Goal: Communication & Community: Answer question/provide support

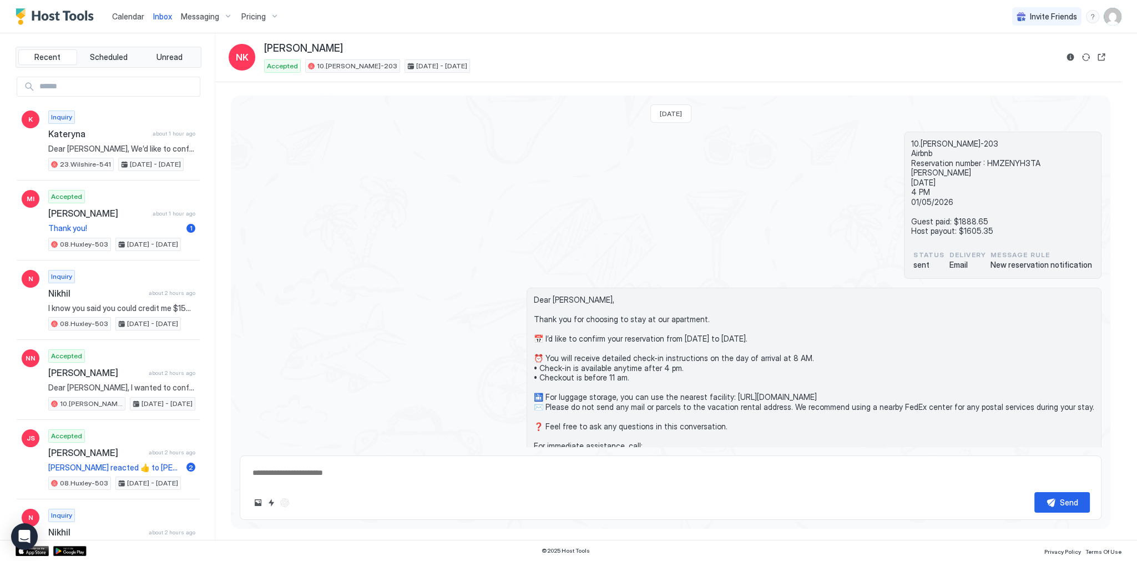
scroll to position [84, 0]
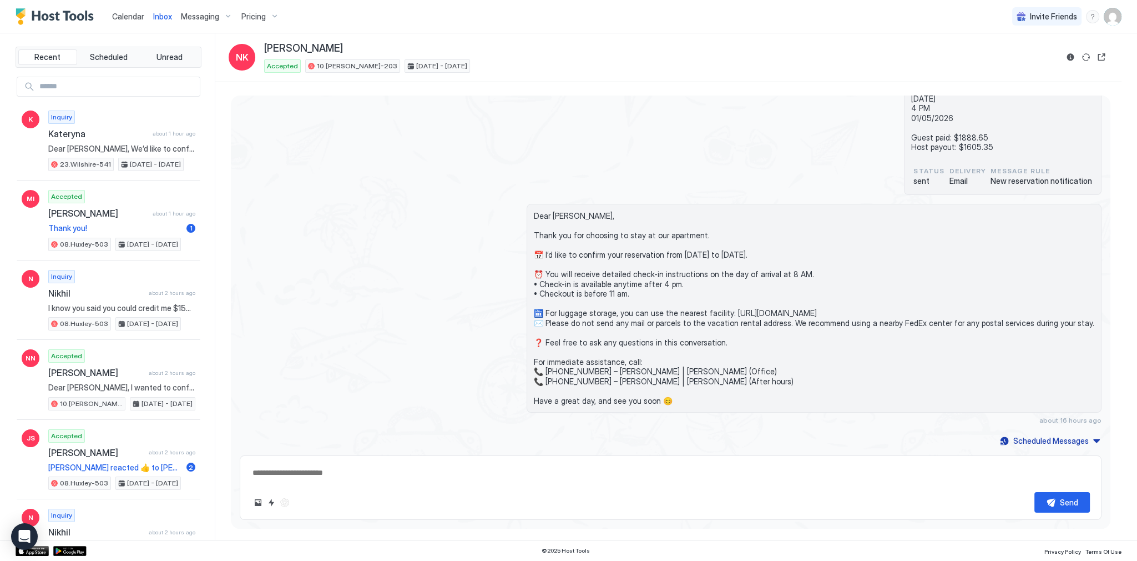
click at [432, 248] on div "Dear Nicole, Thank you for choosing to stay at our apartment. 📅 I’d like to con…" at bounding box center [671, 314] width 862 height 220
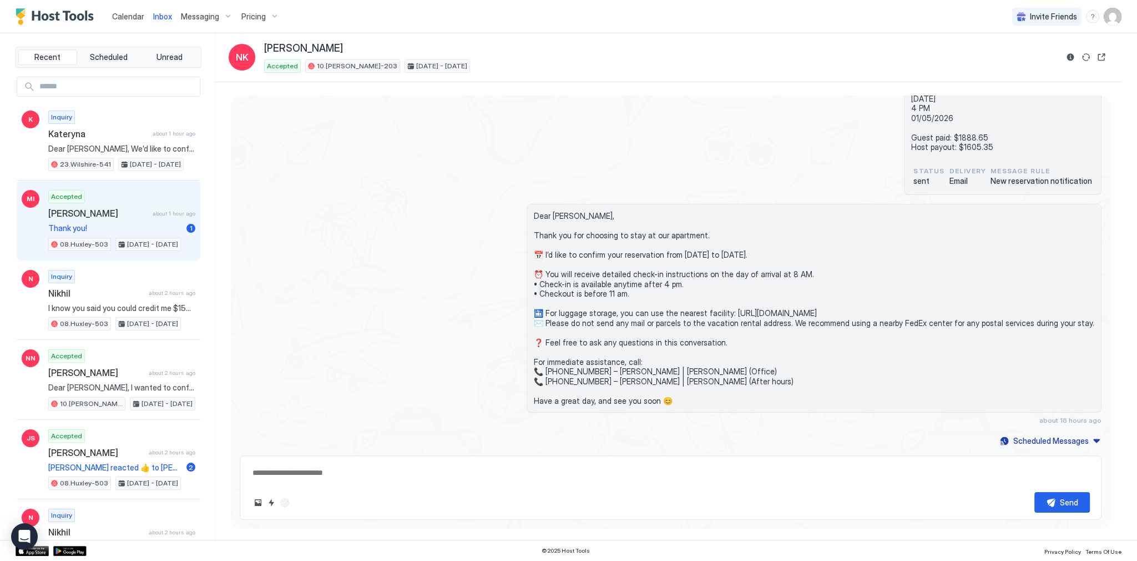
click at [64, 188] on div "MI Accepted Maria Iriondo about 1 hour ago Thank you! 1 08.Huxley-503 Aug 15 - …" at bounding box center [109, 220] width 184 height 80
type textarea "*"
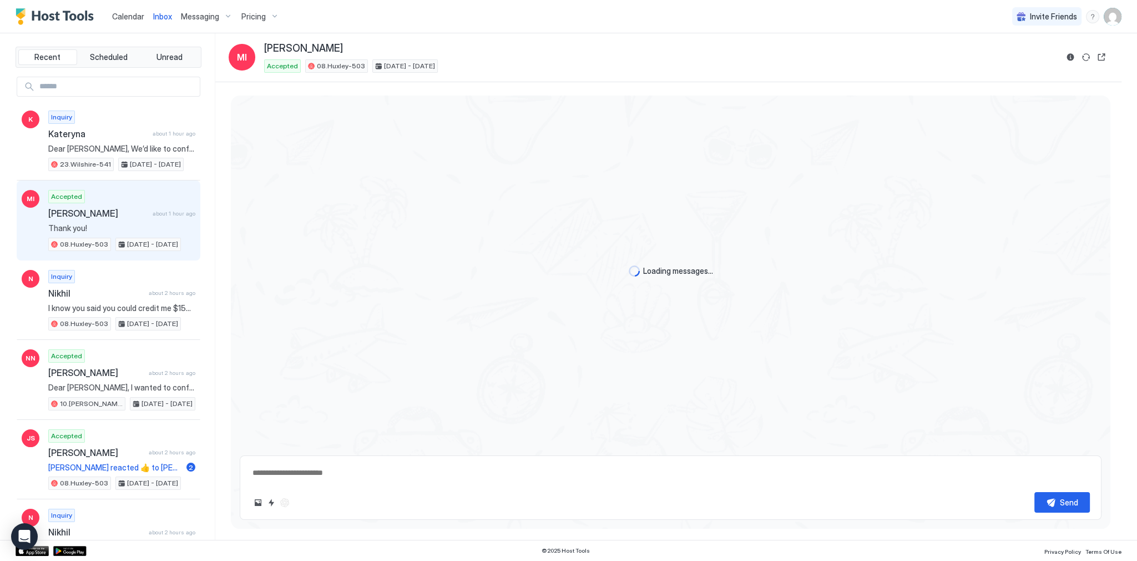
click at [418, 140] on div "Loading messages..." at bounding box center [671, 270] width 880 height 351
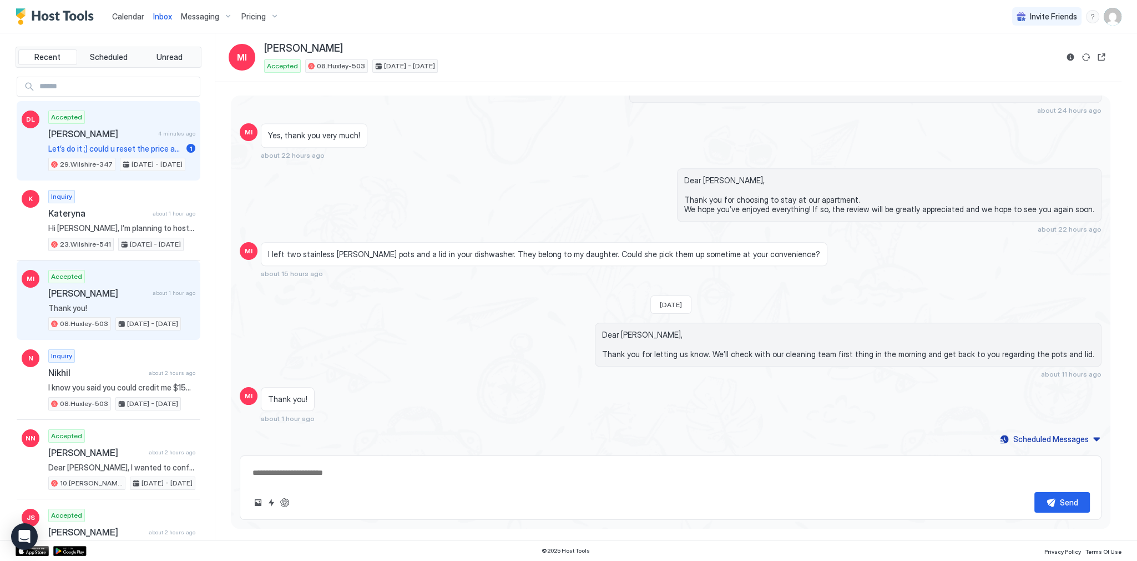
scroll to position [1672, 0]
click at [189, 129] on div "DL Accepted [PERSON_NAME] 4 minutes ago Let’s do it ;) could u reset the price …" at bounding box center [109, 141] width 184 height 80
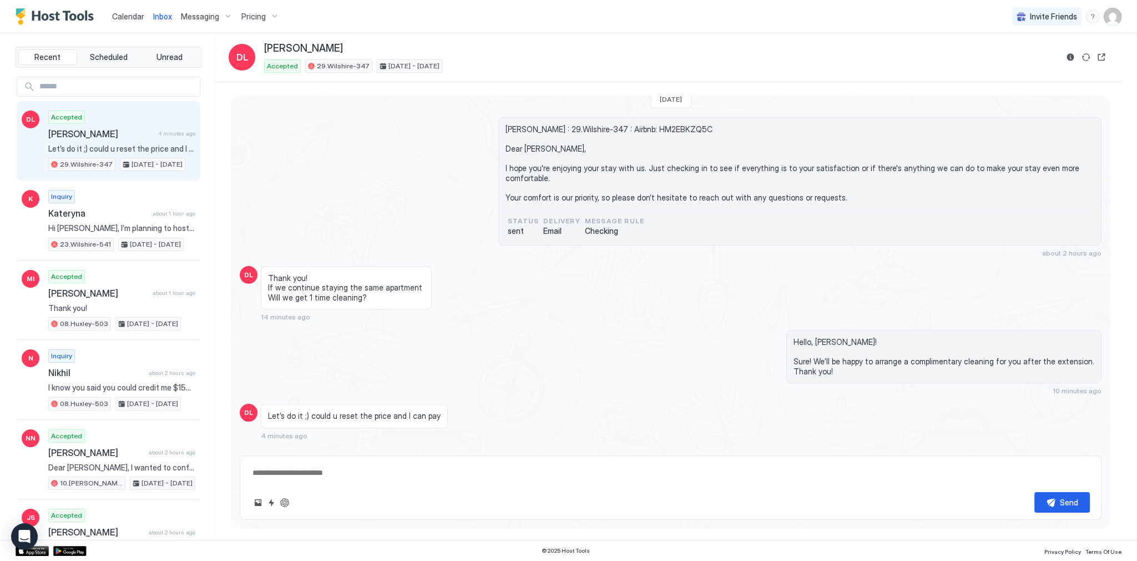
scroll to position [1218, 0]
click at [344, 410] on span "Let’s do it ;) could u reset the price and I can pay" at bounding box center [354, 415] width 173 height 10
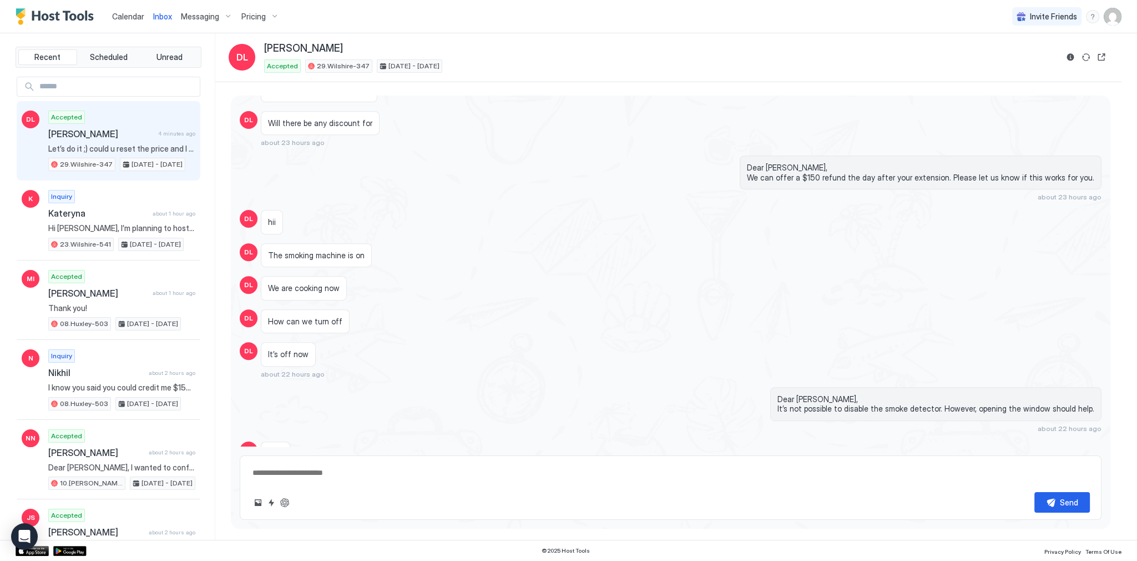
scroll to position [730, 0]
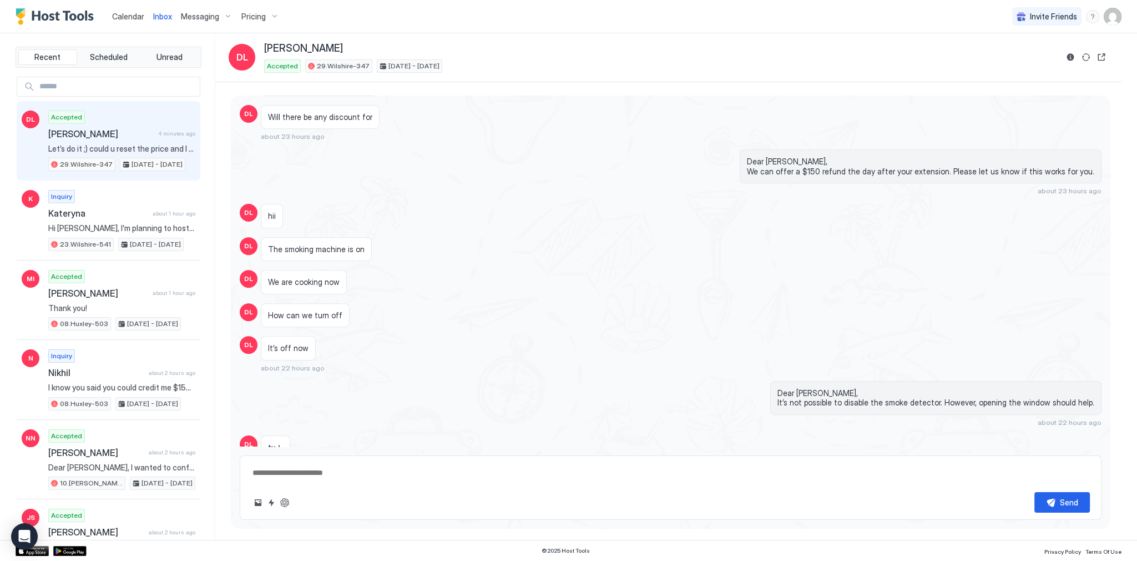
click at [780, 152] on div "Dear Daisy, We can offer a $150 refund the day after your extension. Please let…" at bounding box center [921, 166] width 362 height 34
copy span "Dear Daisy,"
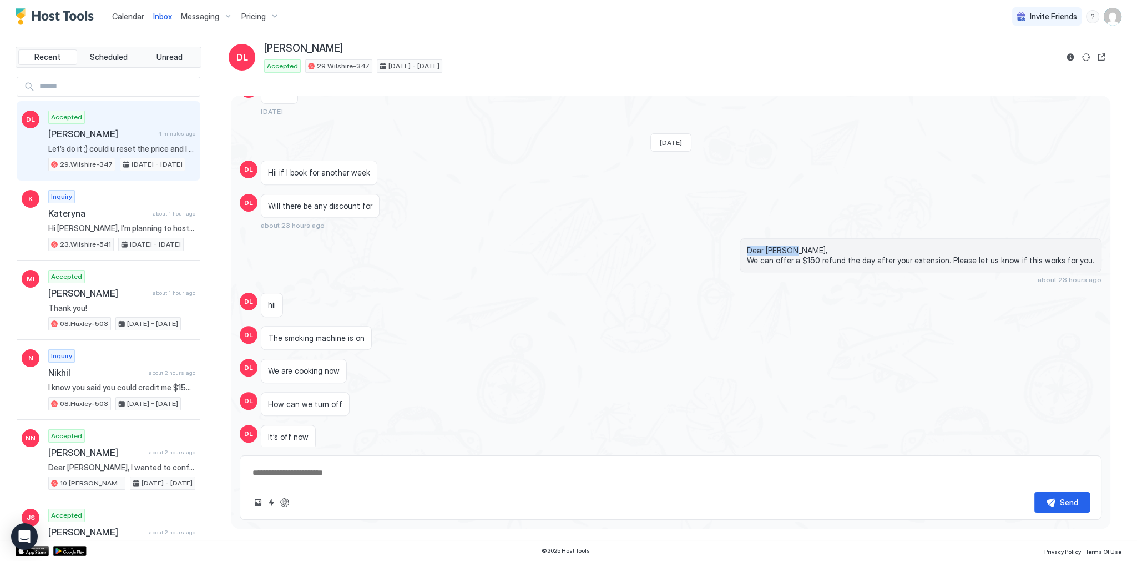
scroll to position [597, 0]
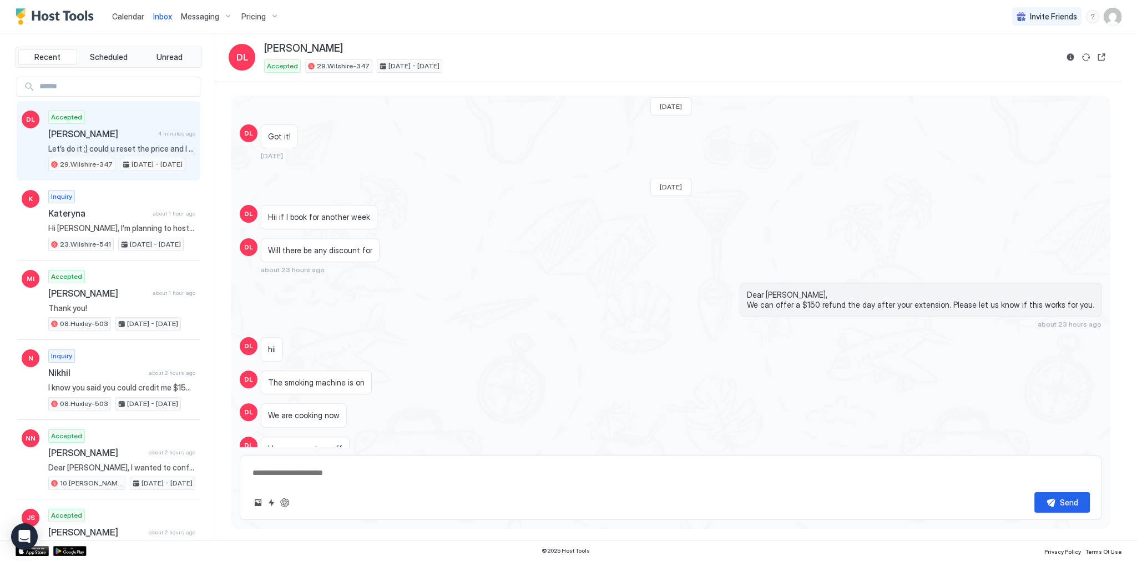
click at [863, 302] on span "Dear Daisy, We can offer a $150 refund the day after your extension. Please let…" at bounding box center [920, 299] width 347 height 19
drag, startPoint x: 863, startPoint y: 302, endPoint x: 948, endPoint y: 302, distance: 84.9
click at [948, 302] on span "Dear Daisy, We can offer a $150 refund the day after your extension. Please let…" at bounding box center [920, 299] width 347 height 19
copy span "the day after your extension"
click at [587, 200] on div "Loading messages... Last Saturday 4 days ago DL hi 4 days ago Last Sunday DL hi…" at bounding box center [671, 292] width 880 height 1586
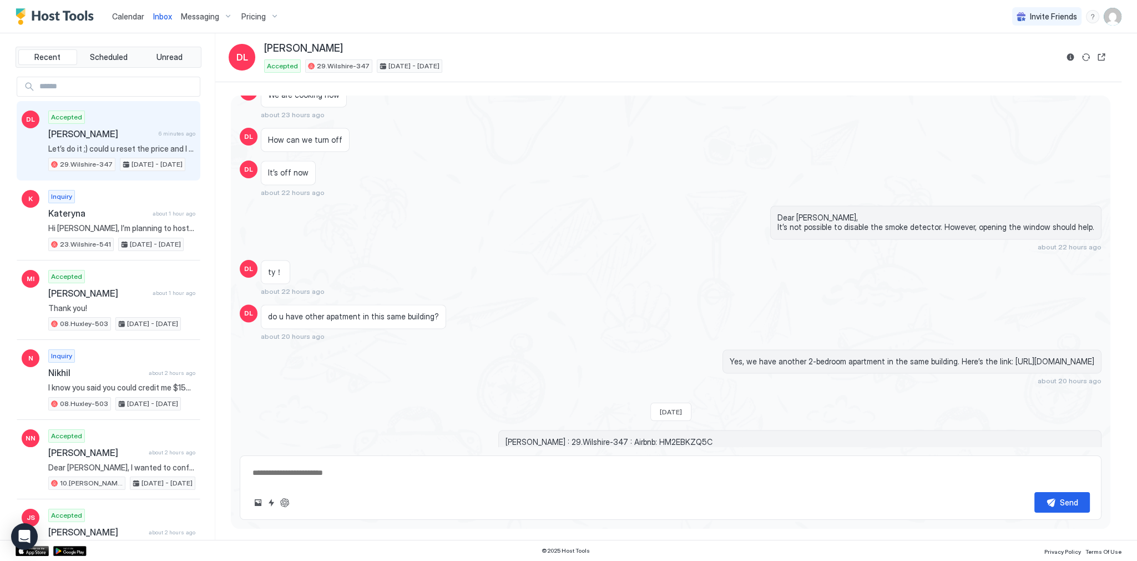
scroll to position [2589, 0]
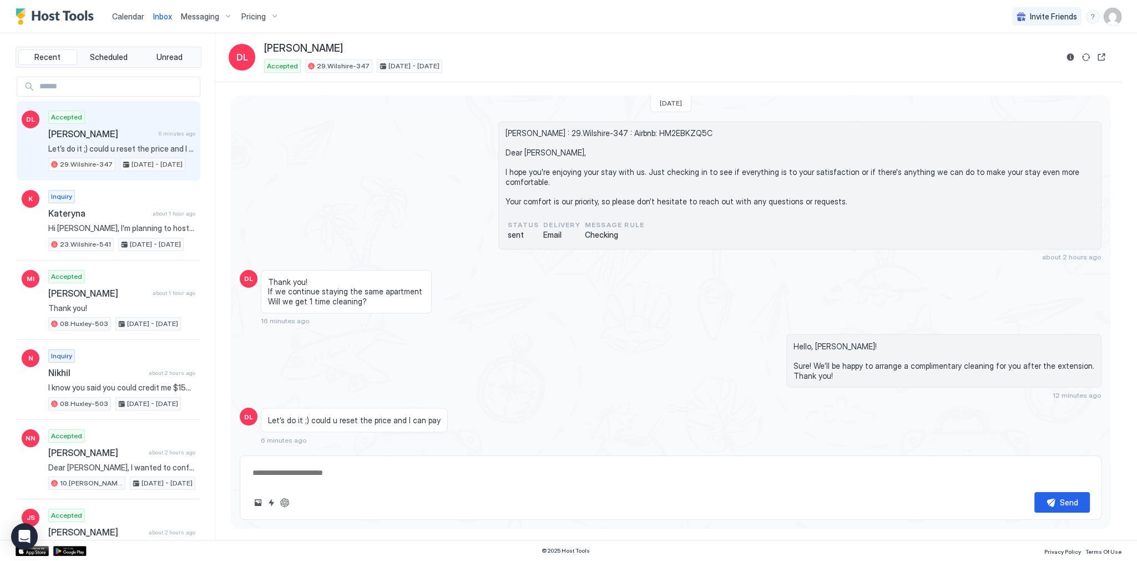
click at [339, 473] on textarea at bounding box center [670, 472] width 839 height 21
paste textarea "**********"
type textarea "*"
type textarea "**********"
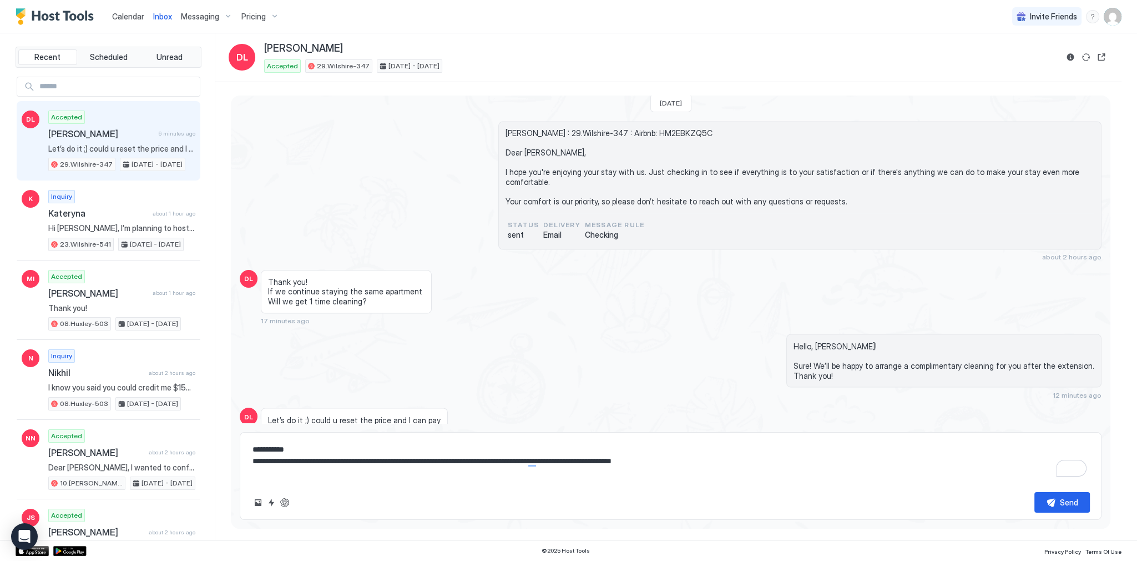
type textarea "*"
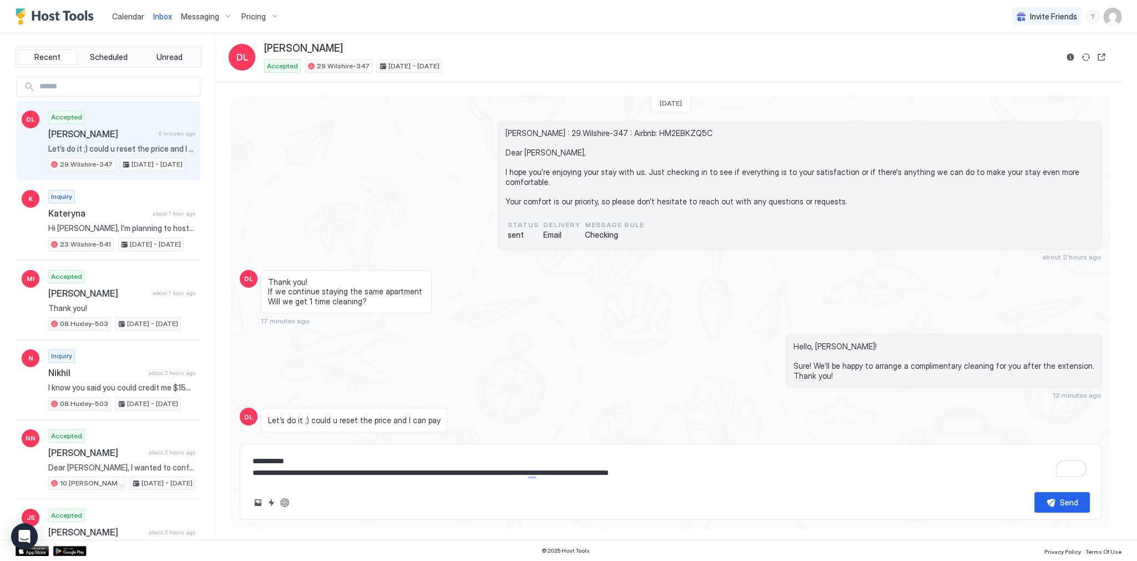
type textarea "**********"
click at [693, 370] on div "Hello, Daisy! Sure! We’ll be happy to arrange a complimentary cleaning for you …" at bounding box center [799, 366] width 603 height 65
click at [841, 475] on textarea "**********" at bounding box center [670, 467] width 839 height 32
click at [1083, 501] on button "Send" at bounding box center [1063, 502] width 56 height 21
type textarea "*"
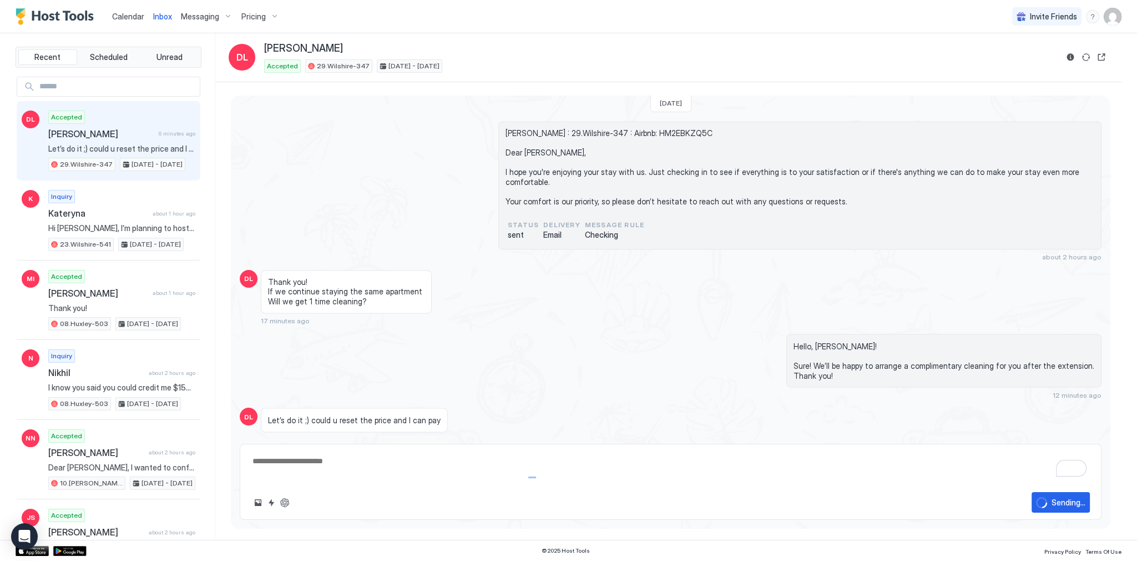
type textarea "*"
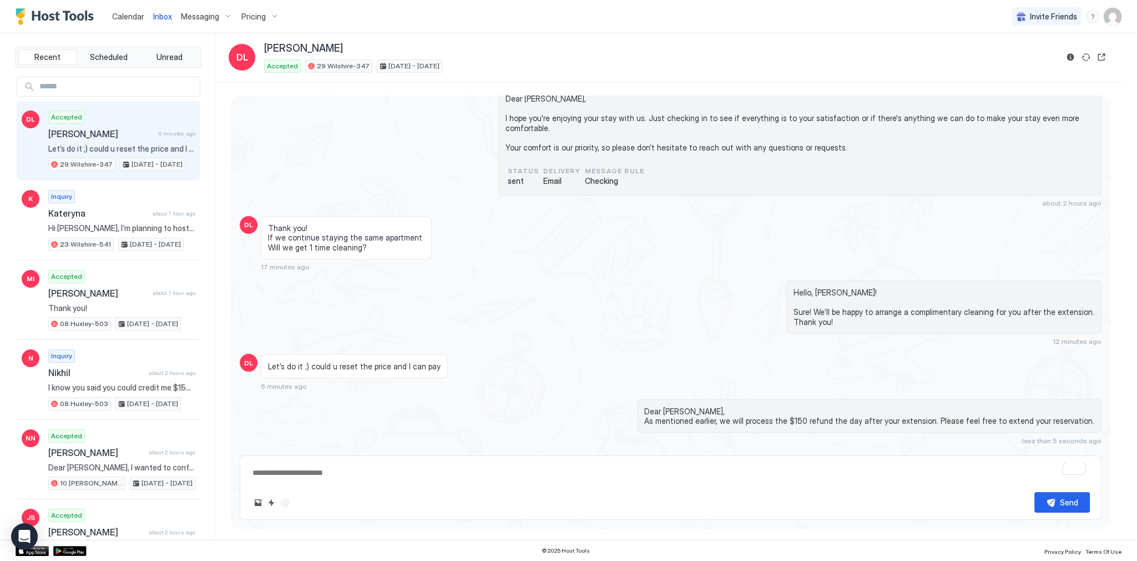
click at [887, 354] on div "DL Let’s do it ;) could u reset the price and I can pay 6 minutes ago" at bounding box center [671, 372] width 862 height 36
click at [773, 280] on div "Hello, Daisy! Sure! We’ll be happy to arrange a complimentary cleaning for you …" at bounding box center [799, 312] width 603 height 65
click at [140, 19] on span "Calendar" at bounding box center [128, 16] width 32 height 9
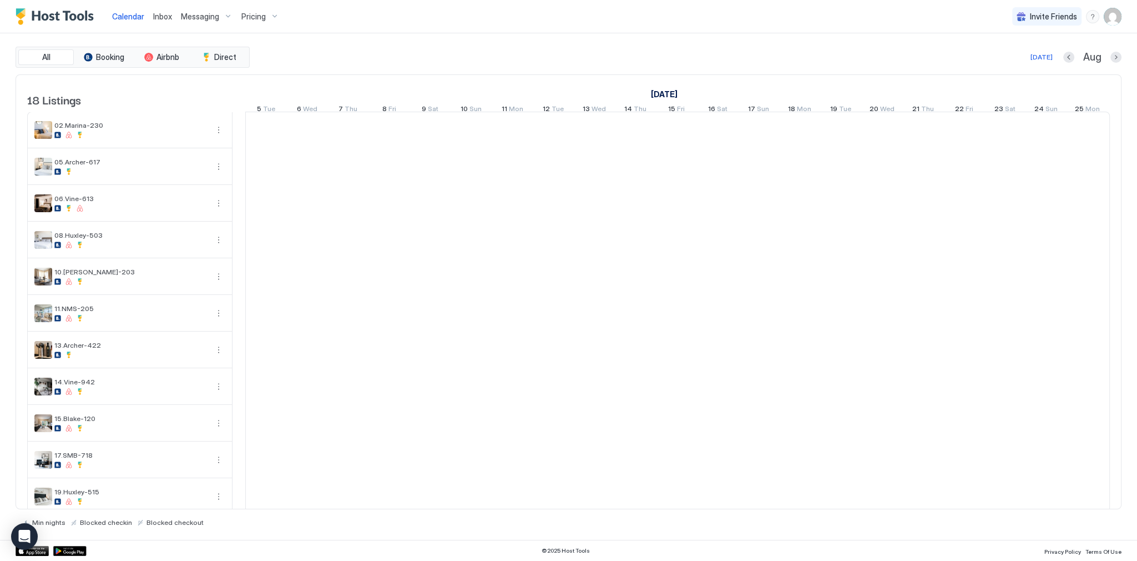
scroll to position [0, 617]
click at [169, 23] on div "Inbox" at bounding box center [163, 16] width 28 height 21
click at [115, 9] on div "Calendar" at bounding box center [128, 16] width 41 height 21
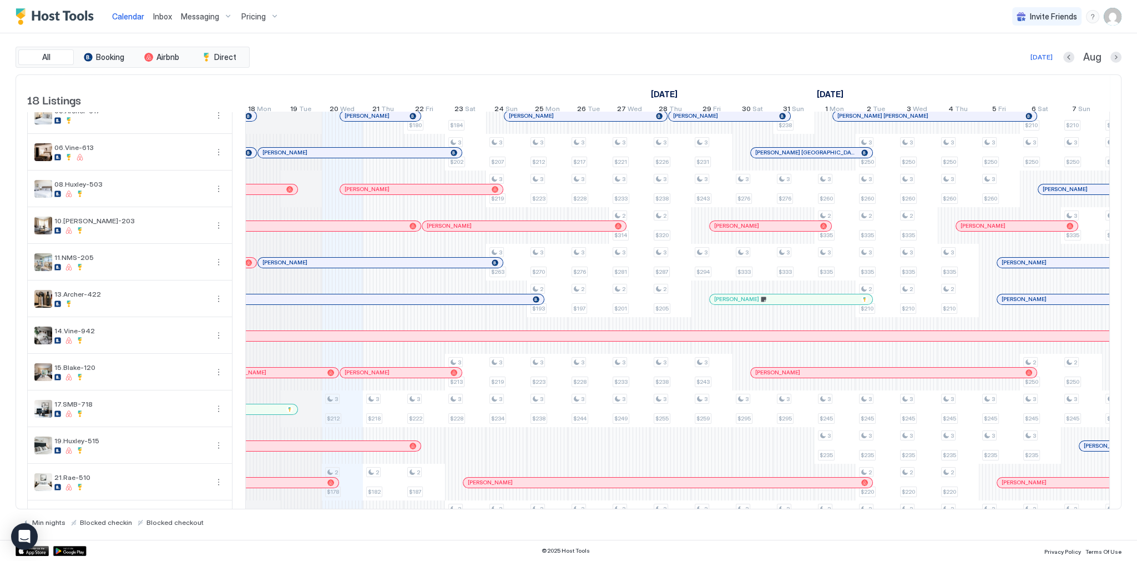
scroll to position [0, 528]
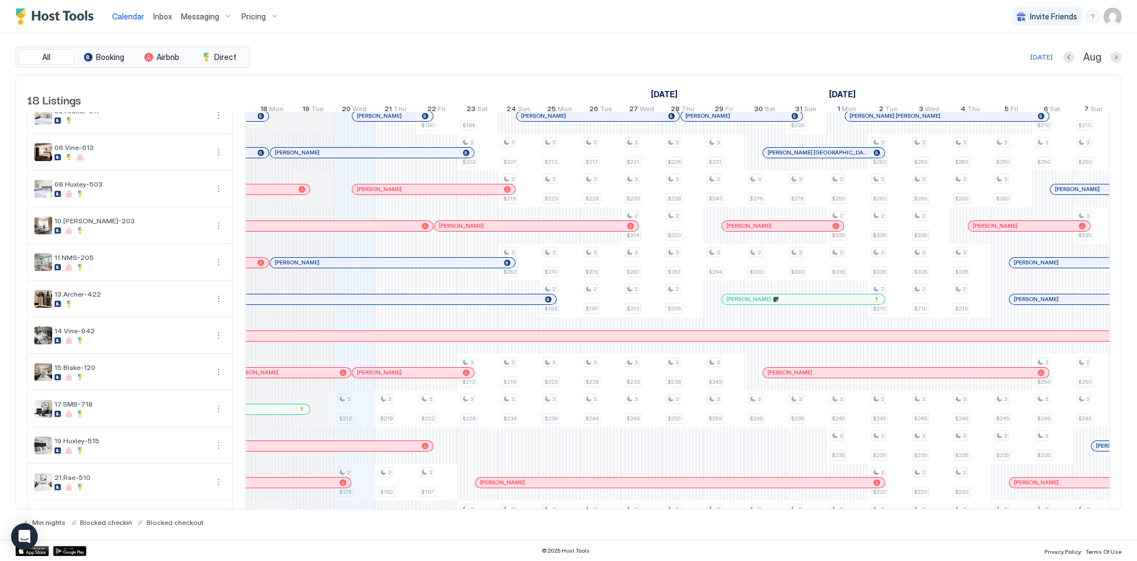
click at [416, 194] on div at bounding box center [416, 189] width 9 height 9
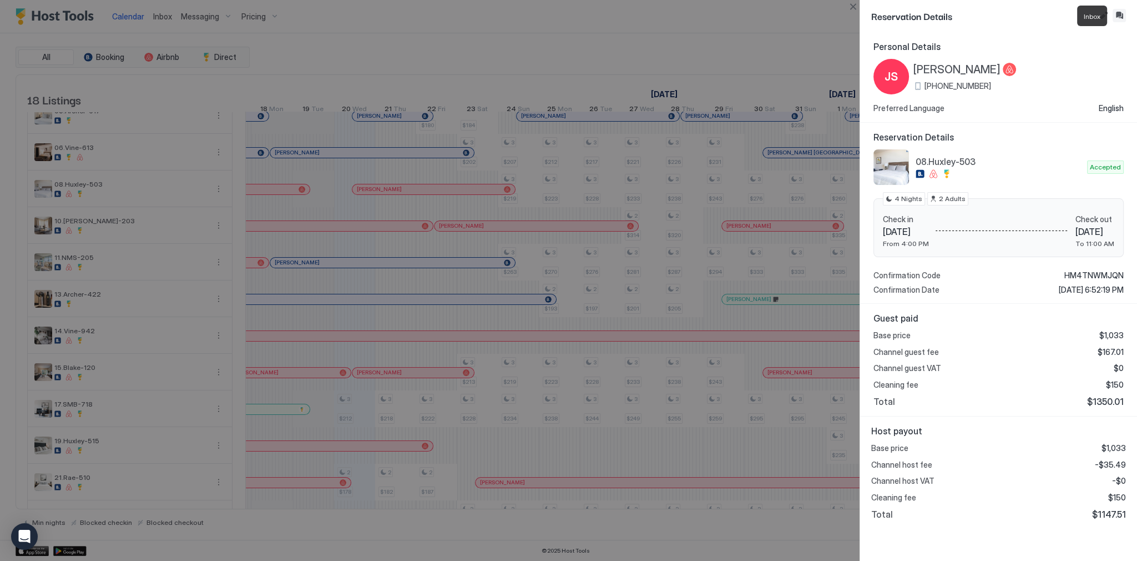
click at [1114, 14] on button "Inbox" at bounding box center [1119, 15] width 13 height 13
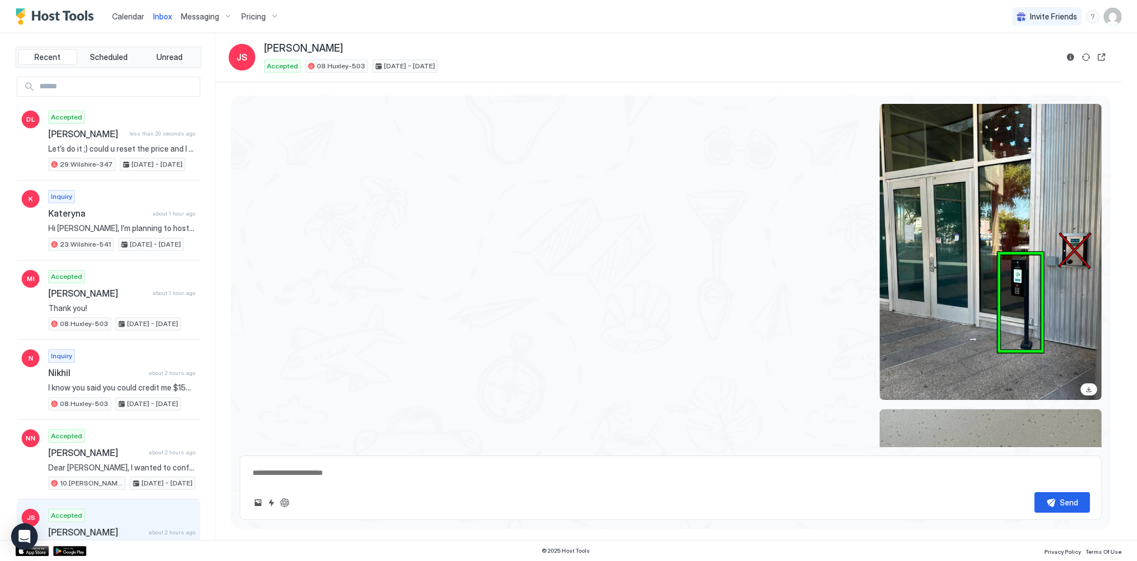
scroll to position [2446, 0]
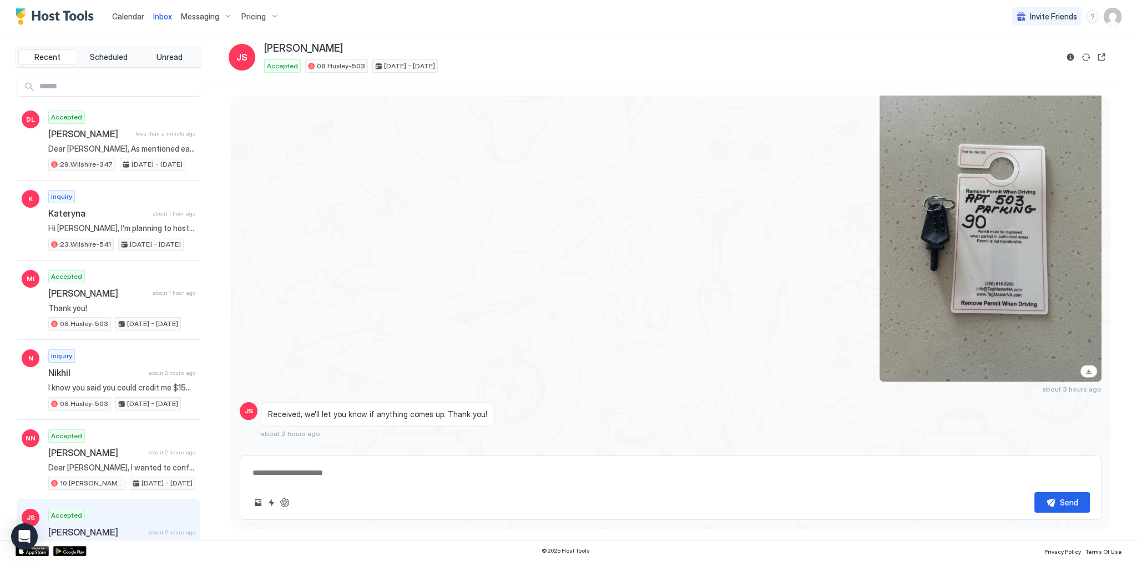
click at [640, 164] on div at bounding box center [799, 233] width 603 height 296
click at [135, 18] on span "Calendar" at bounding box center [128, 16] width 32 height 9
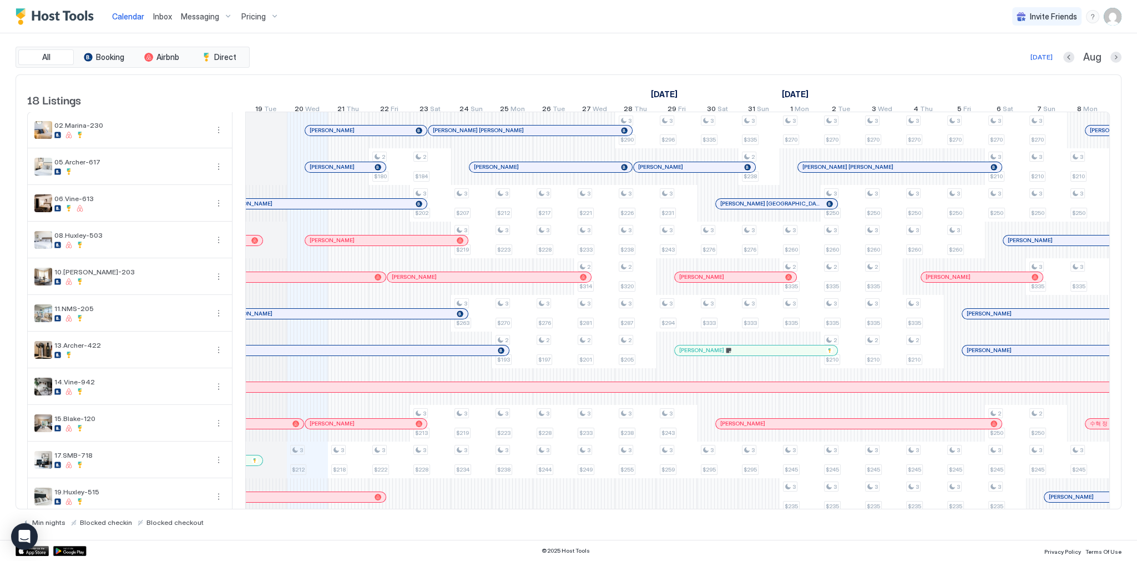
scroll to position [0, 439]
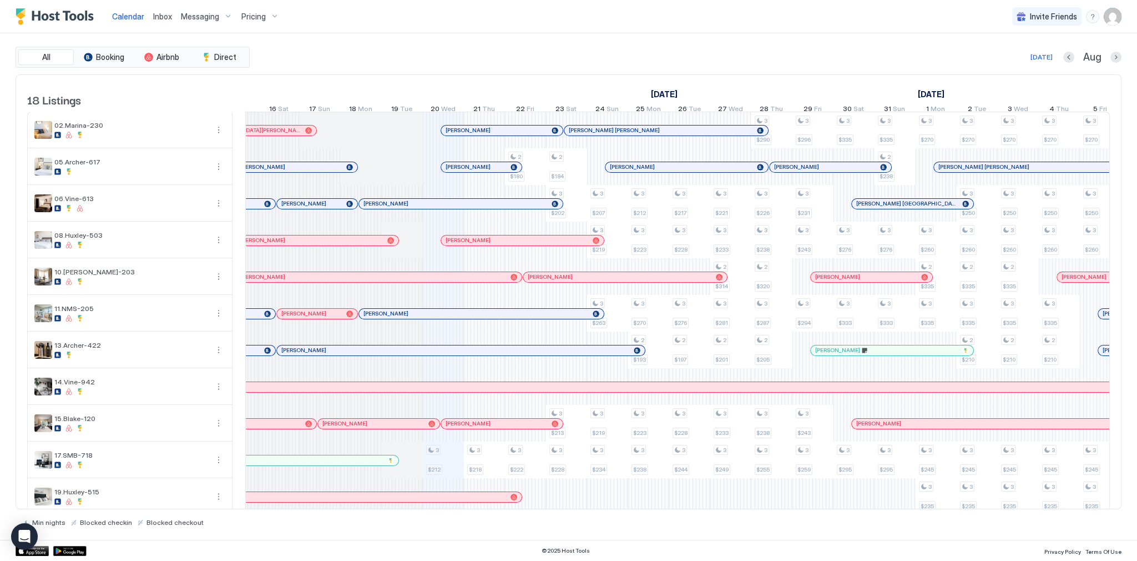
click at [353, 245] on div at bounding box center [354, 240] width 9 height 9
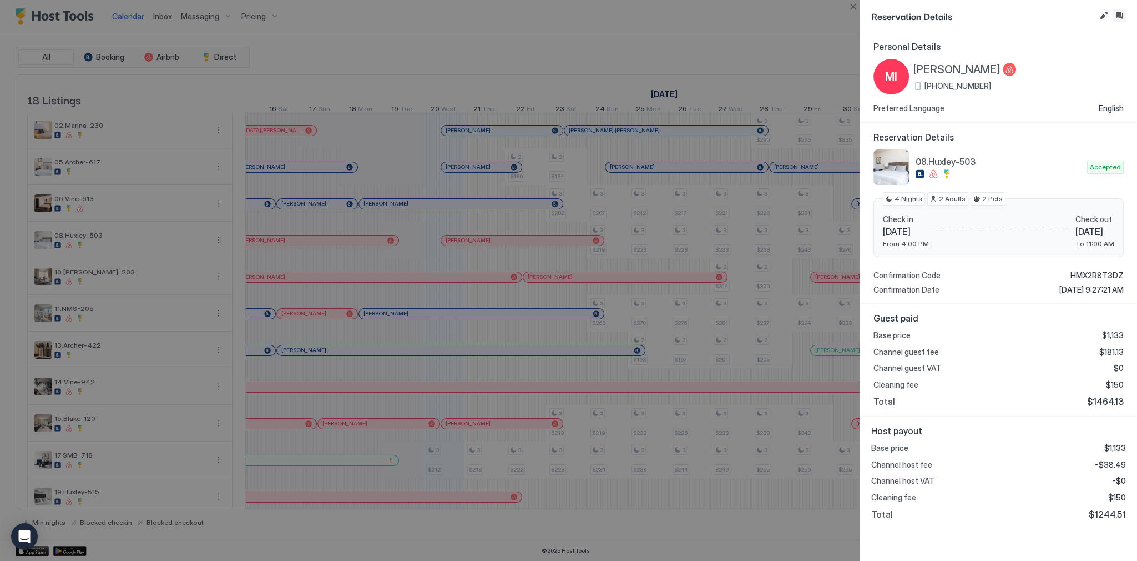
click at [1121, 18] on button "Inbox" at bounding box center [1119, 15] width 13 height 13
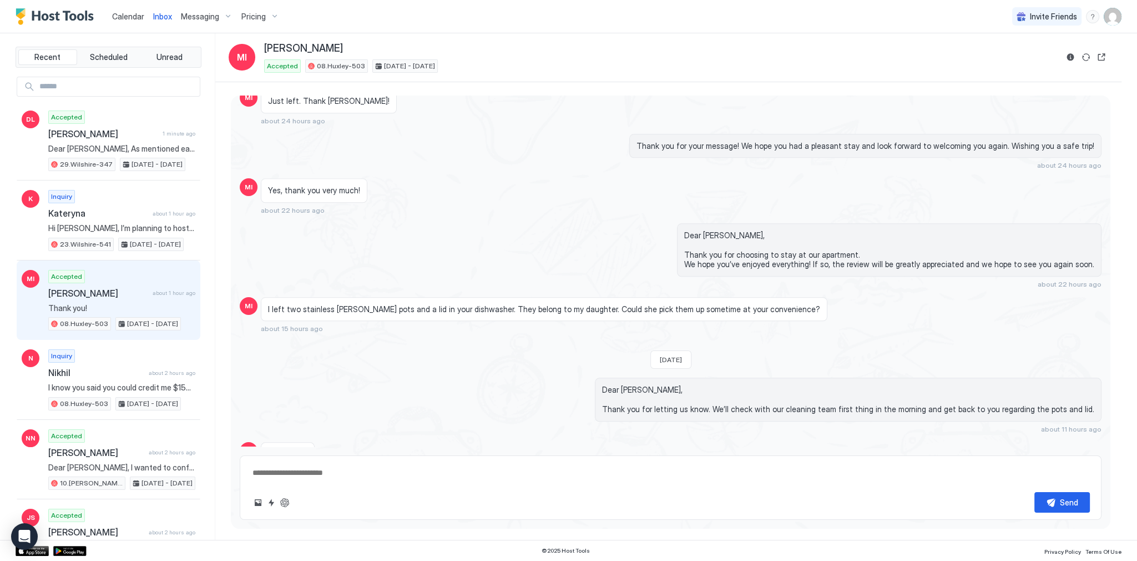
scroll to position [1672, 0]
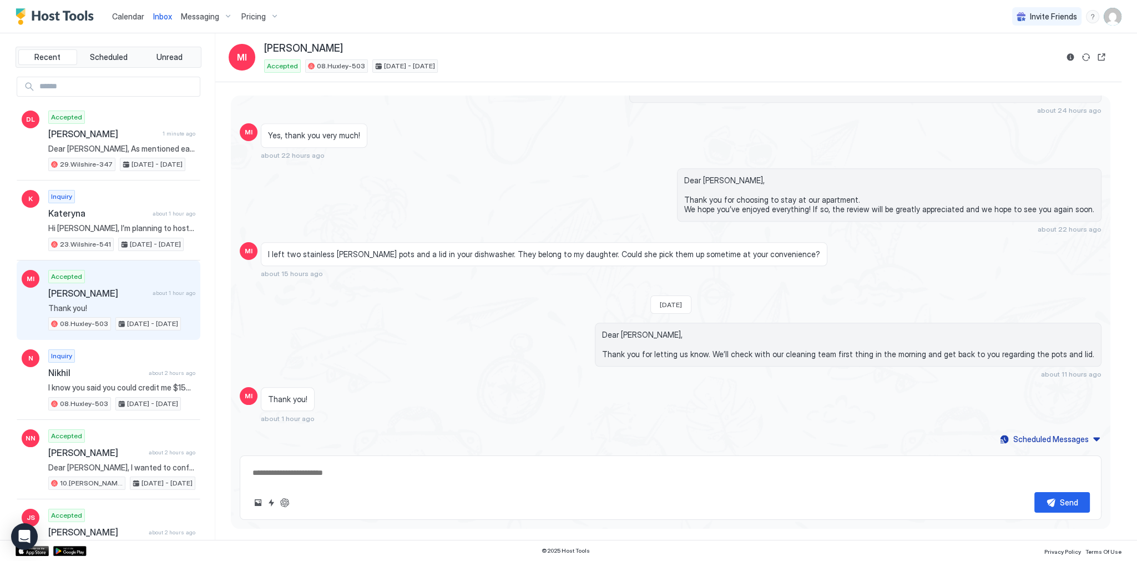
click at [775, 355] on span "Dear Maria, Thank you for letting us know. We’ll check with our cleaning team f…" at bounding box center [848, 344] width 492 height 29
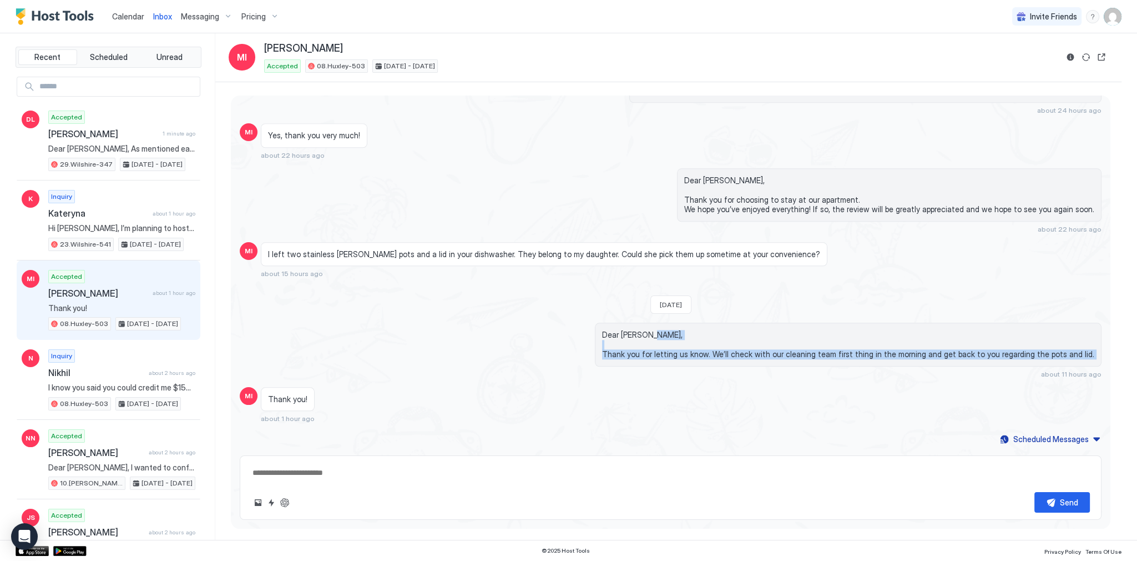
click at [775, 355] on span "Dear Maria, Thank you for letting us know. We’ll check with our cleaning team f…" at bounding box center [848, 344] width 492 height 29
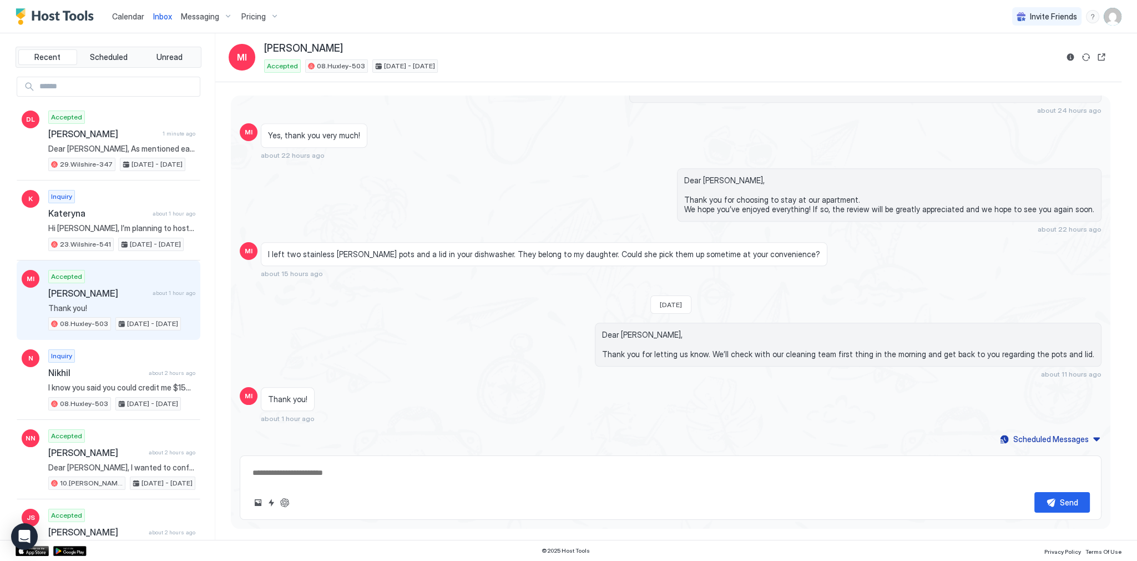
click at [717, 173] on div "Dear Maria, Thank you for choosing to stay at our apartment. We hope you’ve enj…" at bounding box center [889, 194] width 425 height 53
click at [715, 181] on span "Dear Maria, Thank you for choosing to stay at our apartment. We hope you’ve enj…" at bounding box center [889, 194] width 410 height 39
copy span "Dear Maria,"
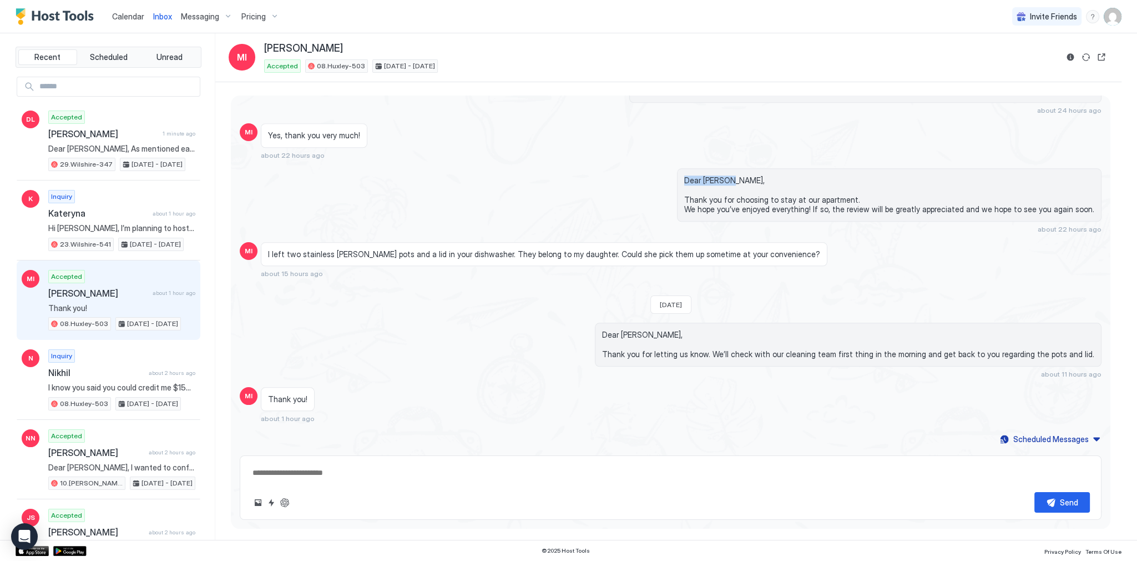
click at [386, 477] on textarea at bounding box center [670, 472] width 839 height 21
paste textarea "**********"
type textarea "*"
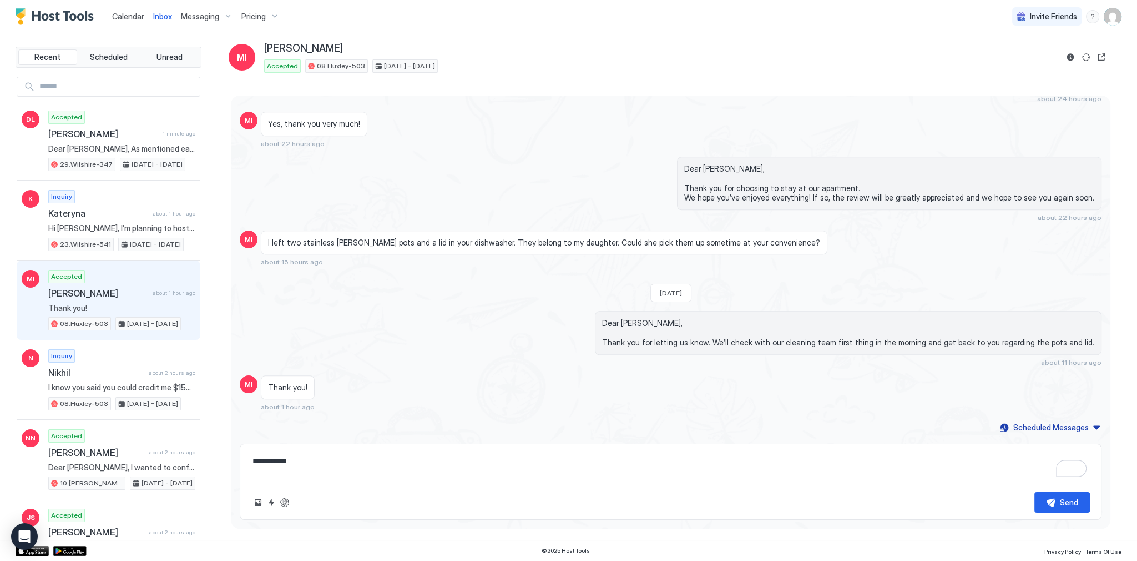
type textarea "**********"
click at [513, 251] on div "I left two stainless stell pots and a lid in your dishwasher. They belong to my…" at bounding box center [544, 242] width 567 height 24
click at [514, 246] on span "I left two stainless stell pots and a lid in your dishwasher. They belong to my…" at bounding box center [544, 243] width 552 height 10
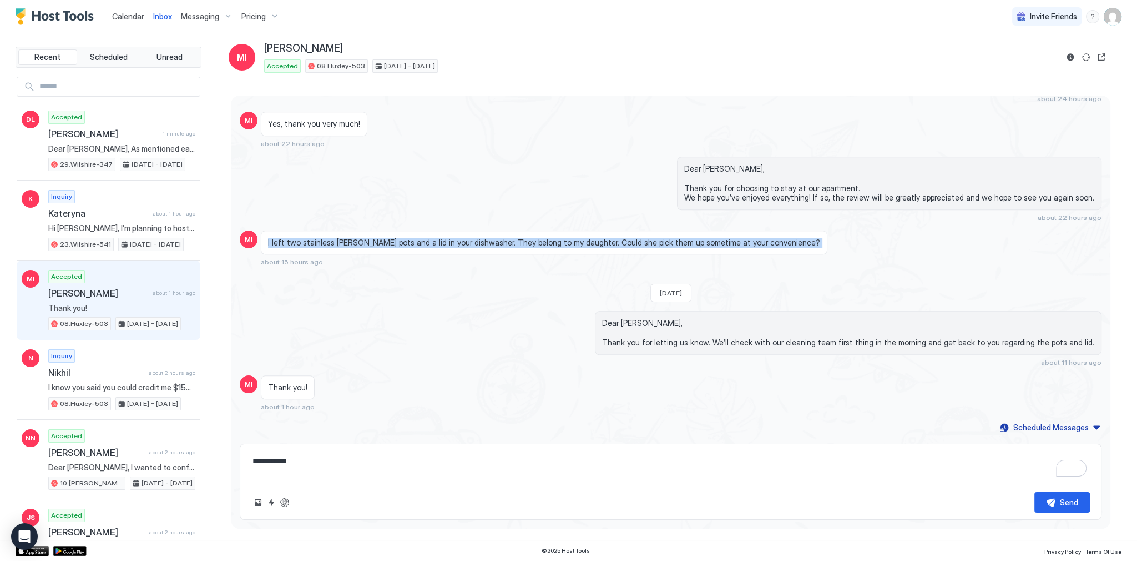
click at [514, 246] on span "I left two stainless stell pots and a lid in your dishwasher. They belong to my…" at bounding box center [544, 243] width 552 height 10
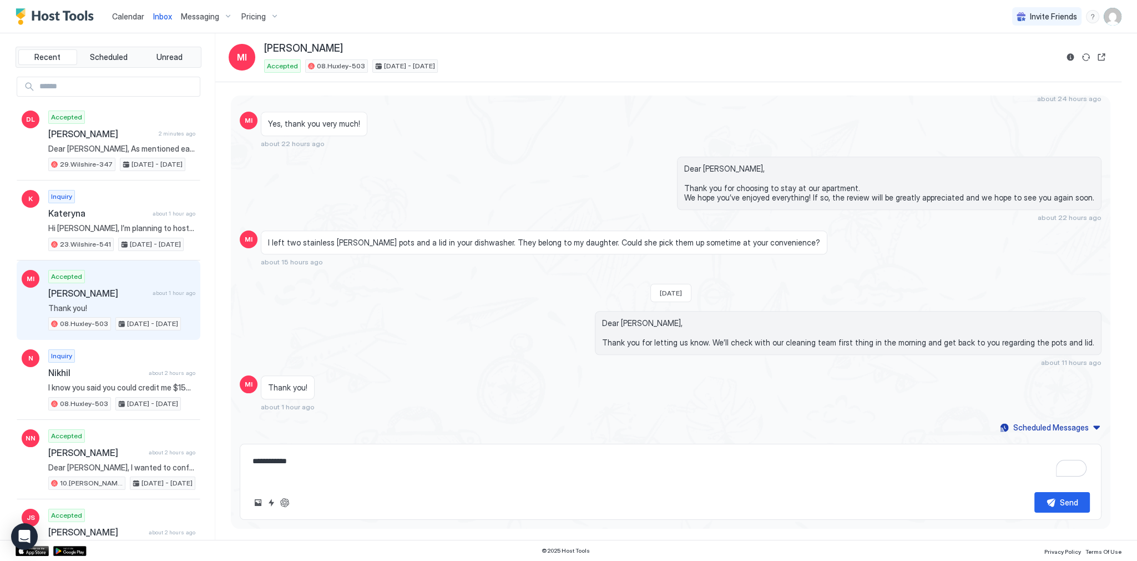
click at [502, 215] on div "Dear Maria, Thank you for choosing to stay at our apartment. We hope you’ve enj…" at bounding box center [799, 189] width 603 height 65
click at [1071, 56] on button "Reservation information" at bounding box center [1070, 57] width 13 height 13
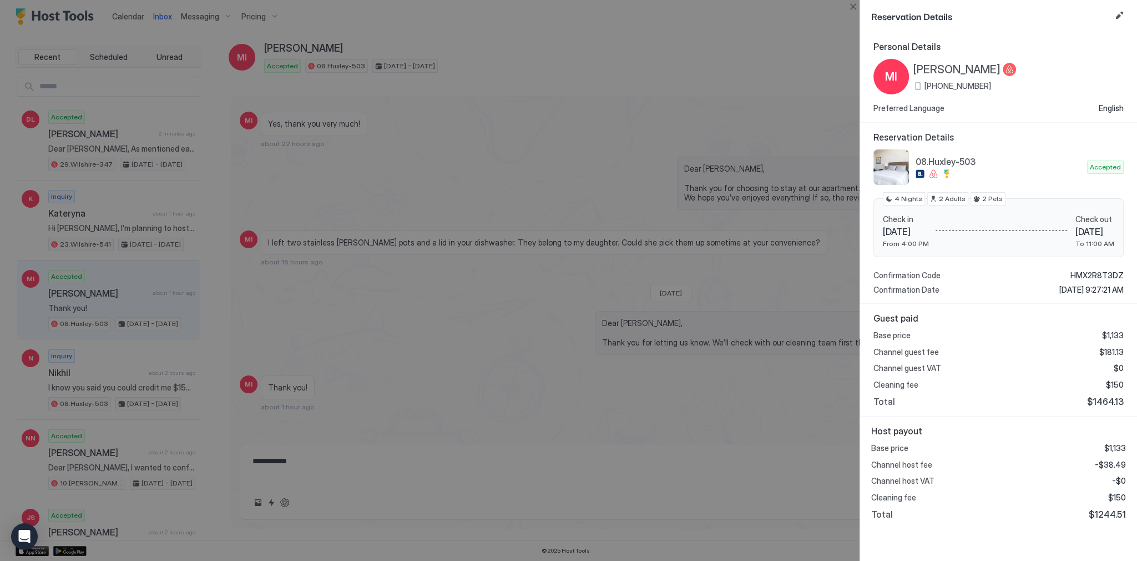
click at [953, 93] on div "MI Maria Iriondo +1 (305) 776-3525" at bounding box center [945, 77] width 143 height 36
click at [968, 84] on span "+1 (305) 776-3525" at bounding box center [958, 86] width 67 height 10
click at [700, 176] on div at bounding box center [568, 280] width 1137 height 561
click at [733, 362] on div at bounding box center [568, 280] width 1137 height 561
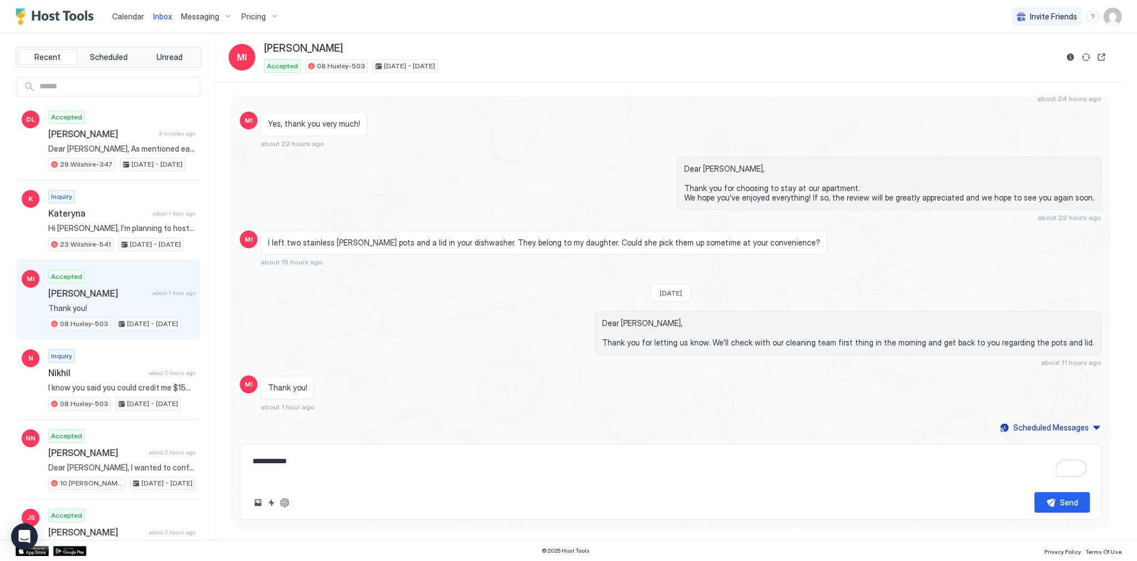
click at [453, 465] on textarea "**********" at bounding box center [670, 467] width 839 height 32
paste textarea "**********"
type textarea "*"
type textarea "**********"
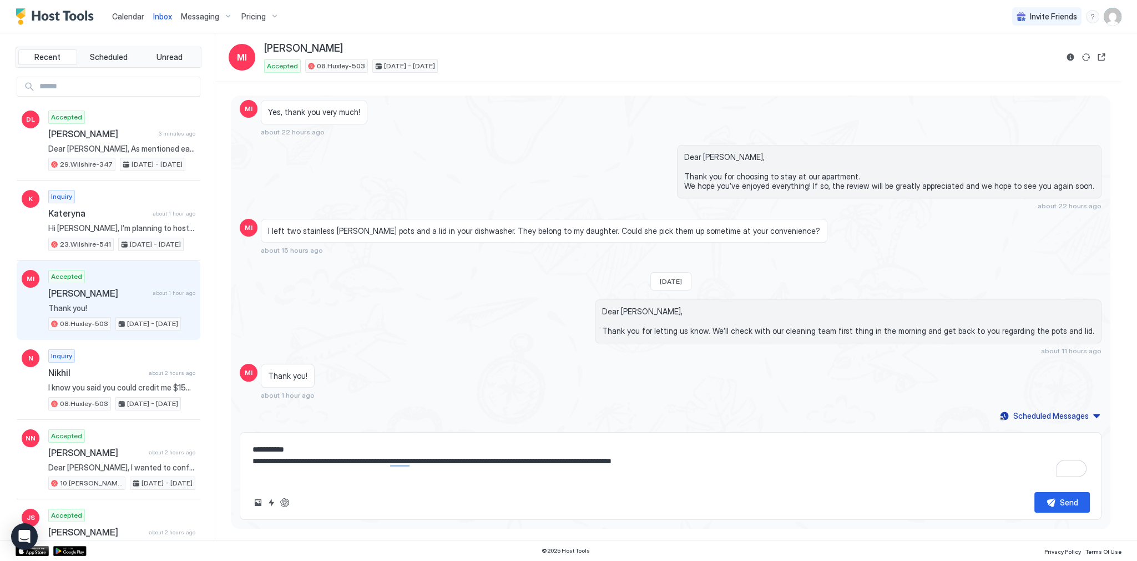
click at [609, 448] on textarea "**********" at bounding box center [670, 461] width 839 height 44
click at [741, 464] on textarea "**********" at bounding box center [670, 461] width 839 height 44
type textarea "*"
type textarea "**********"
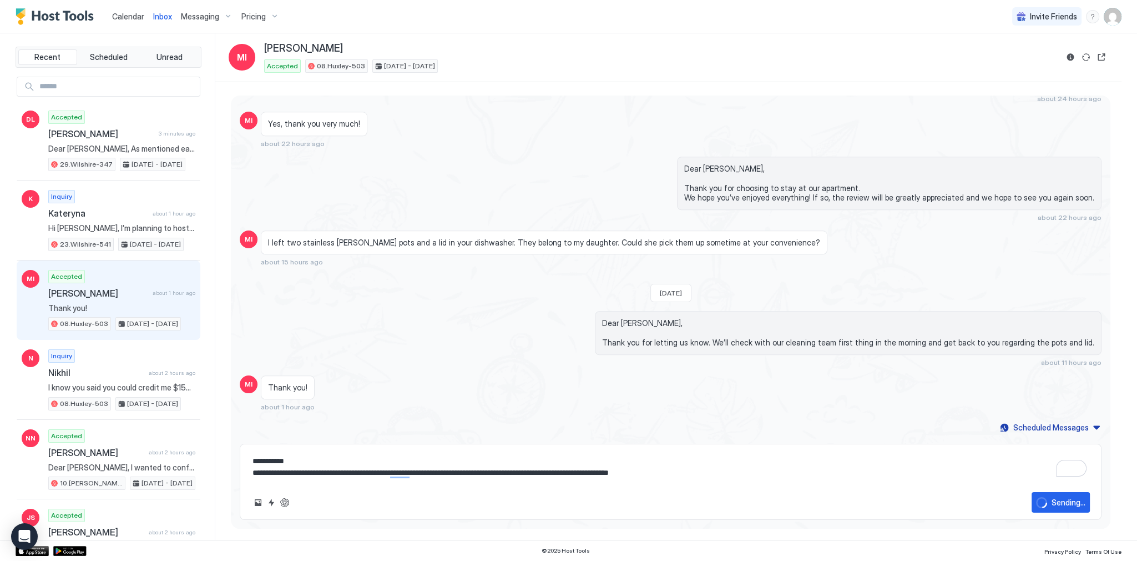
type textarea "*"
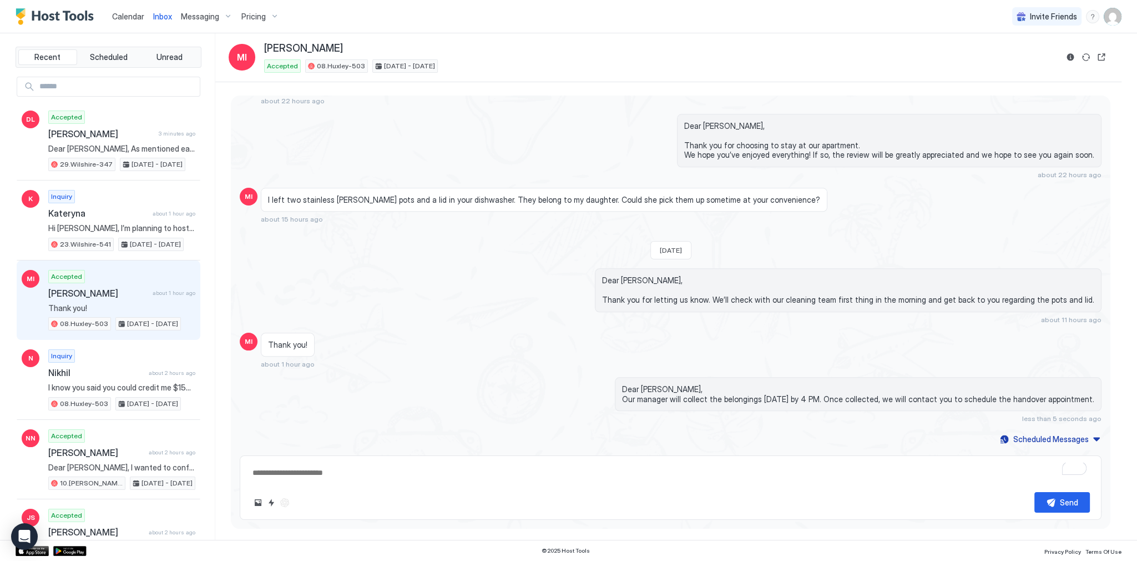
click at [284, 167] on div "Dear Maria, Thank you for choosing to stay at our apartment. We hope you’ve enj…" at bounding box center [671, 146] width 862 height 65
click at [357, 132] on div "Dear Maria, Thank you for choosing to stay at our apartment. We hope you’ve enj…" at bounding box center [671, 146] width 862 height 65
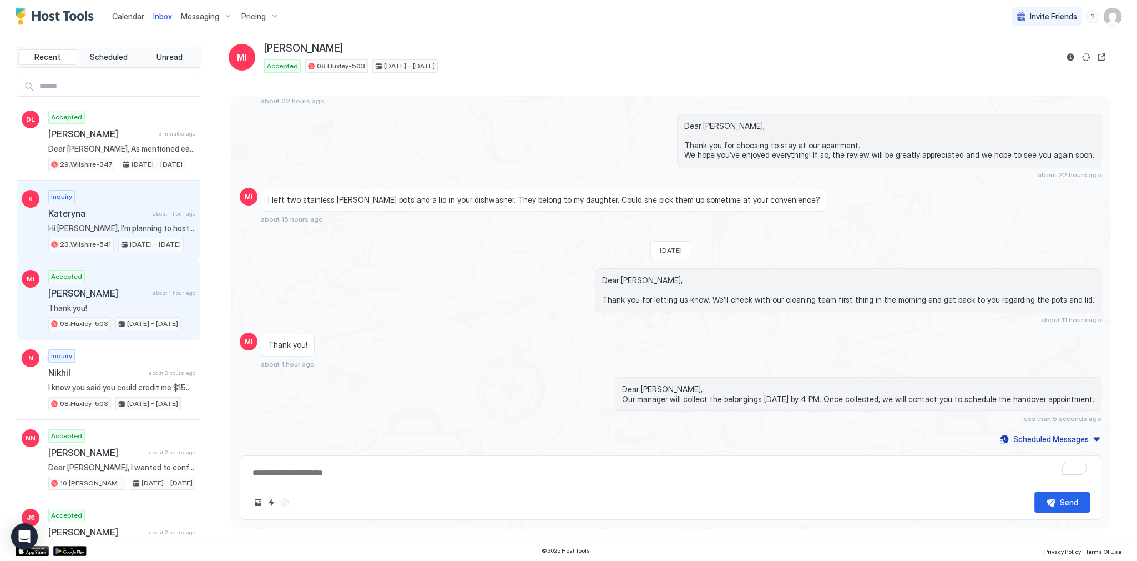
click at [158, 215] on div "Kateryna about 1 hour ago" at bounding box center [121, 213] width 147 height 11
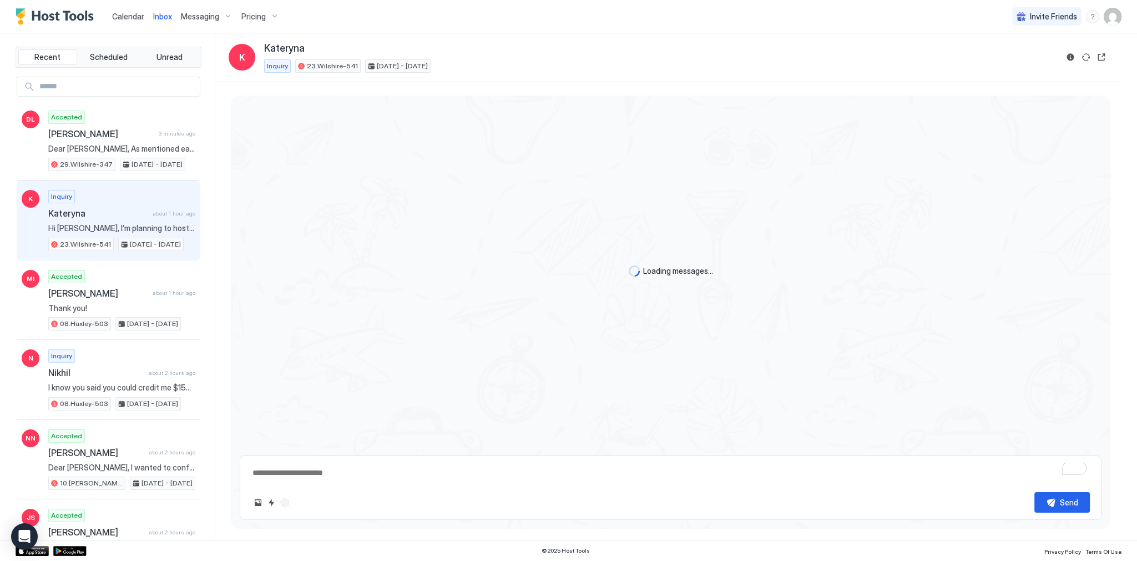
scroll to position [84, 0]
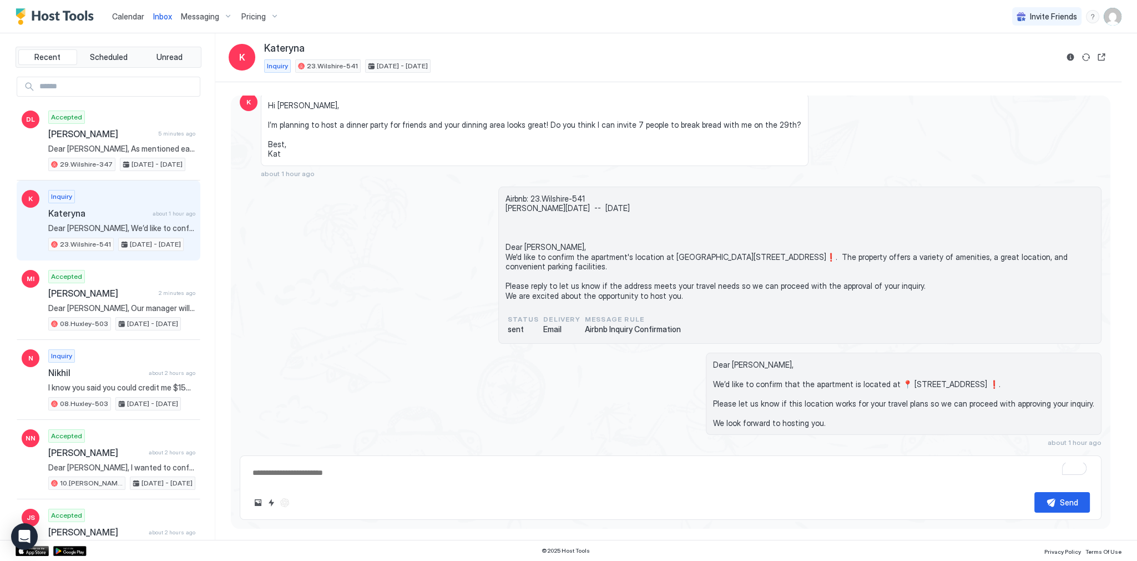
click at [118, 12] on span "Calendar" at bounding box center [128, 16] width 32 height 9
click at [633, 79] on div "Inbox K Kateryna Inquiry 23.Wilshire-541 Aug 27 - 30, 2025" at bounding box center [668, 57] width 906 height 49
click at [466, 340] on div "Airbnb: 23.Wilshire-541 Kateryna Wed, August 27th -- Sat, August 30th Dear Kate…" at bounding box center [671, 264] width 862 height 157
click at [135, 26] on div "Calendar" at bounding box center [128, 16] width 41 height 21
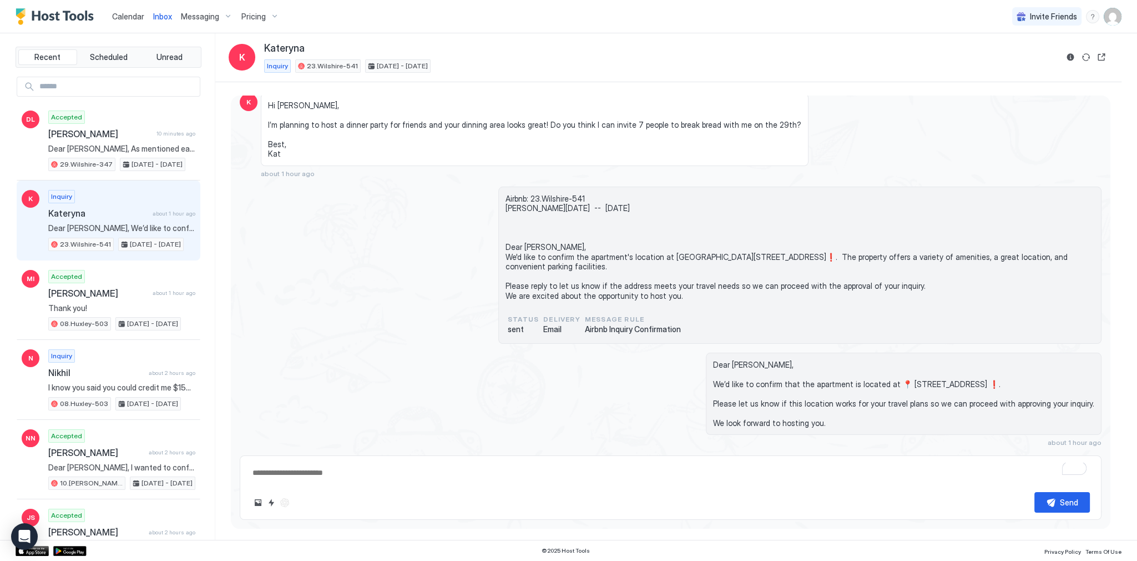
click at [135, 18] on span "Calendar" at bounding box center [128, 16] width 32 height 9
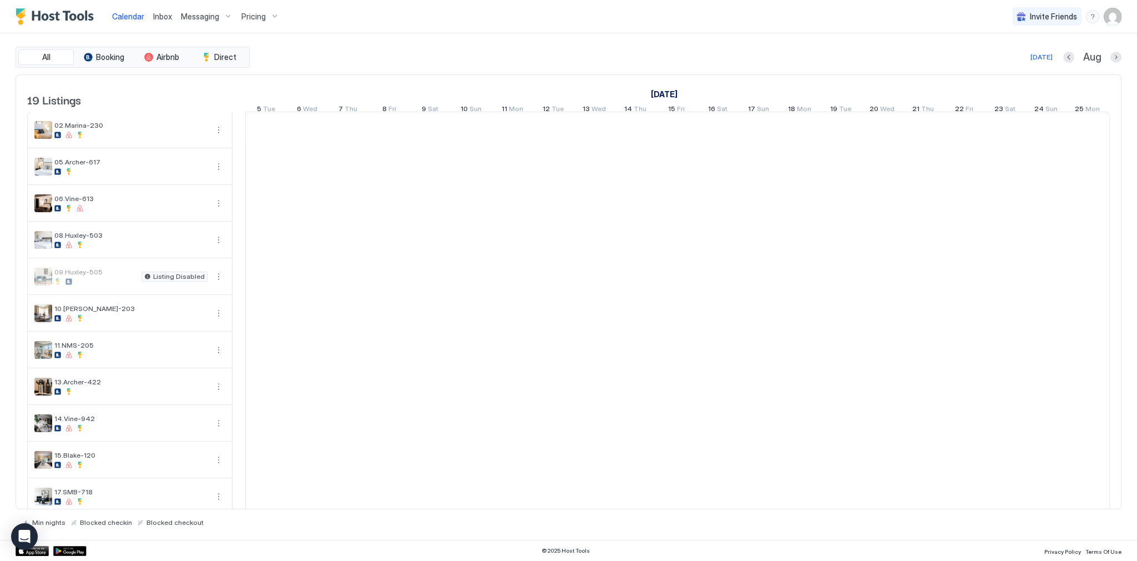
scroll to position [0, 617]
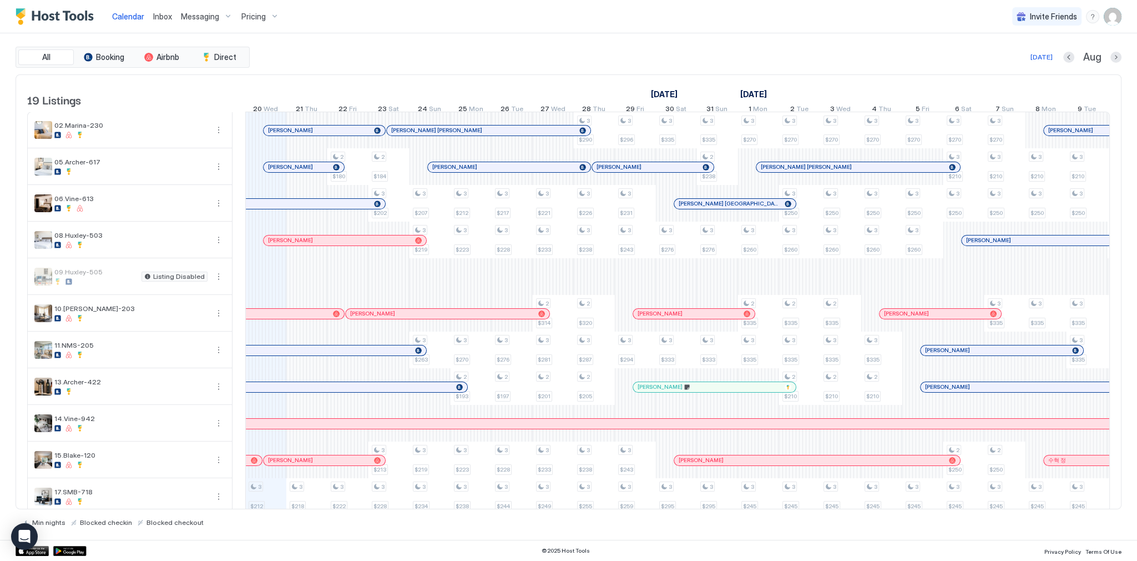
click at [160, 19] on span "Inbox" at bounding box center [162, 16] width 19 height 9
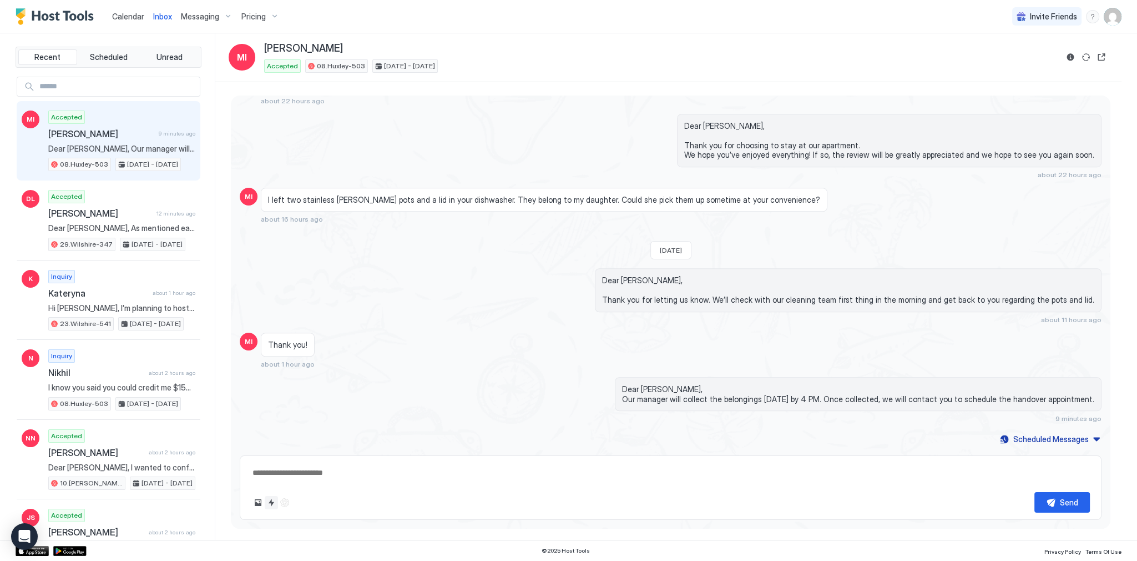
click at [274, 504] on button "Quick reply" at bounding box center [271, 502] width 13 height 13
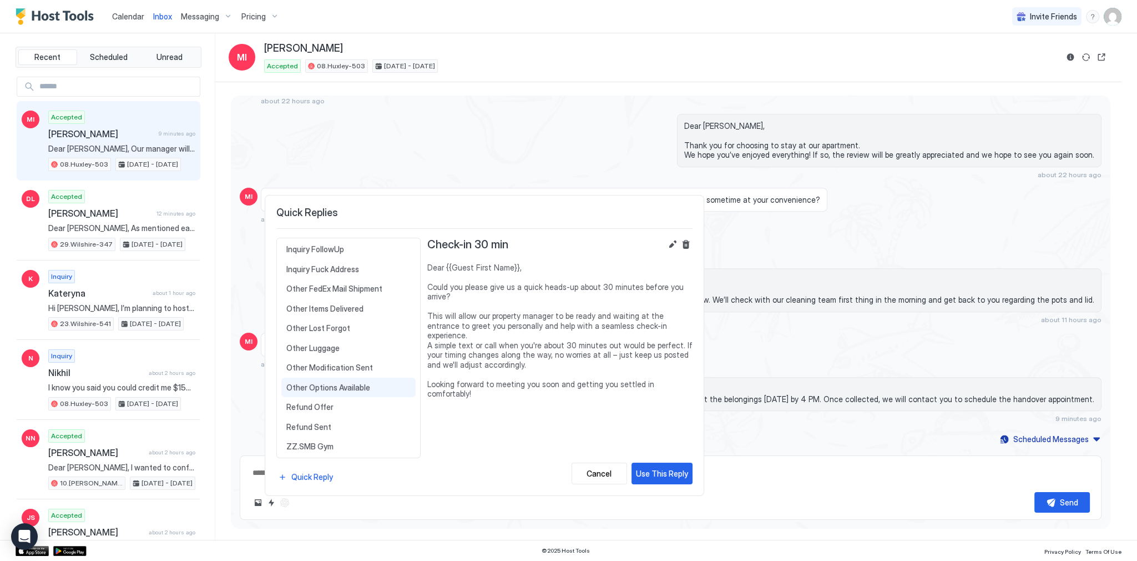
scroll to position [475, 0]
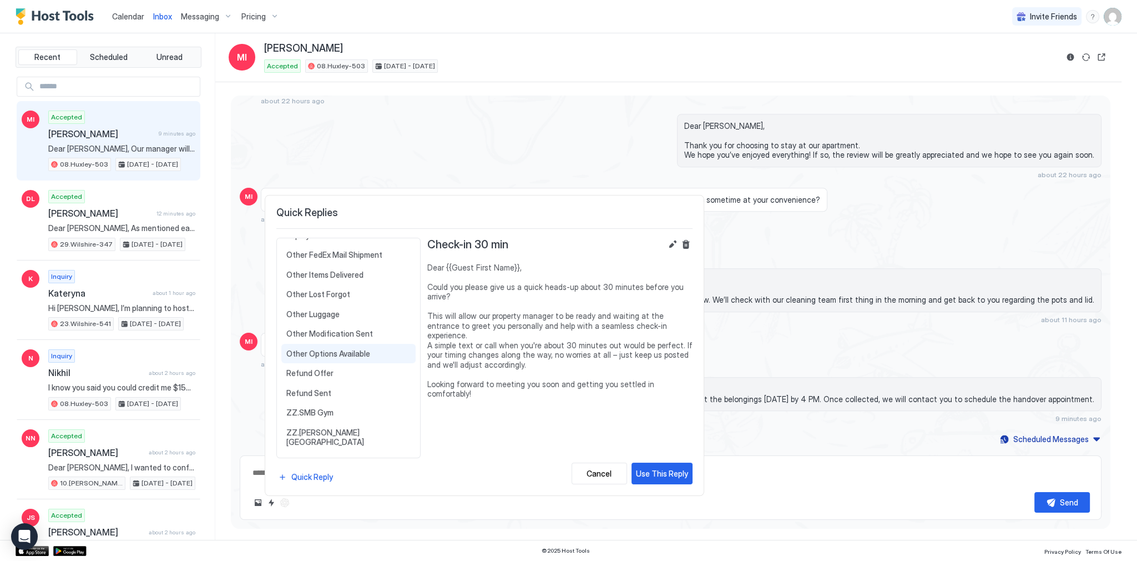
click at [353, 349] on span "Other Options Available" at bounding box center [348, 354] width 124 height 10
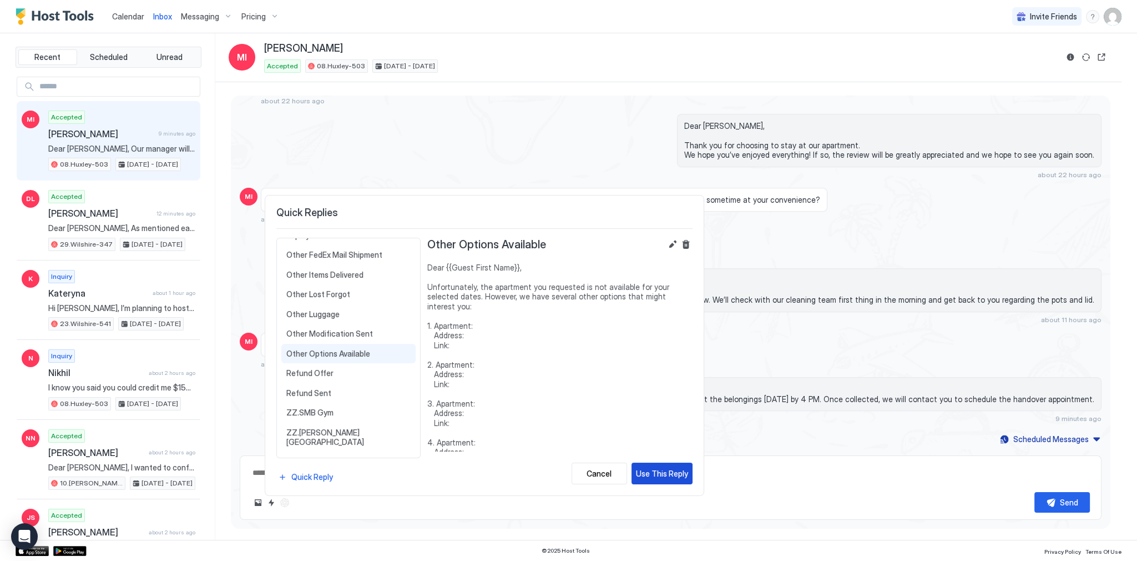
click at [647, 476] on div "Use This Reply" at bounding box center [662, 473] width 52 height 12
type textarea "*"
type textarea "**********"
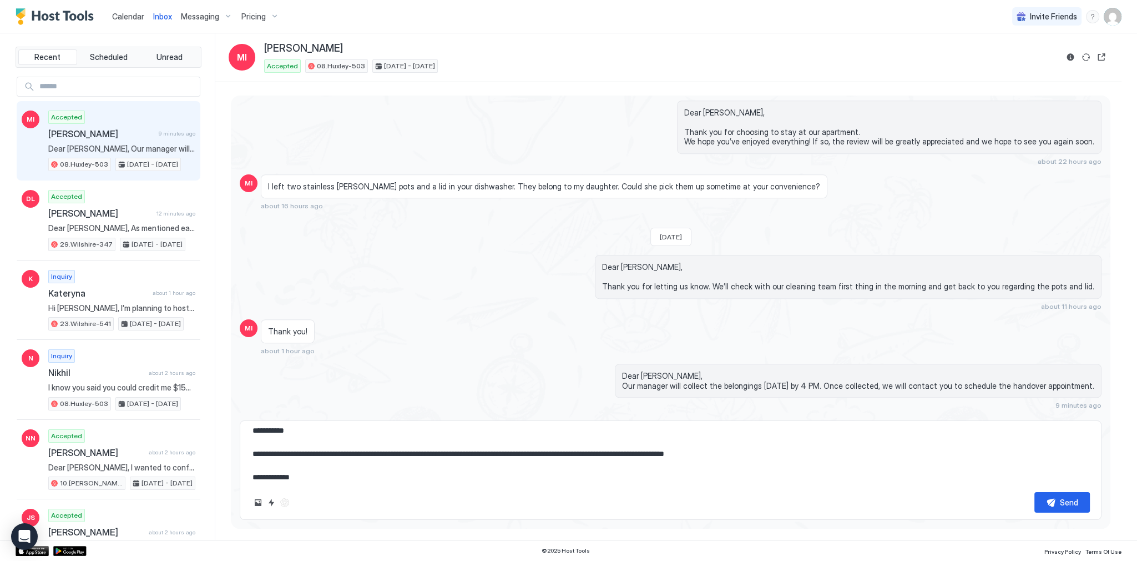
scroll to position [0, 0]
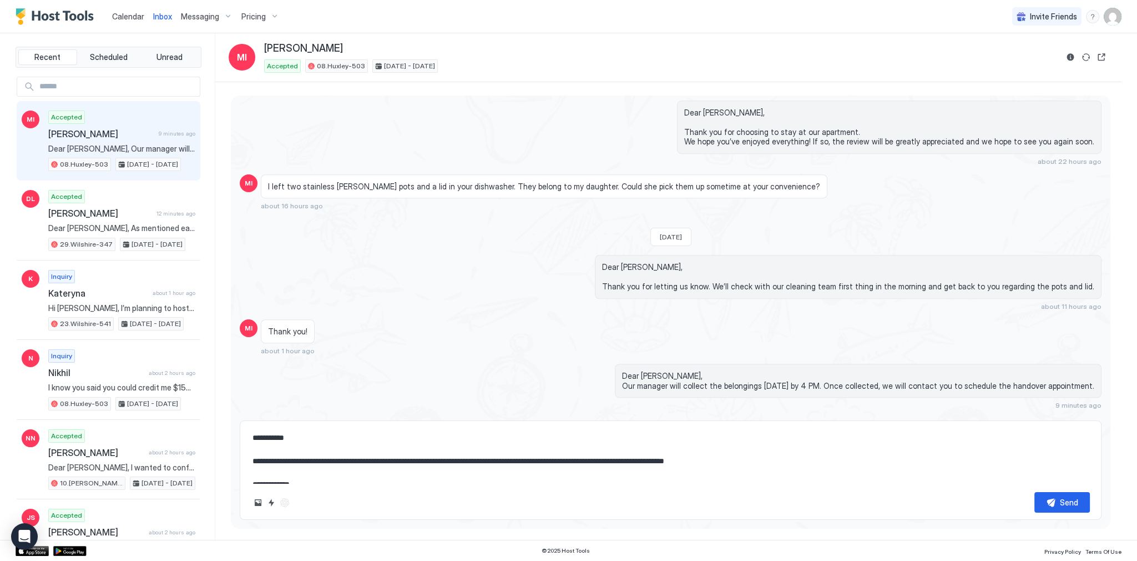
click at [553, 465] on textarea "**********" at bounding box center [670, 455] width 839 height 56
drag, startPoint x: 553, startPoint y: 465, endPoint x: 757, endPoint y: 461, distance: 204.3
click at [757, 461] on textarea "**********" at bounding box center [670, 455] width 839 height 56
click at [557, 461] on textarea "**********" at bounding box center [670, 455] width 839 height 56
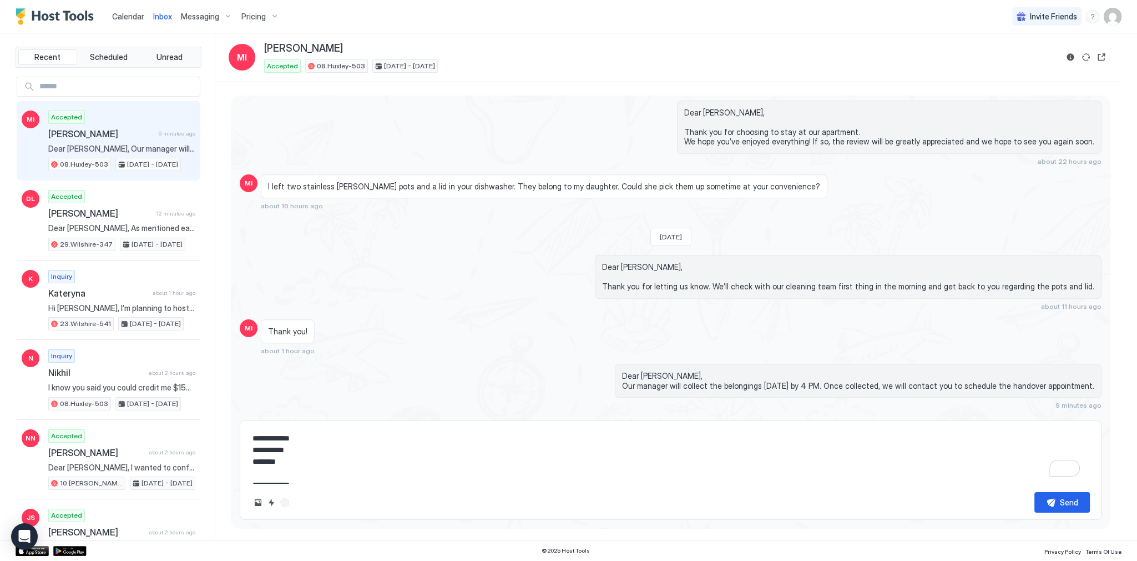
drag, startPoint x: 557, startPoint y: 461, endPoint x: 525, endPoint y: 457, distance: 31.8
click at [525, 457] on textarea "**********" at bounding box center [670, 455] width 839 height 56
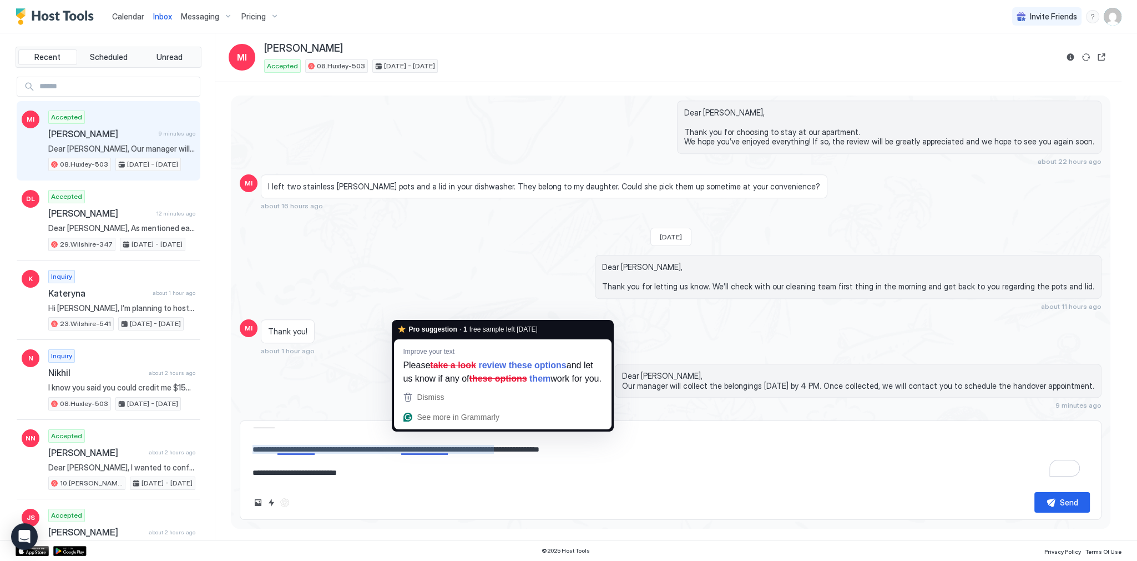
click at [360, 450] on textarea "**********" at bounding box center [670, 455] width 839 height 56
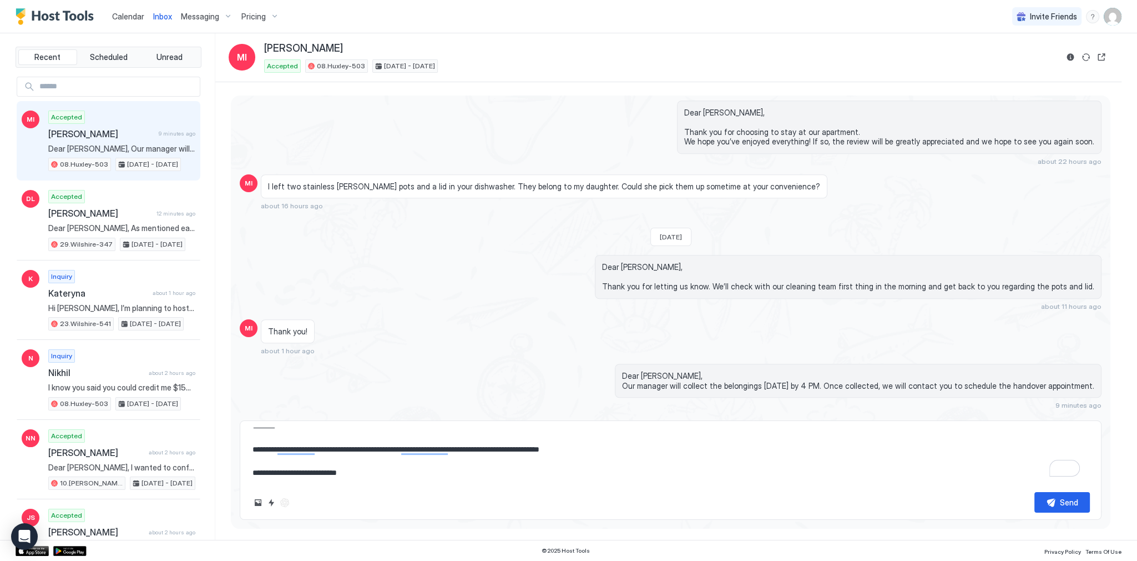
click at [360, 450] on textarea "**********" at bounding box center [670, 455] width 839 height 56
type textarea "*"
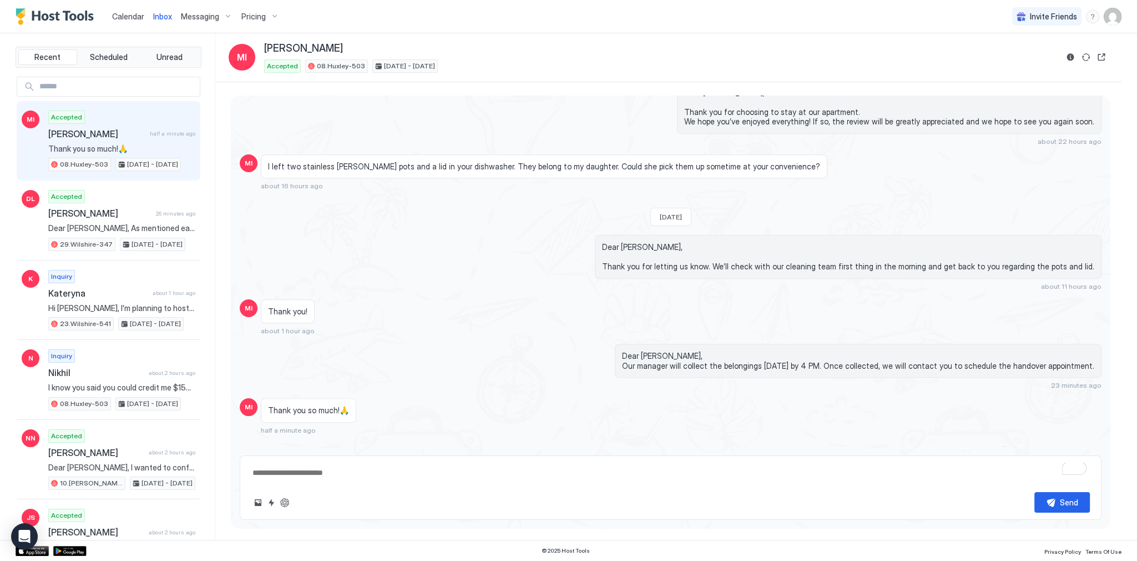
type textarea "*"
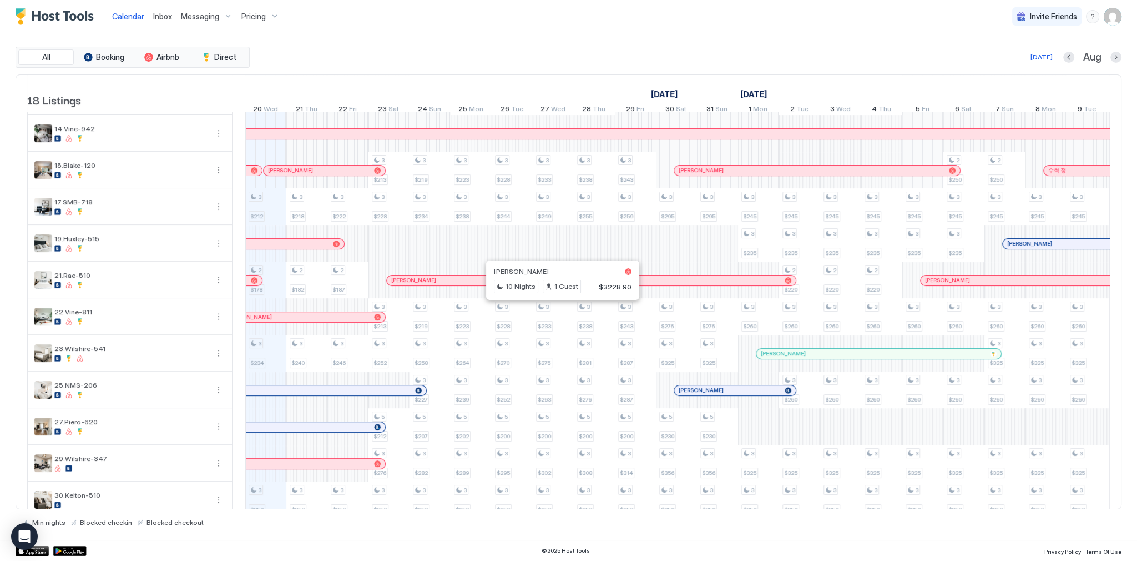
scroll to position [273, 0]
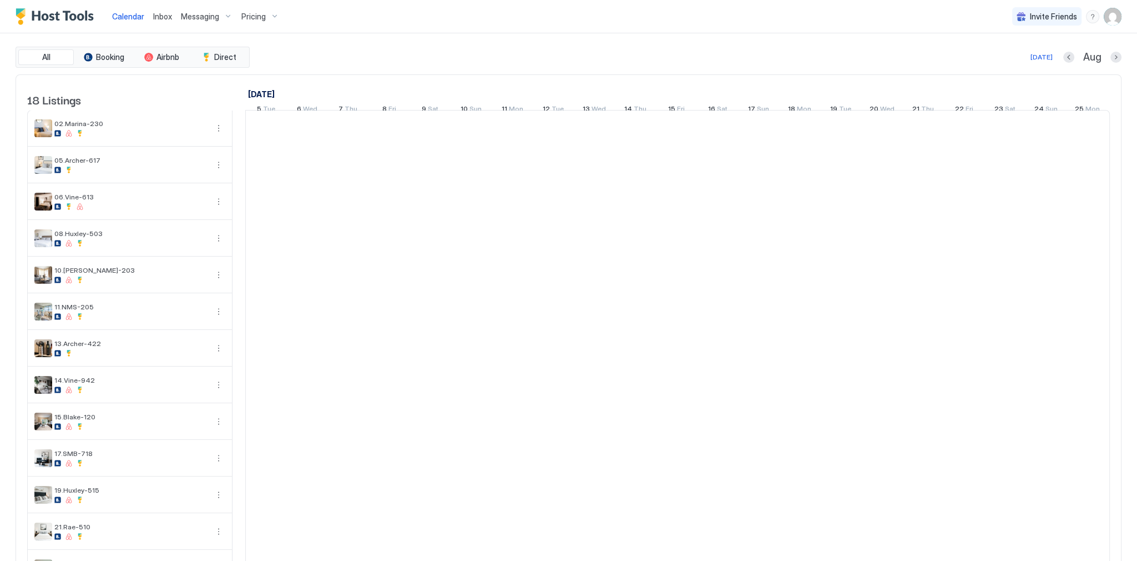
scroll to position [0, 617]
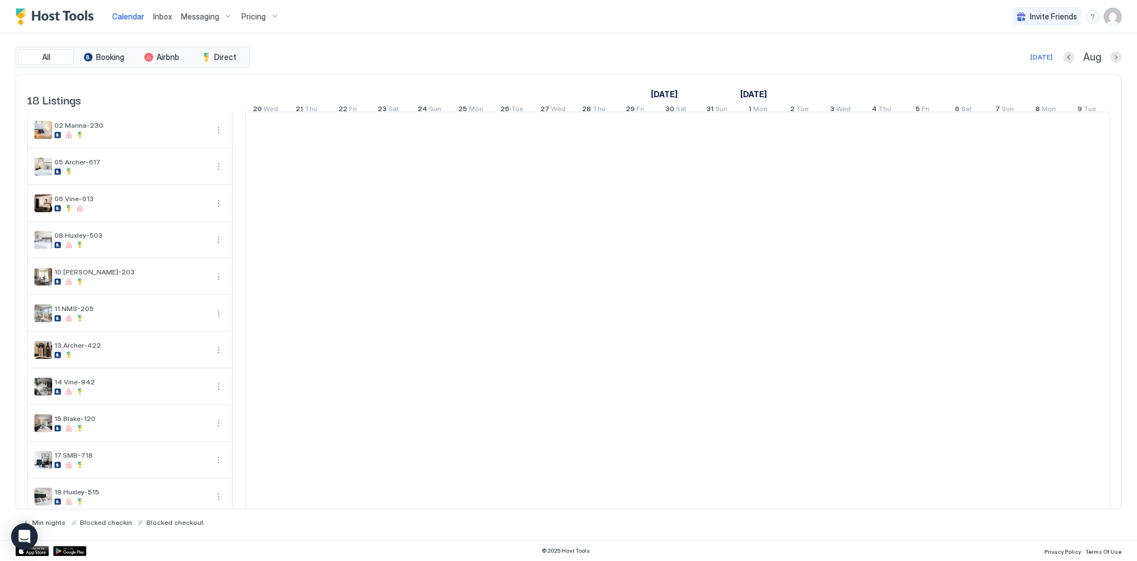
click at [260, 10] on div "Pricing" at bounding box center [260, 16] width 47 height 19
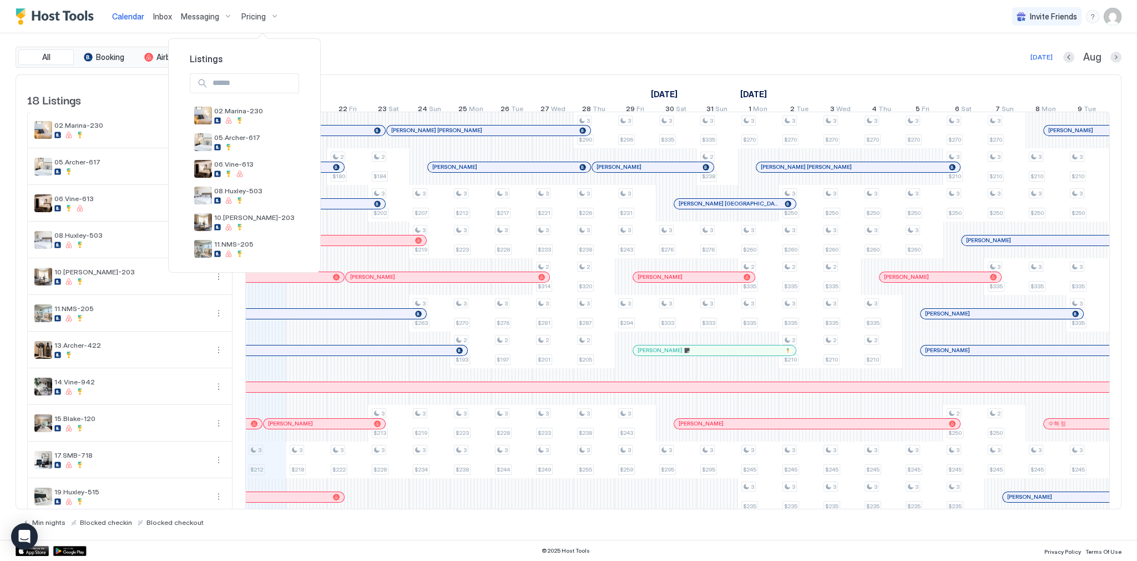
click at [1103, 16] on div at bounding box center [568, 280] width 1137 height 561
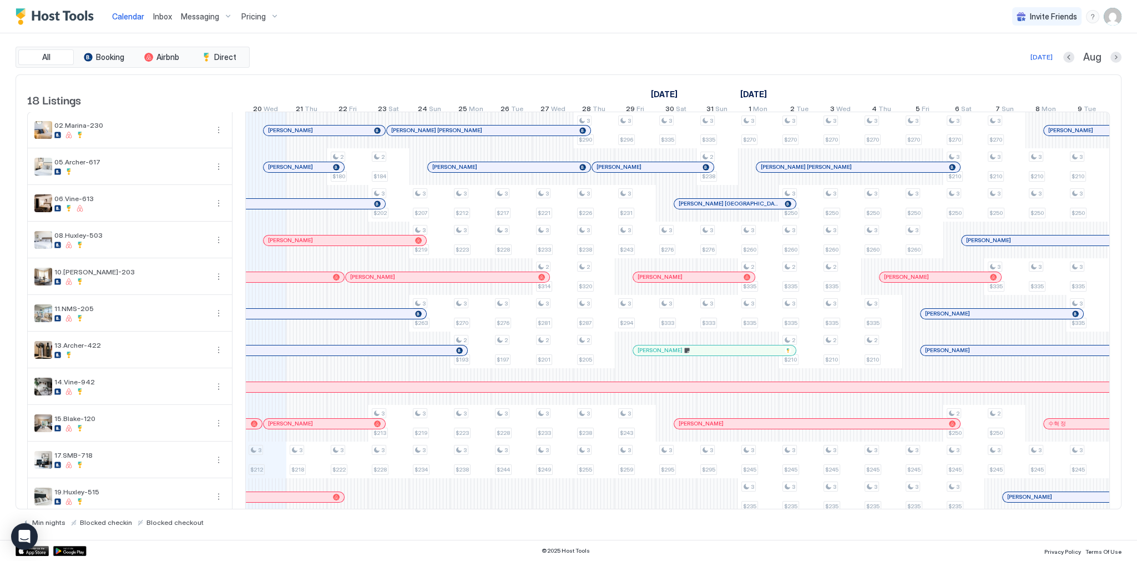
click at [1112, 19] on img "User profile" at bounding box center [1113, 17] width 18 height 18
click at [1052, 64] on div "Settings" at bounding box center [1050, 62] width 141 height 19
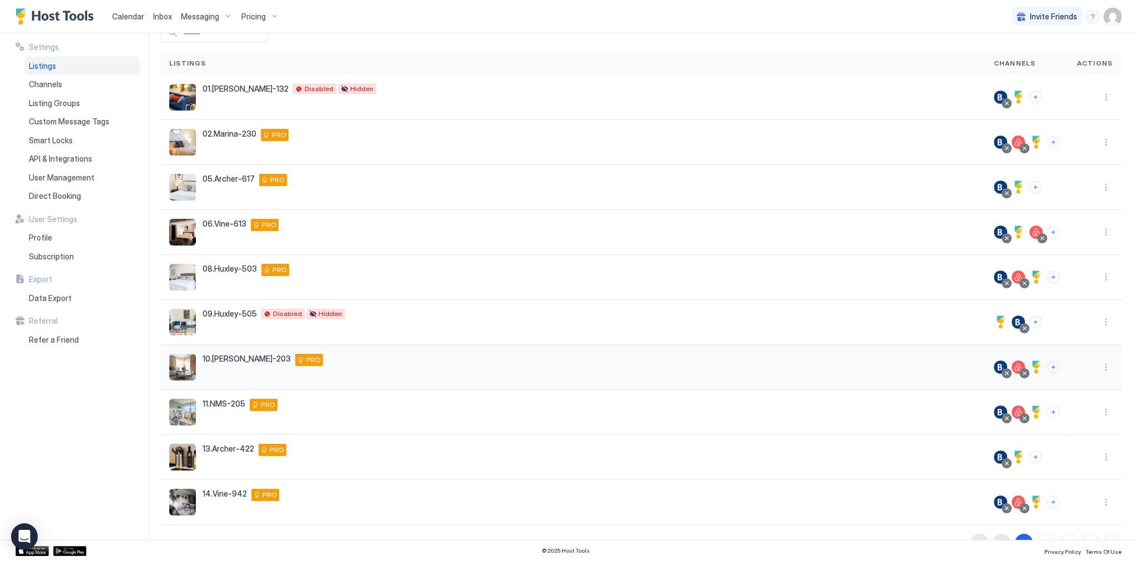
scroll to position [87, 0]
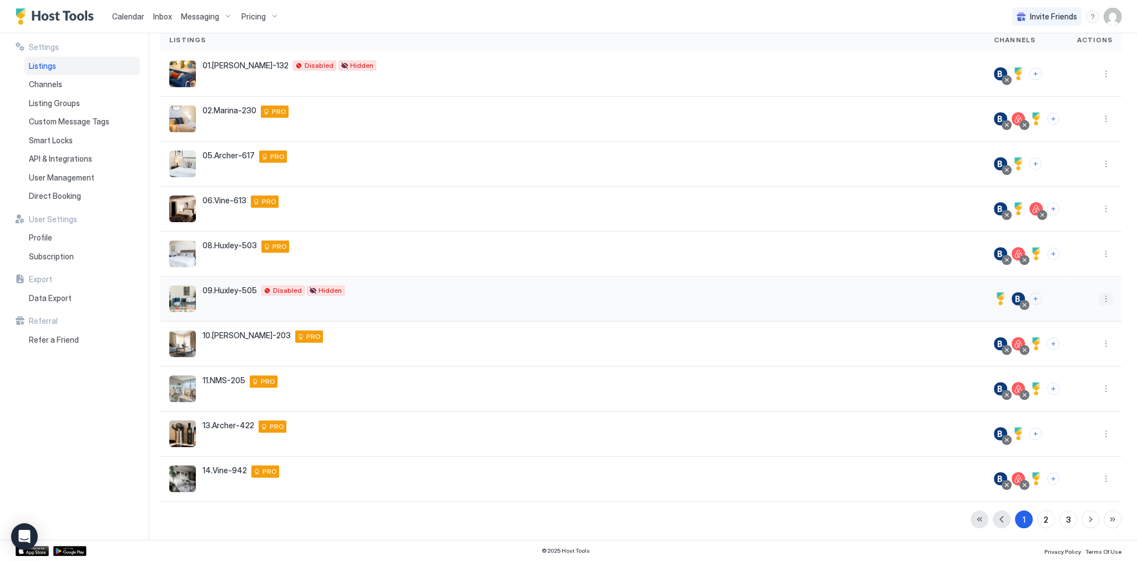
click at [1104, 297] on button "More options" at bounding box center [1105, 298] width 13 height 13
click at [1070, 351] on span "Listing Settings" at bounding box center [1074, 349] width 49 height 8
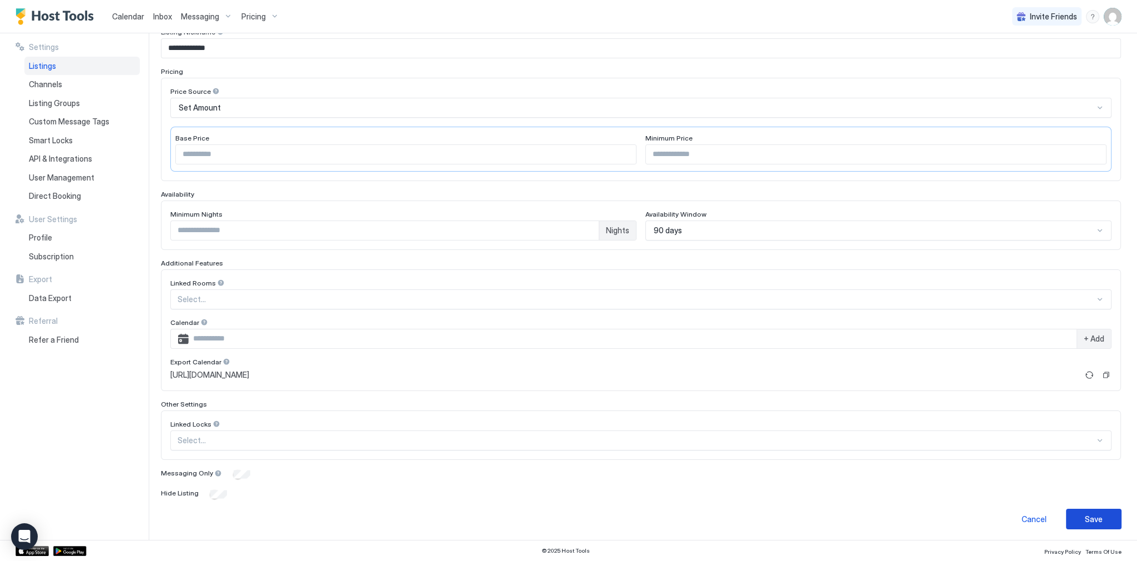
click at [1093, 513] on div "Save" at bounding box center [1094, 519] width 18 height 12
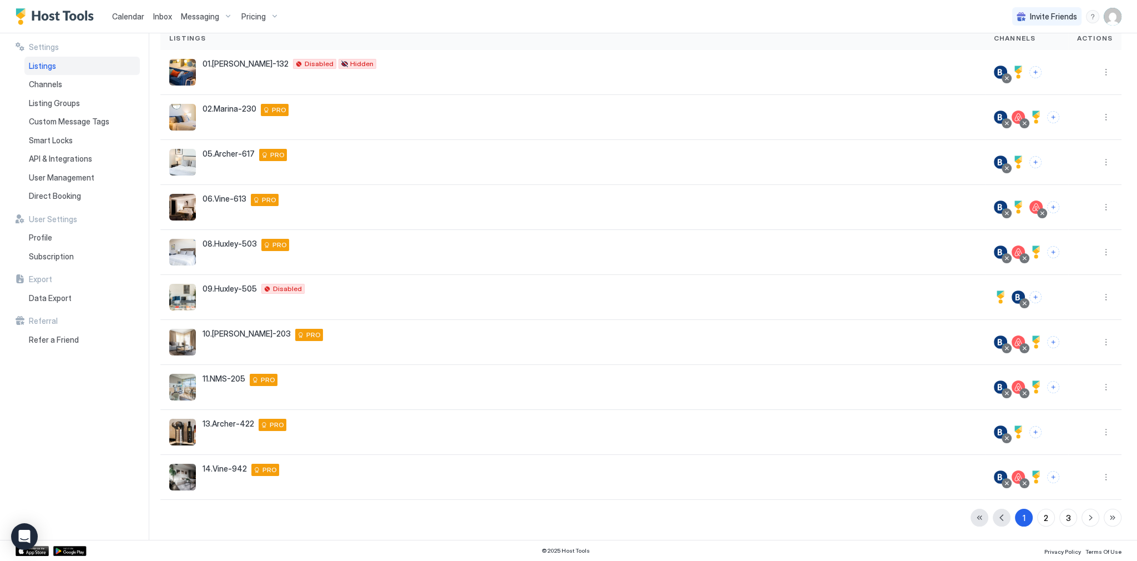
scroll to position [87, 0]
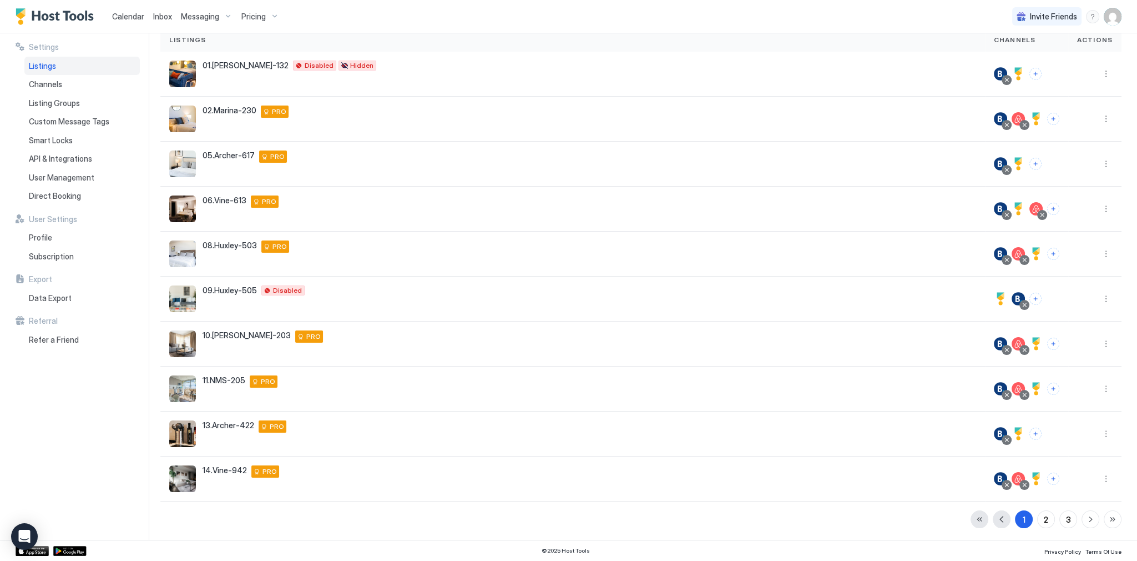
click at [109, 14] on div "Calendar" at bounding box center [128, 16] width 41 height 21
click at [117, 15] on span "Calendar" at bounding box center [128, 16] width 32 height 9
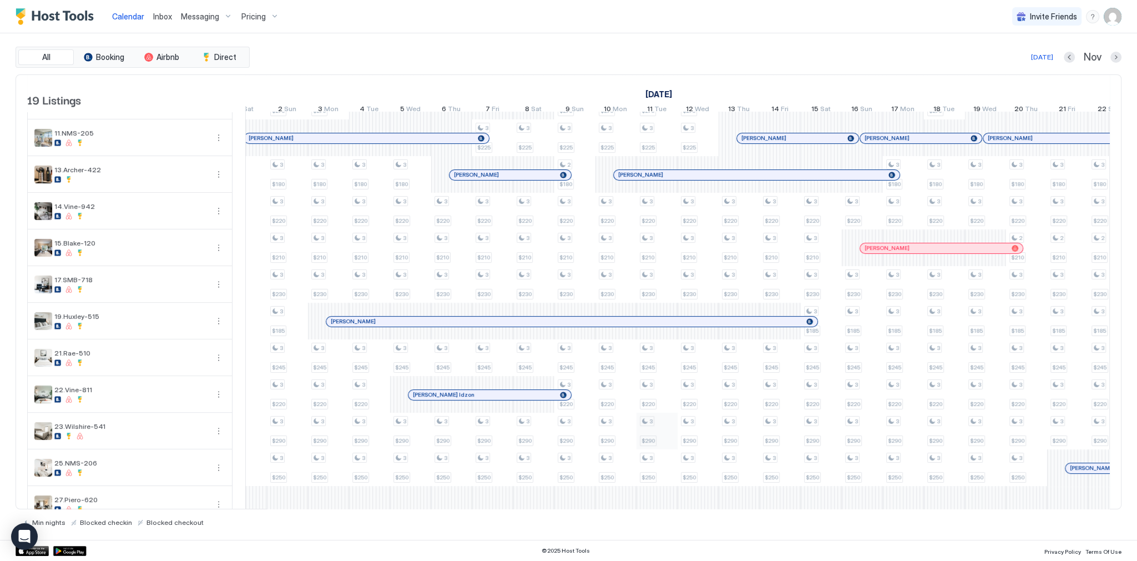
scroll to position [220, 0]
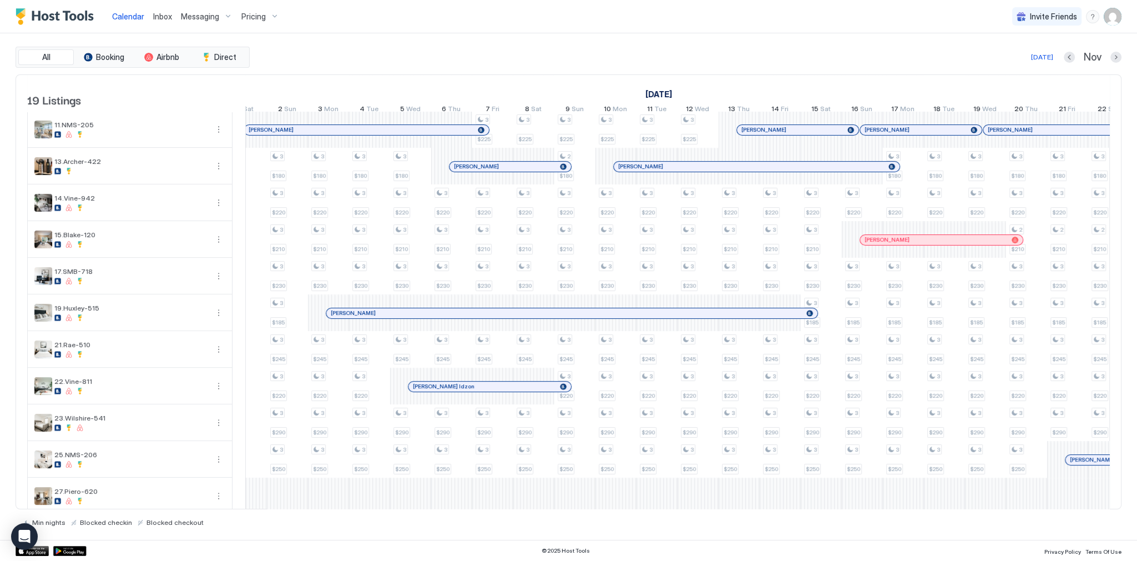
click at [595, 43] on div "All Booking Airbnb Direct Today Nov 19 Listings October 2025 November 2025 Dece…" at bounding box center [569, 286] width 1106 height 506
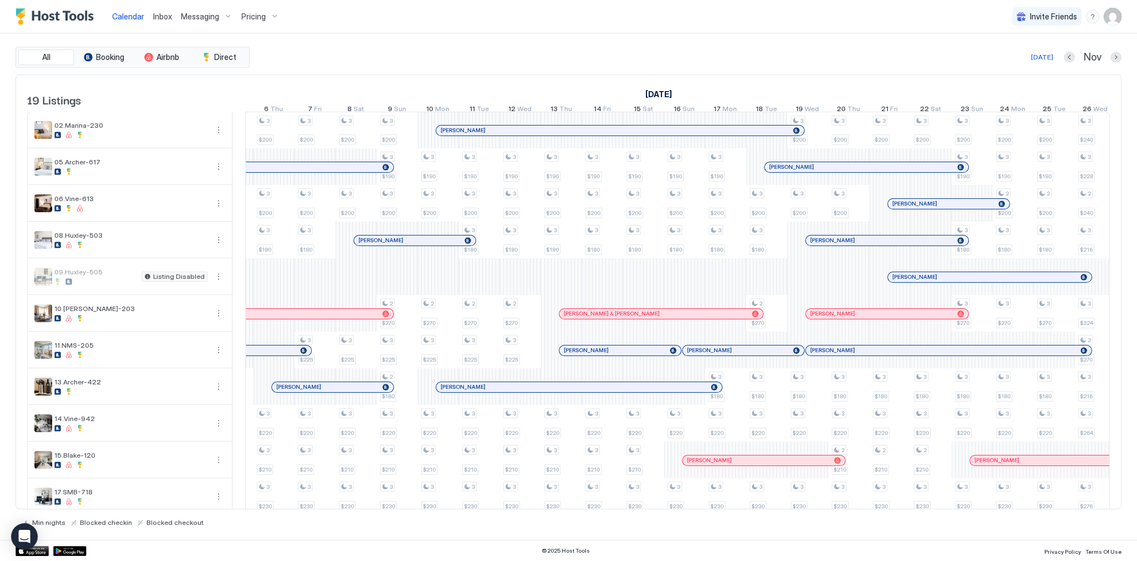
scroll to position [0, 793]
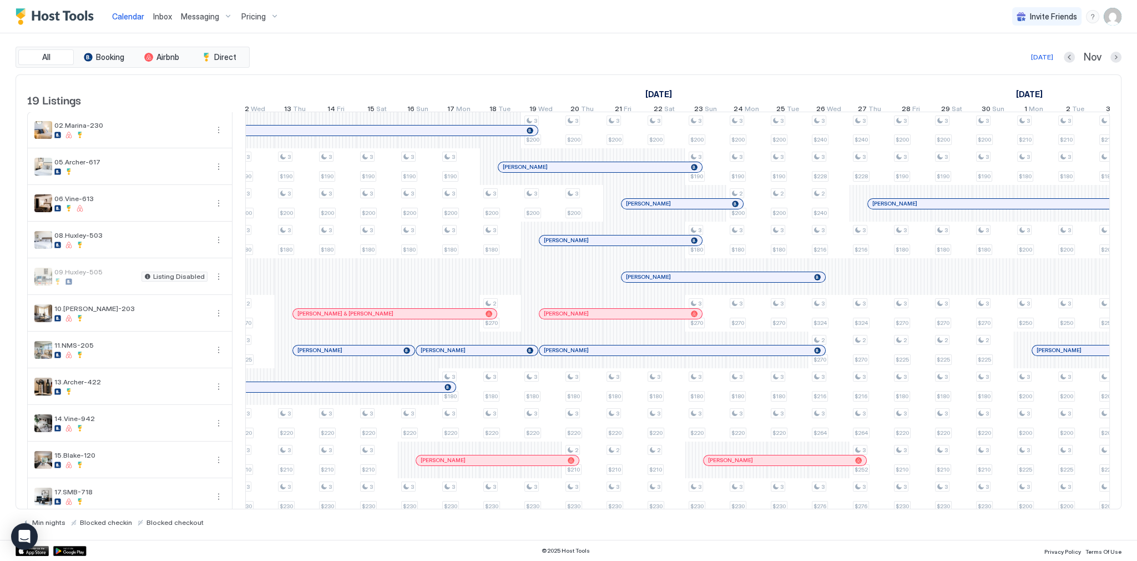
click at [750, 280] on div at bounding box center [753, 277] width 9 height 9
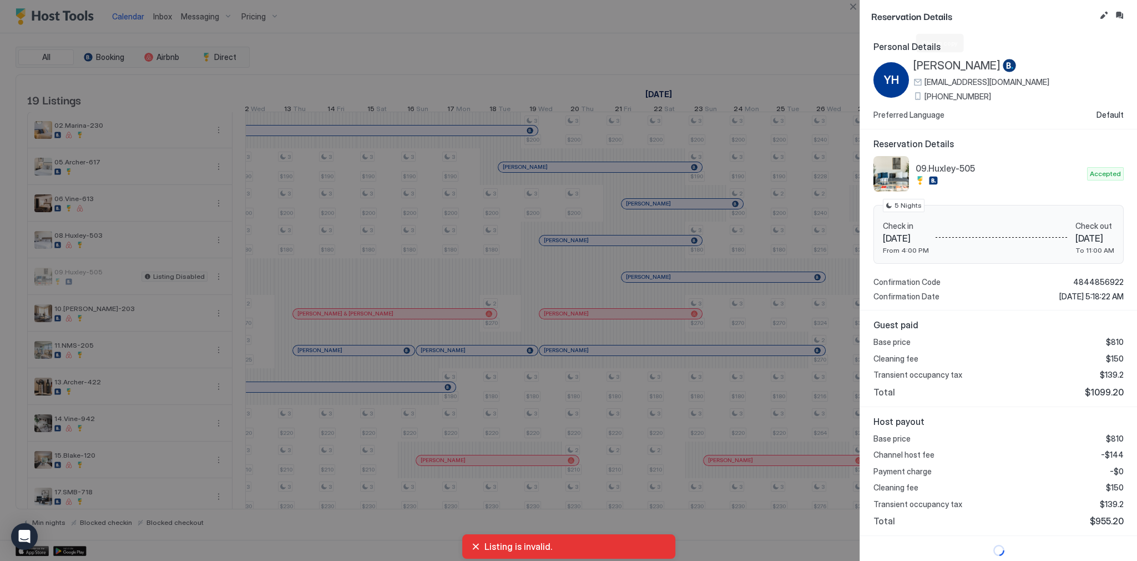
click at [937, 67] on span "[PERSON_NAME]" at bounding box center [957, 66] width 87 height 14
click at [444, 225] on div at bounding box center [568, 280] width 1137 height 561
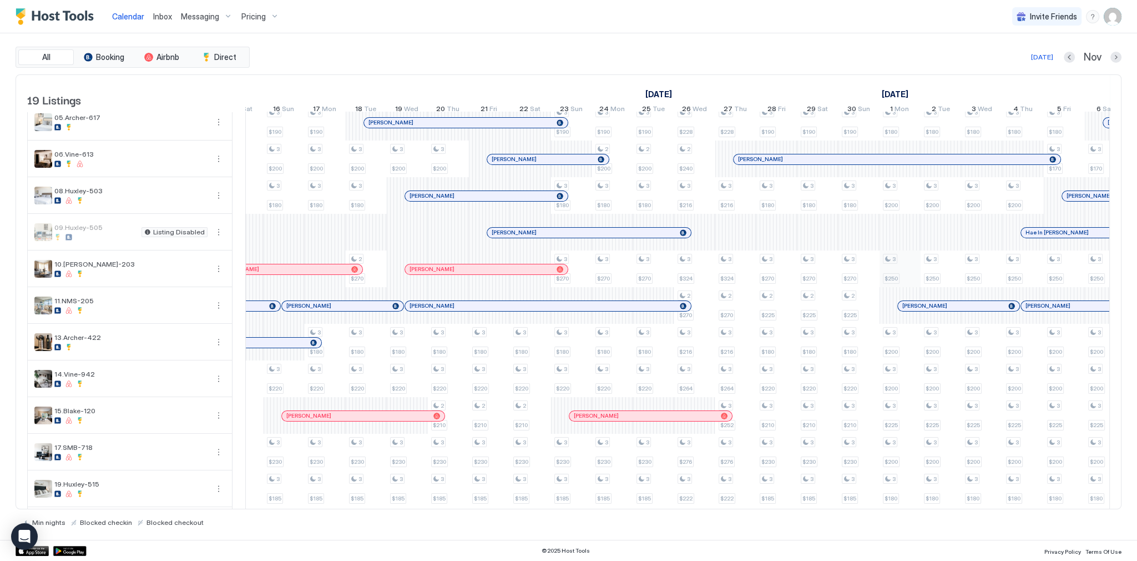
scroll to position [0, 926]
click at [548, 47] on div "All Booking Airbnb Direct Today Nov" at bounding box center [569, 57] width 1106 height 21
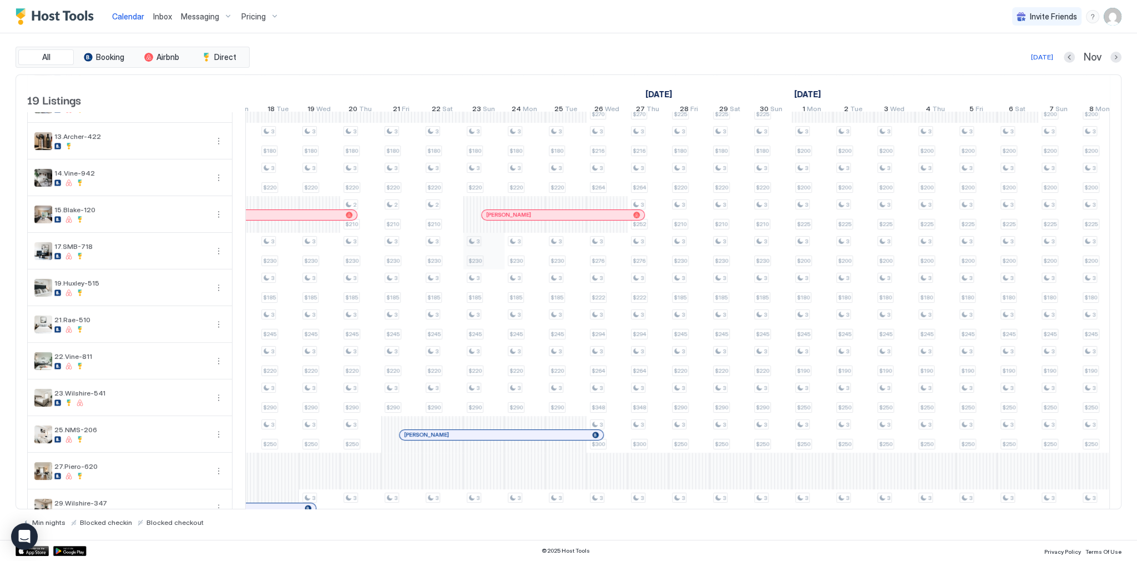
scroll to position [266, 0]
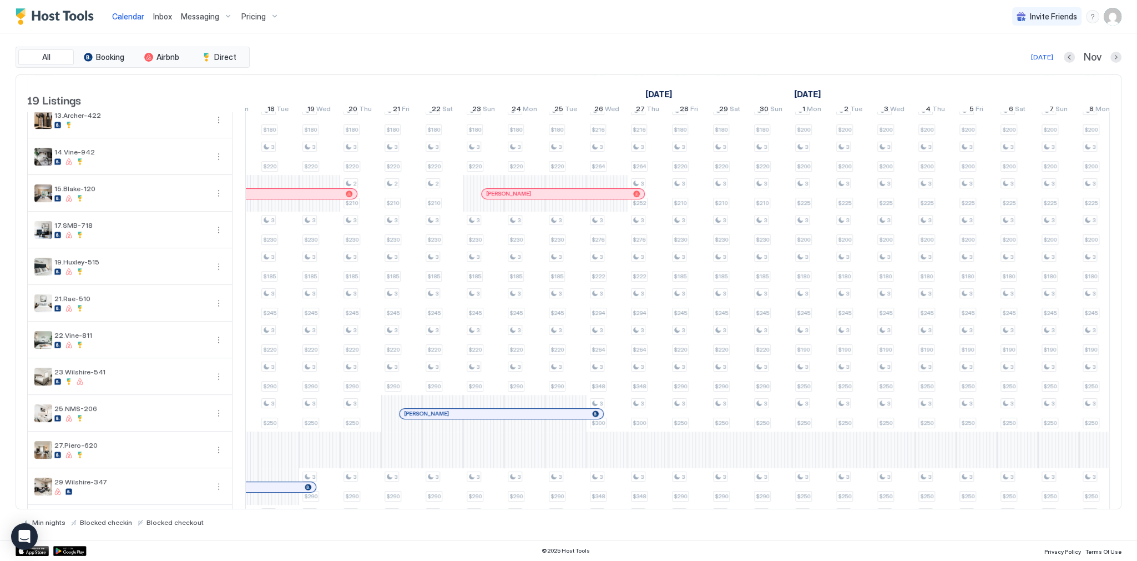
click at [548, 70] on div "All Booking Airbnb Direct Today Nov 19 Listings October 2025 November 2025 Dece…" at bounding box center [569, 287] width 1106 height 480
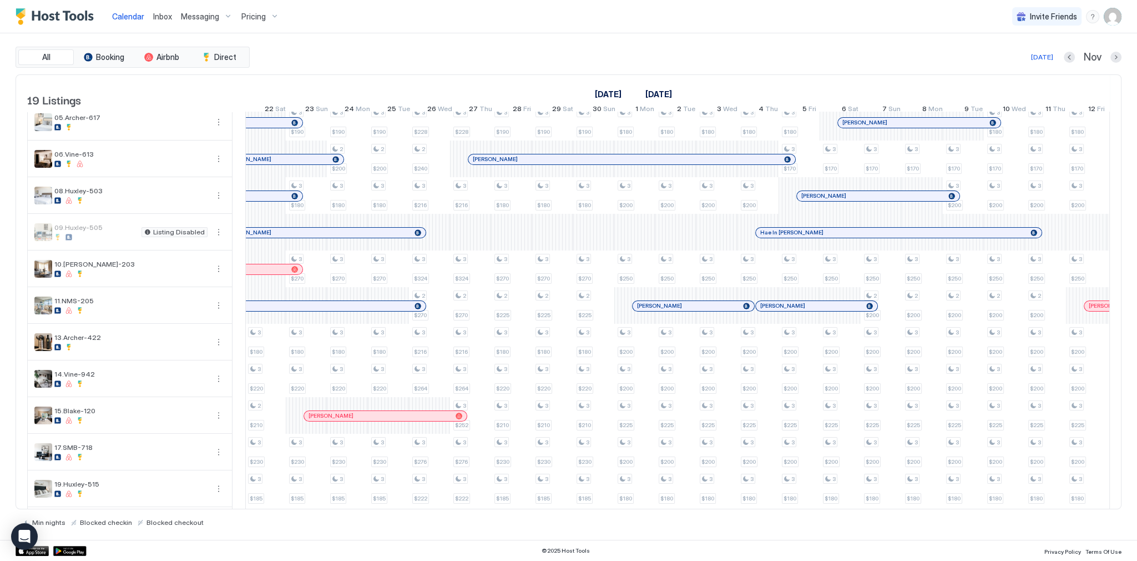
scroll to position [0, 1192]
click at [823, 235] on div at bounding box center [823, 232] width 9 height 9
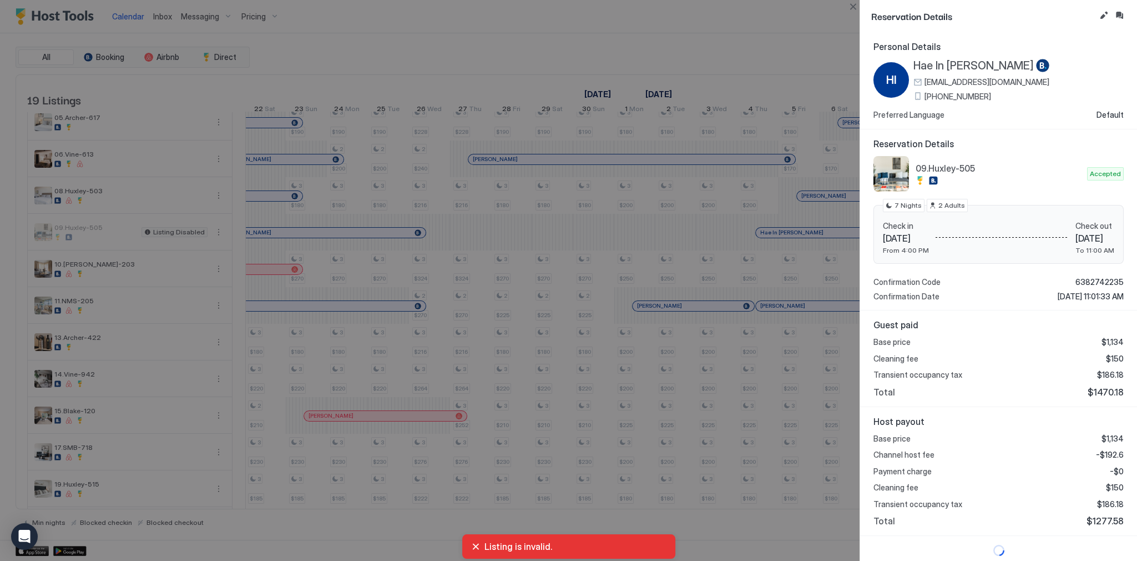
click at [773, 214] on div at bounding box center [568, 280] width 1137 height 561
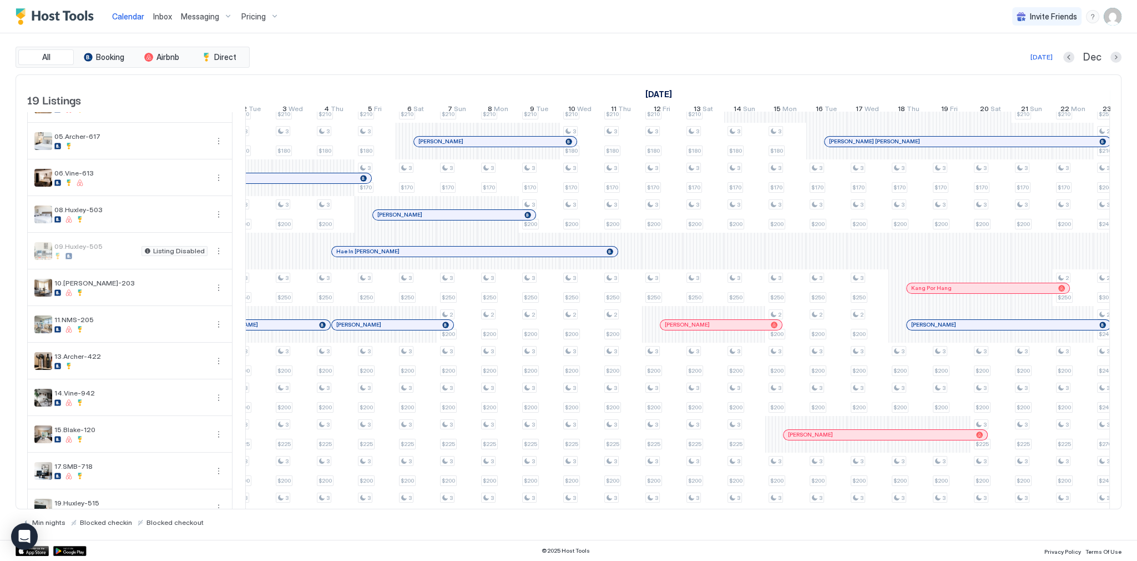
scroll to position [44, 0]
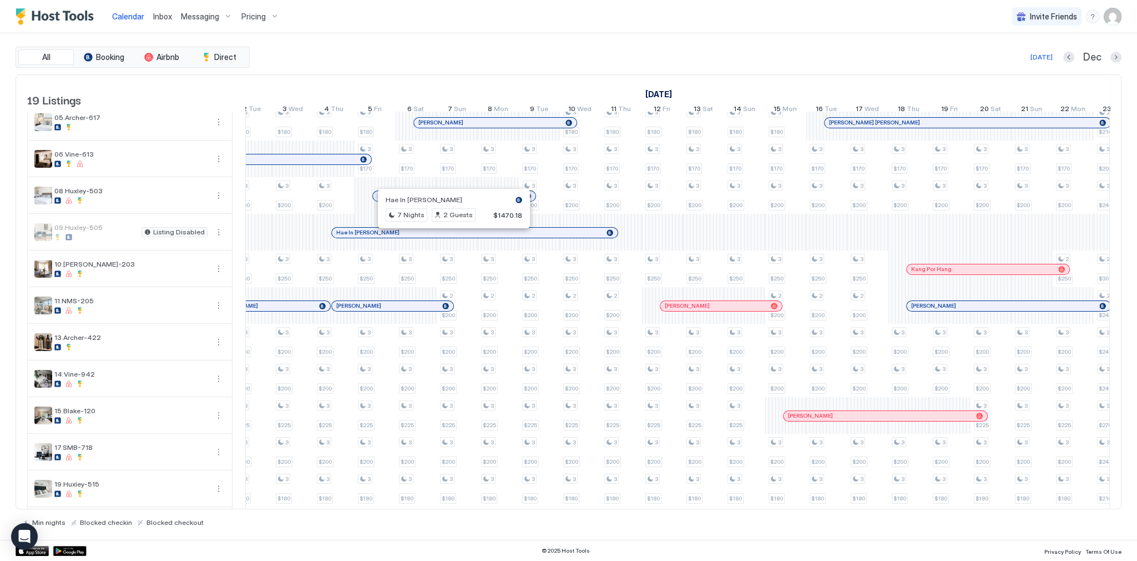
click at [449, 236] on div at bounding box center [449, 232] width 9 height 9
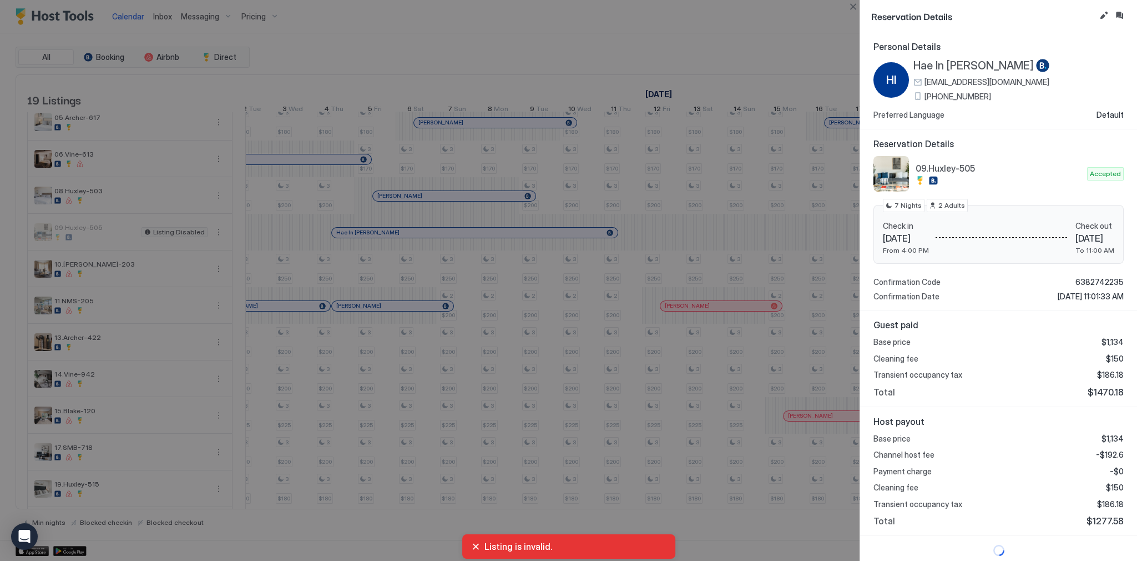
click at [448, 37] on div at bounding box center [568, 280] width 1137 height 561
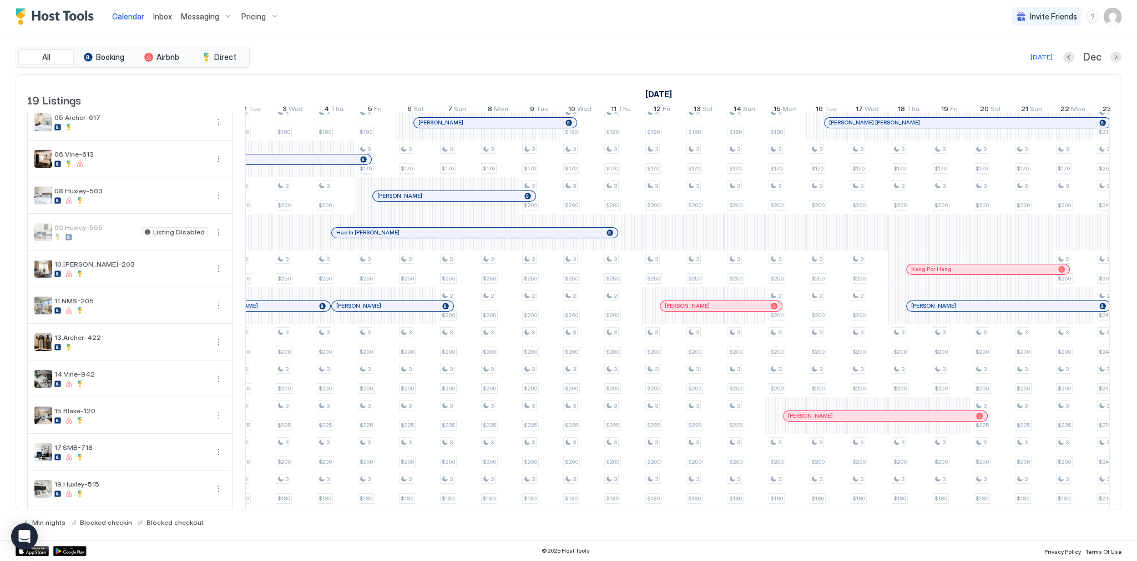
click at [494, 237] on div at bounding box center [494, 232] width 9 height 9
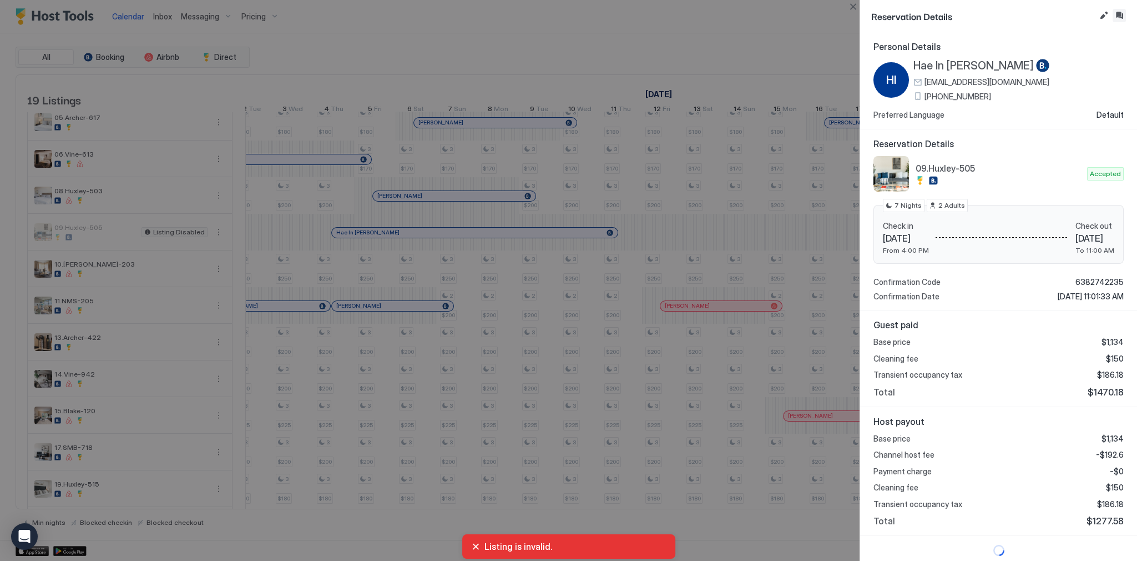
click at [1120, 17] on button "Inbox" at bounding box center [1119, 15] width 13 height 13
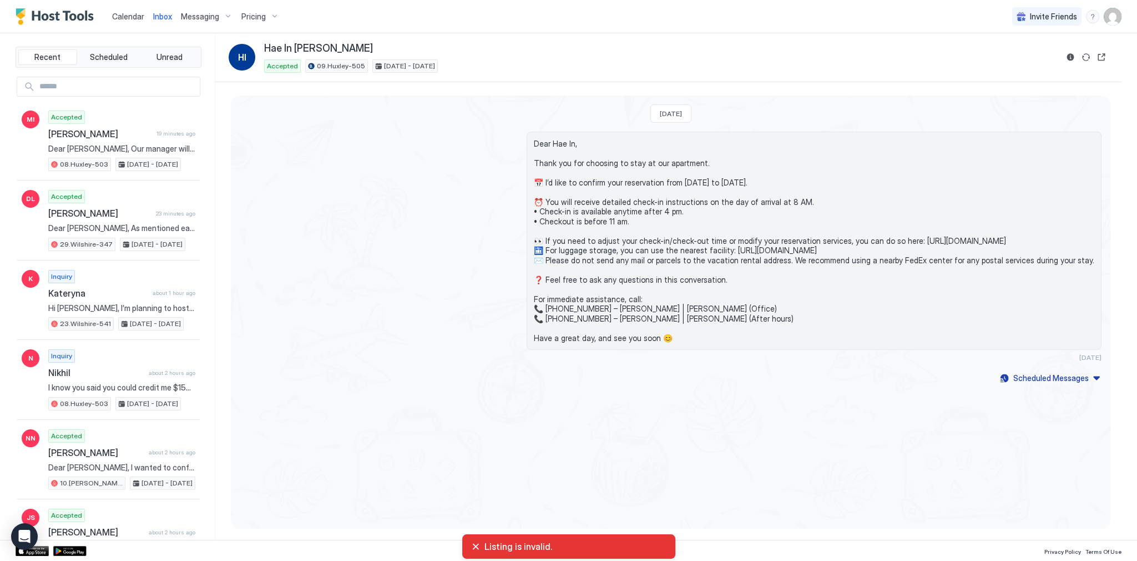
click at [695, 316] on span "Dear Hae In, Thank you for choosing to stay at our apartment. 📅 I’d like to con…" at bounding box center [814, 241] width 561 height 204
click at [130, 26] on div "Calendar" at bounding box center [128, 16] width 41 height 21
click at [132, 16] on span "Calendar" at bounding box center [128, 16] width 32 height 9
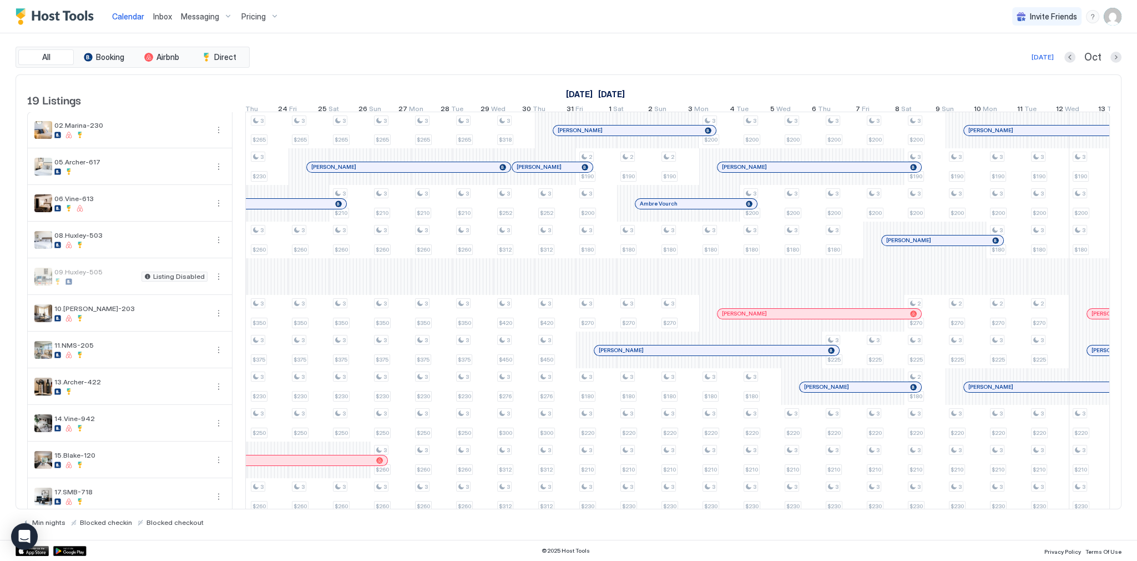
scroll to position [0, 1621]
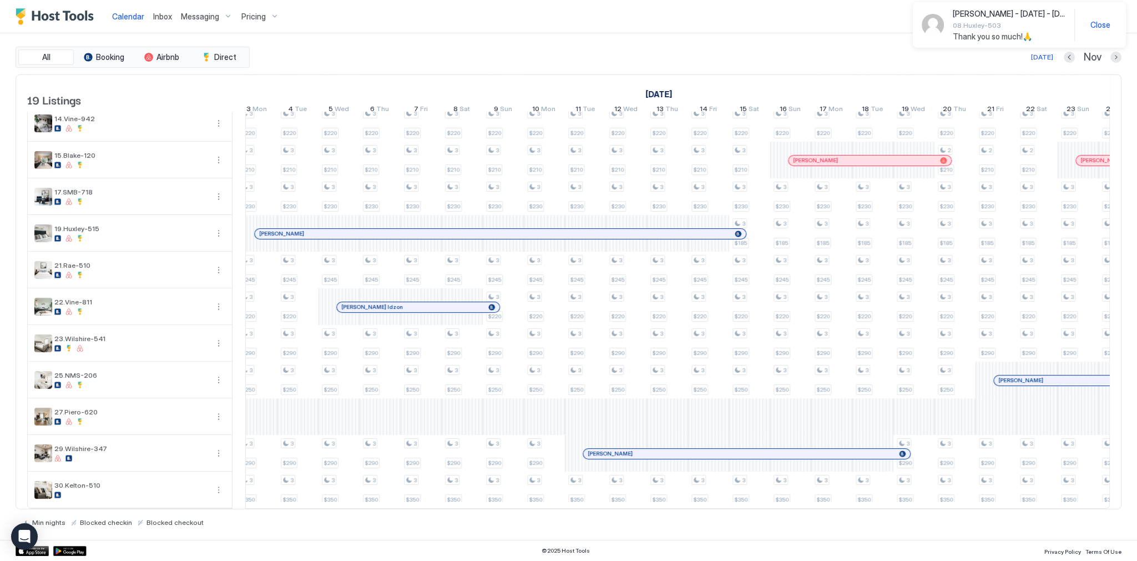
click at [474, 28] on div "Calendar Inbox Messaging Pricing Invite Friends SG" at bounding box center [568, 16] width 1137 height 33
click at [583, 39] on div "All Booking Airbnb Direct Today Nov 19 Listings October 2025 November 2025 Dece…" at bounding box center [569, 286] width 1106 height 506
click at [564, 39] on div "All Booking Airbnb Direct Today Nov 19 Listings October 2025 November 2025 Dece…" at bounding box center [569, 286] width 1106 height 506
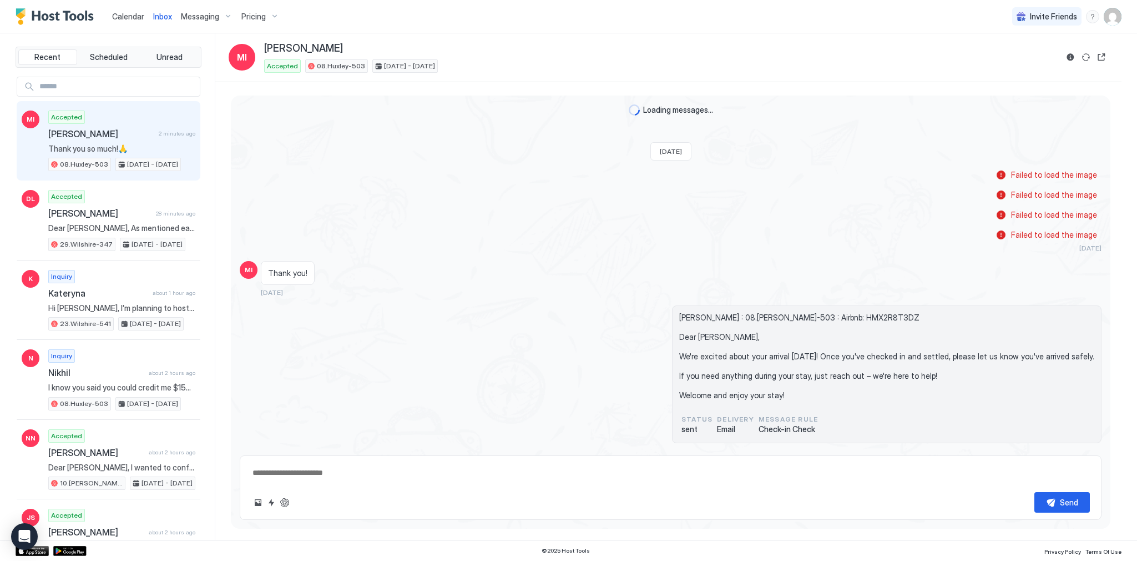
type textarea "*"
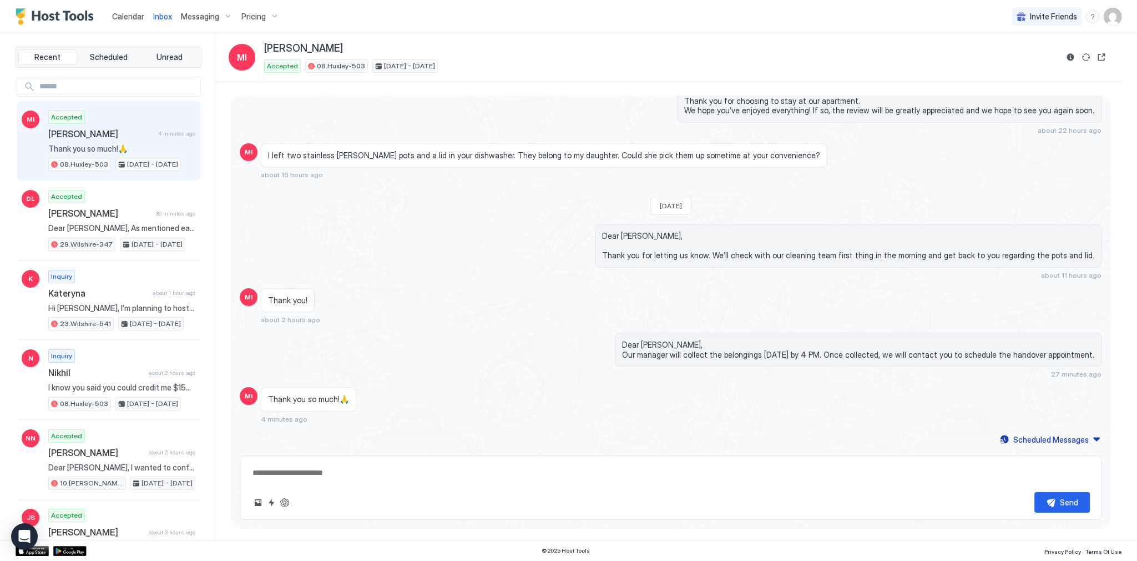
click at [393, 158] on span "I left two stainless [PERSON_NAME] pots and a lid in your dishwasher. They belo…" at bounding box center [544, 155] width 552 height 10
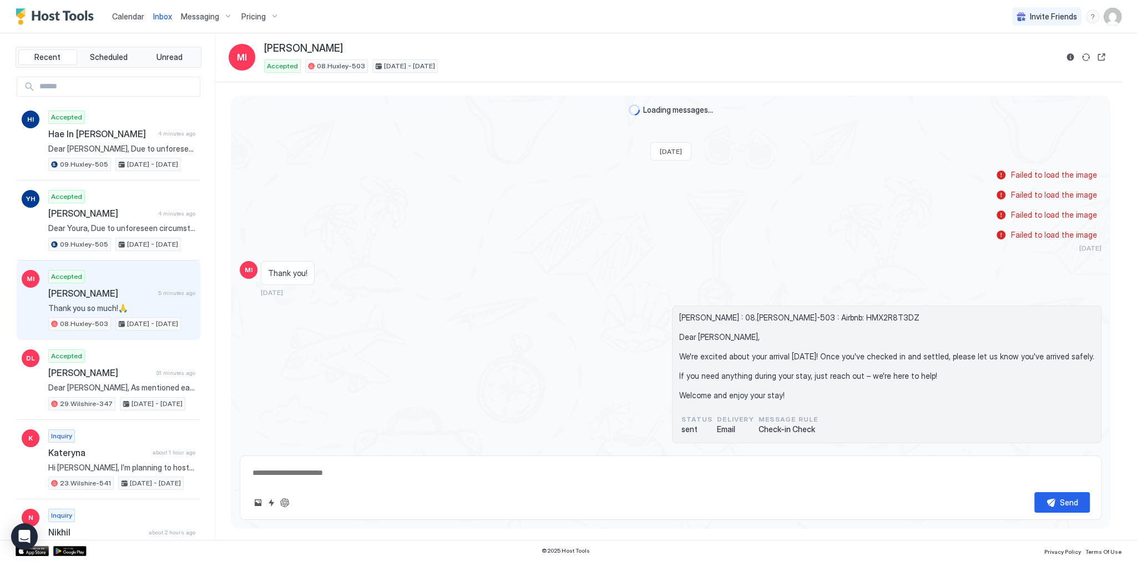
scroll to position [1203, 0]
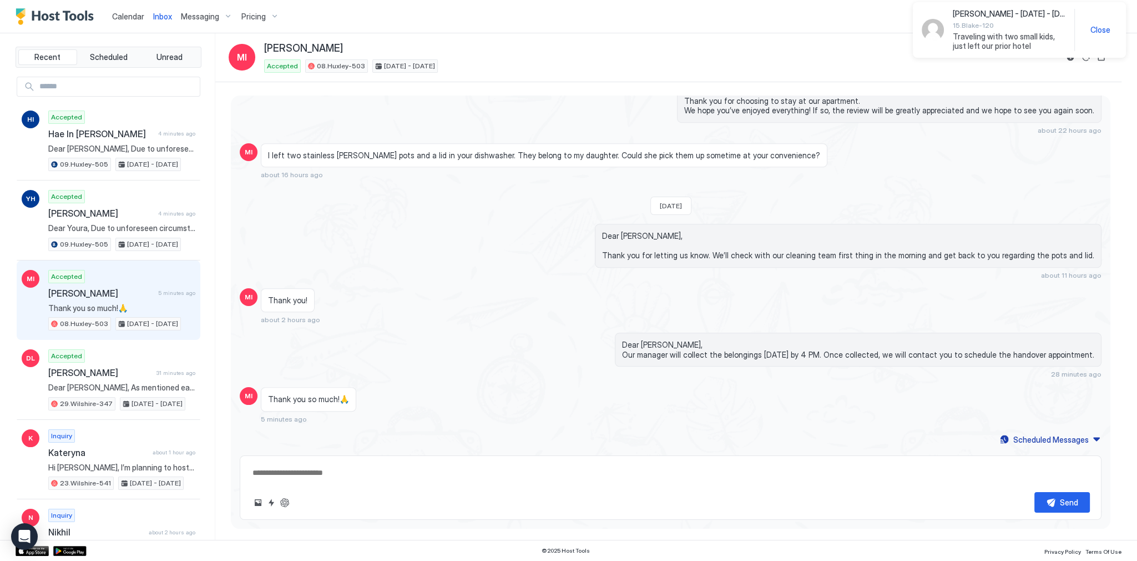
click at [963, 27] on span "15.Blake-120" at bounding box center [1009, 25] width 113 height 8
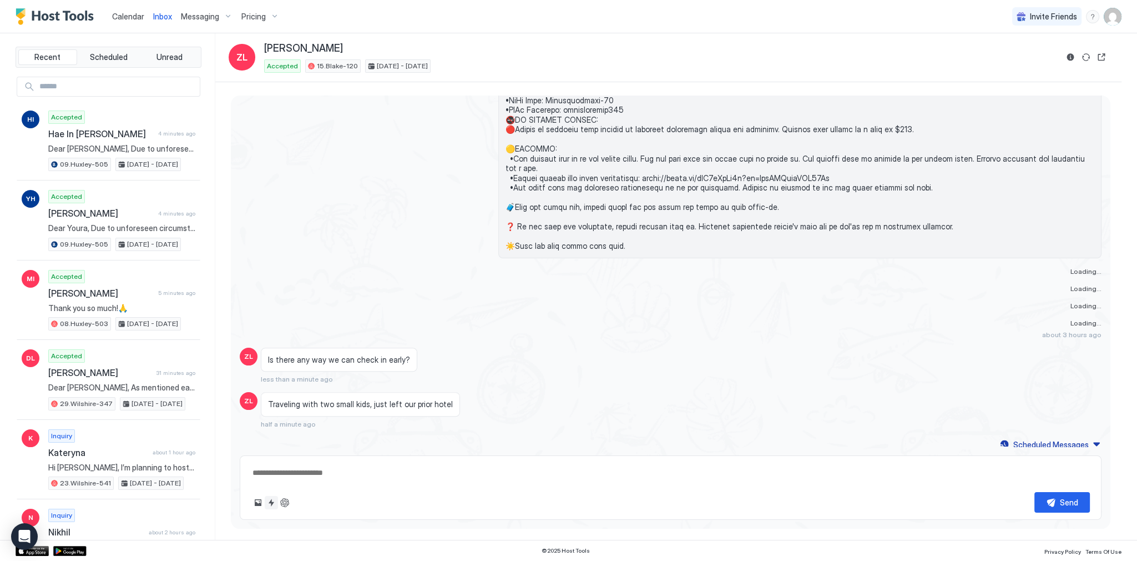
click at [272, 504] on button "Quick reply" at bounding box center [271, 502] width 13 height 13
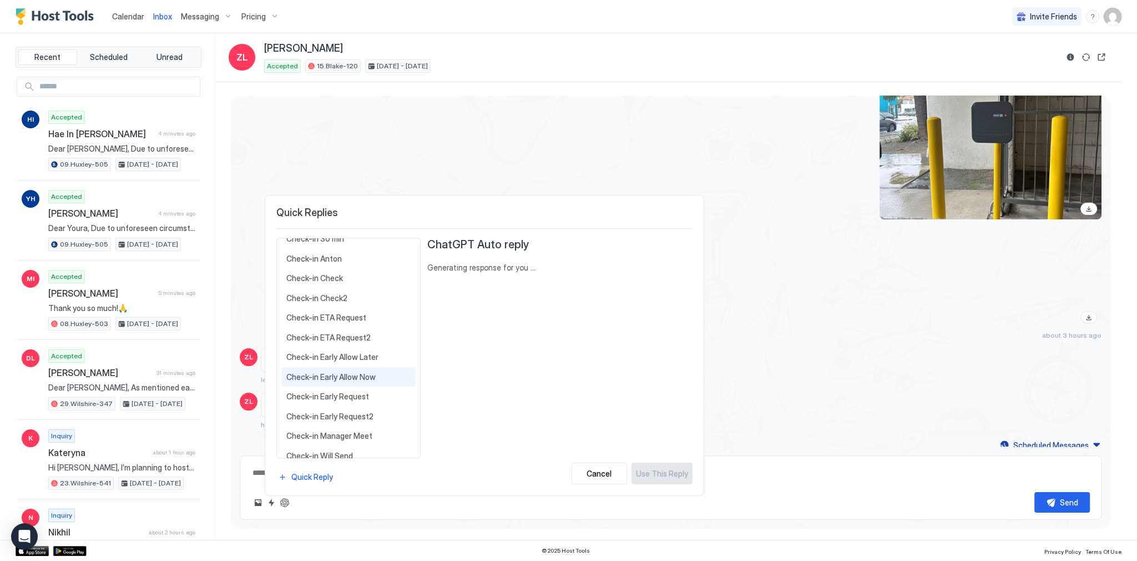
scroll to position [89, 0]
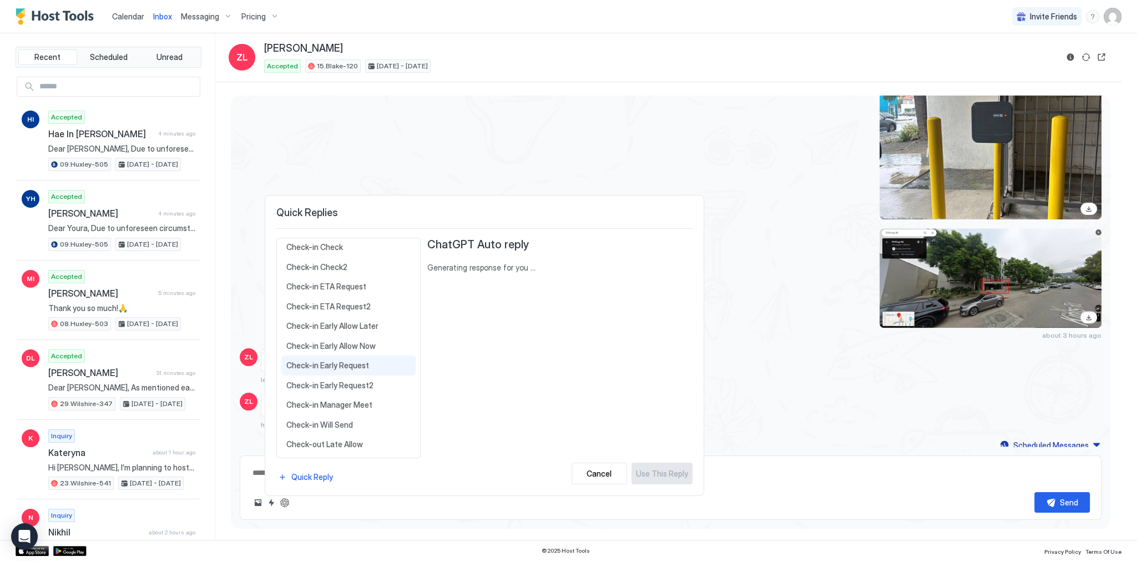
click at [379, 367] on span "Check-in Early Request" at bounding box center [348, 365] width 124 height 10
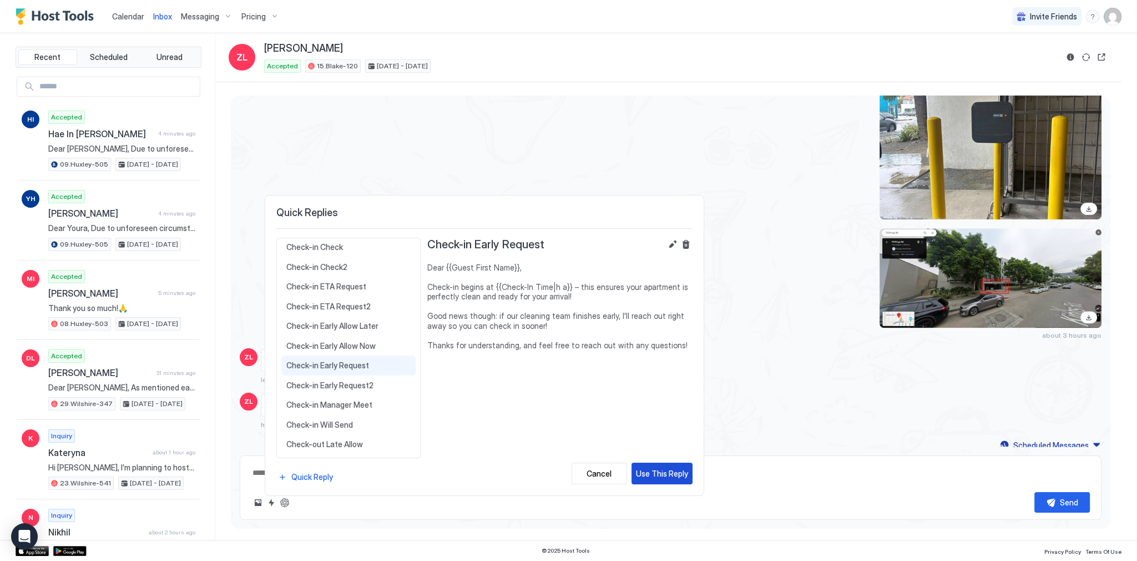
click at [659, 467] on div "Use This Reply" at bounding box center [662, 473] width 52 height 12
type textarea "*"
type textarea "**********"
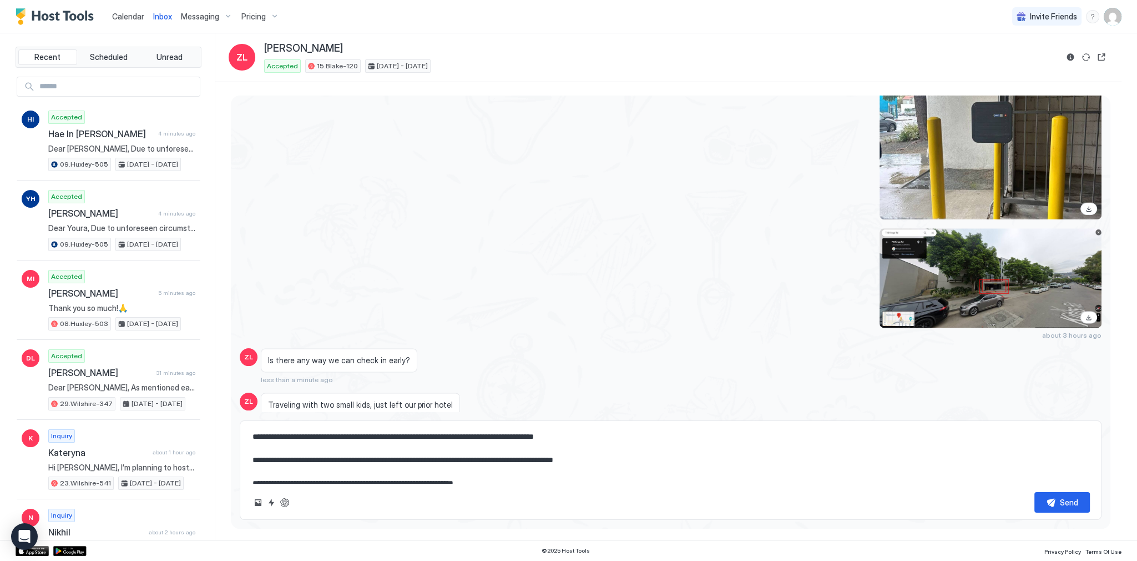
scroll to position [0, 0]
click at [567, 462] on textarea "**********" at bounding box center [670, 455] width 839 height 56
click at [570, 461] on textarea "**********" at bounding box center [670, 455] width 839 height 56
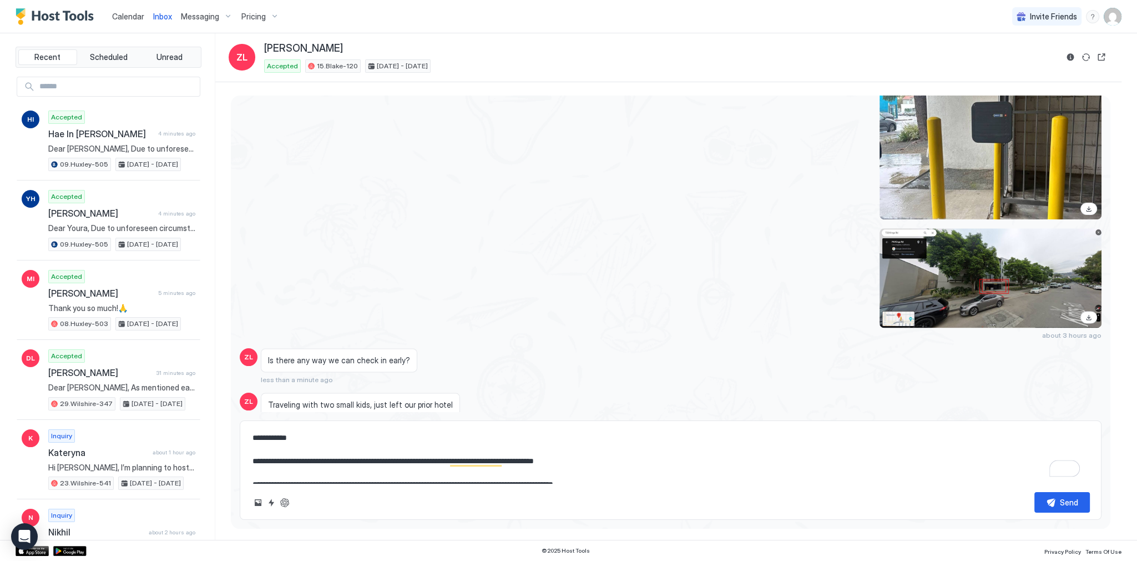
click at [570, 461] on textarea "**********" at bounding box center [670, 455] width 839 height 56
type textarea "*"
type textarea "**********"
type textarea "*"
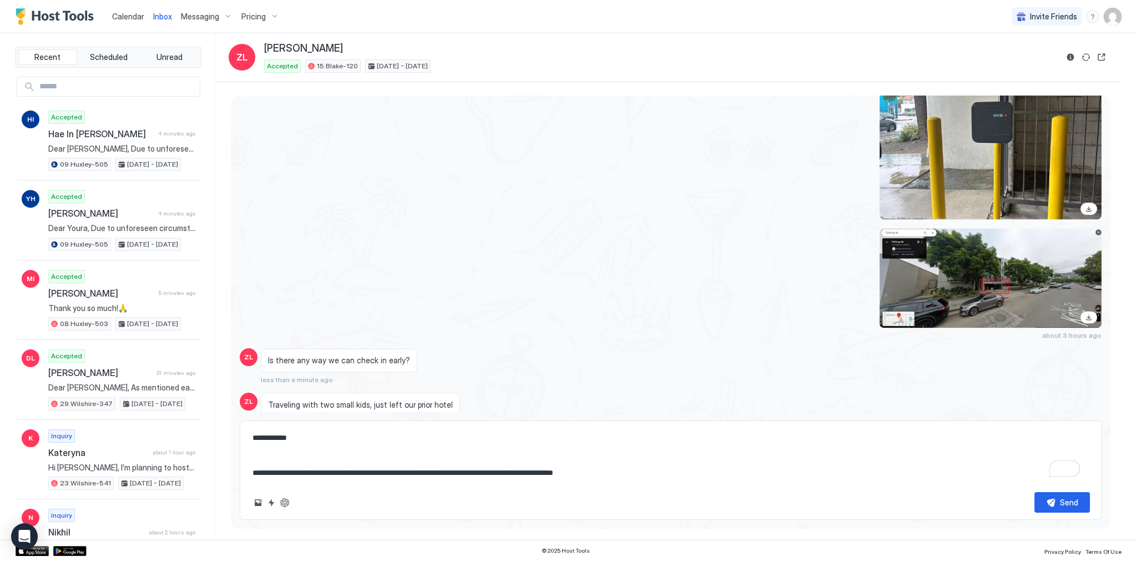
type textarea "**********"
type textarea "*"
type textarea "**********"
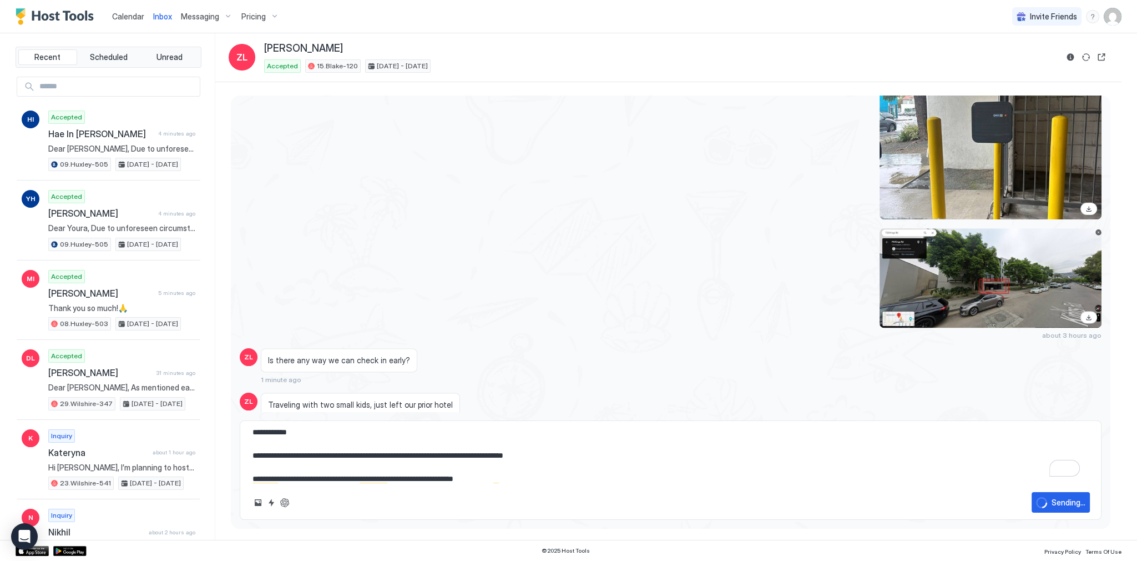
type textarea "*"
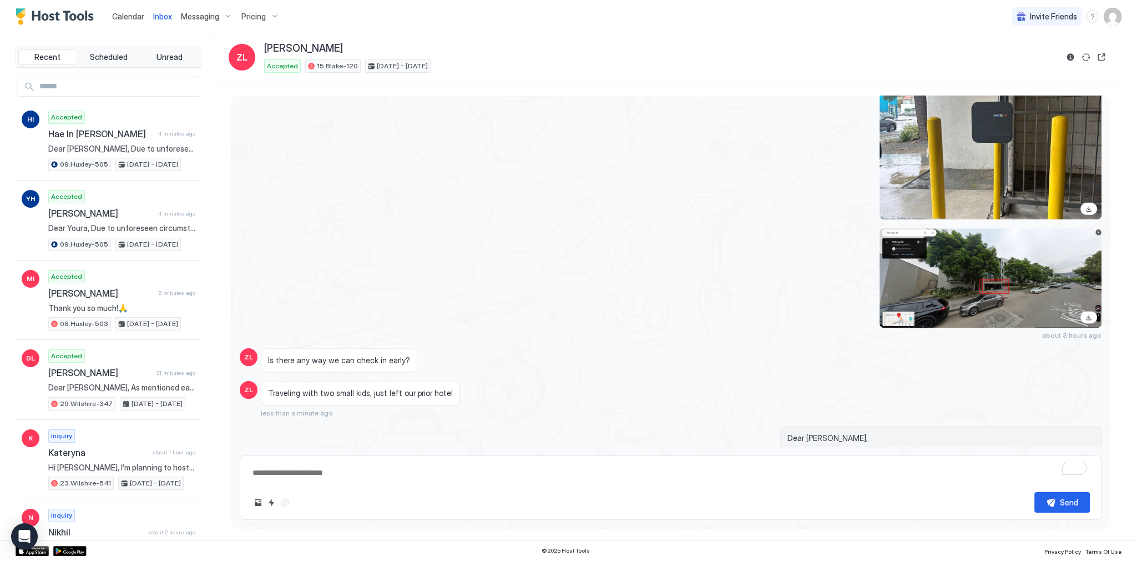
scroll to position [1994, 0]
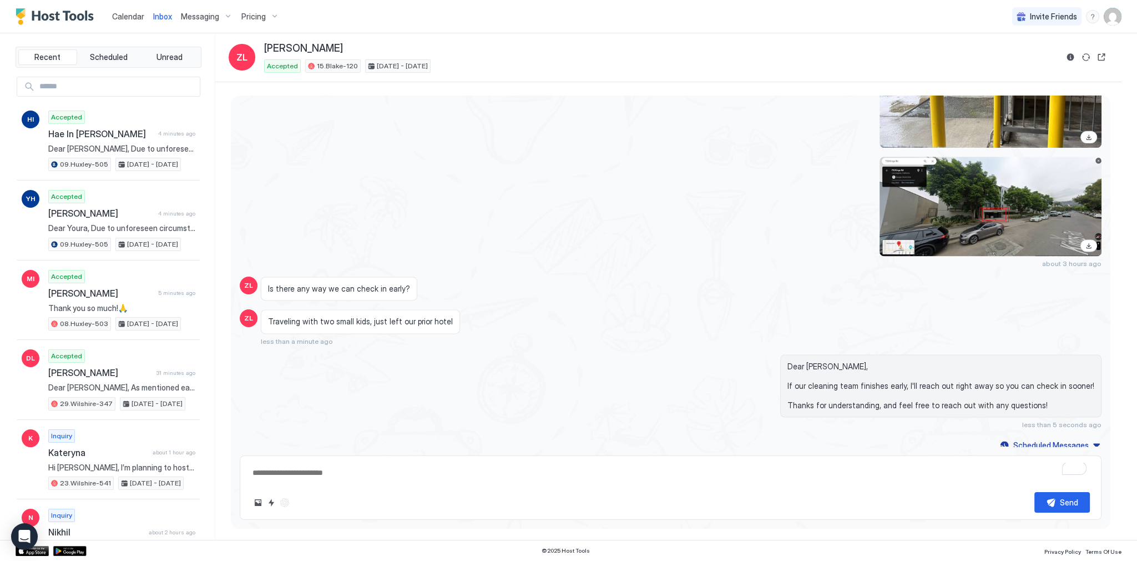
click at [604, 383] on div "Dear [PERSON_NAME], If our cleaning team finishes early, I'll reach out right a…" at bounding box center [799, 391] width 603 height 75
click at [784, 117] on div at bounding box center [799, 37] width 603 height 222
click at [673, 278] on div "Is there any way we can check in early?" at bounding box center [562, 288] width 603 height 24
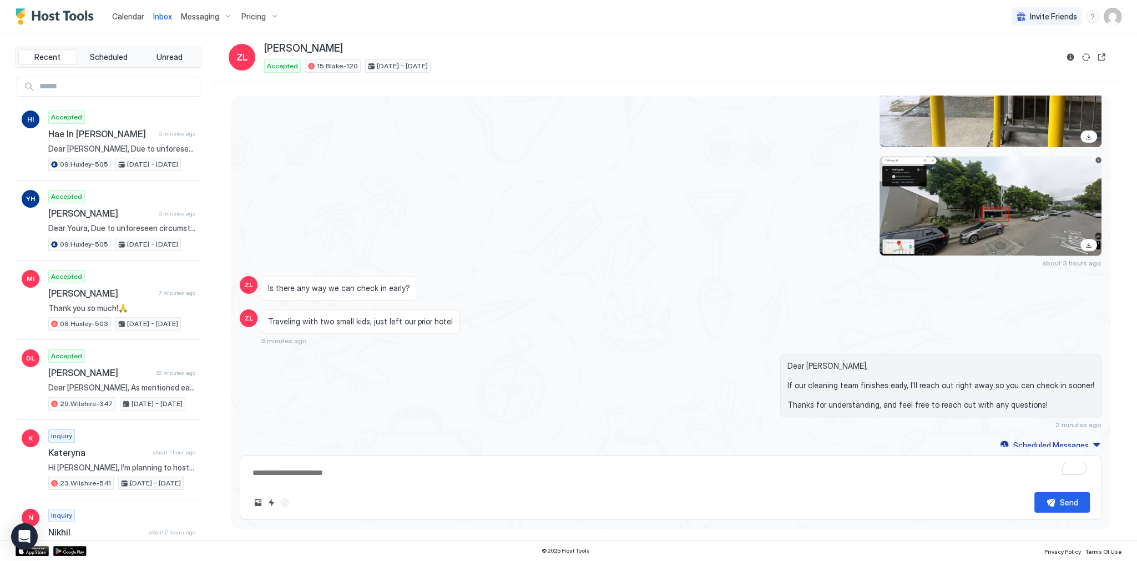
type textarea "*"
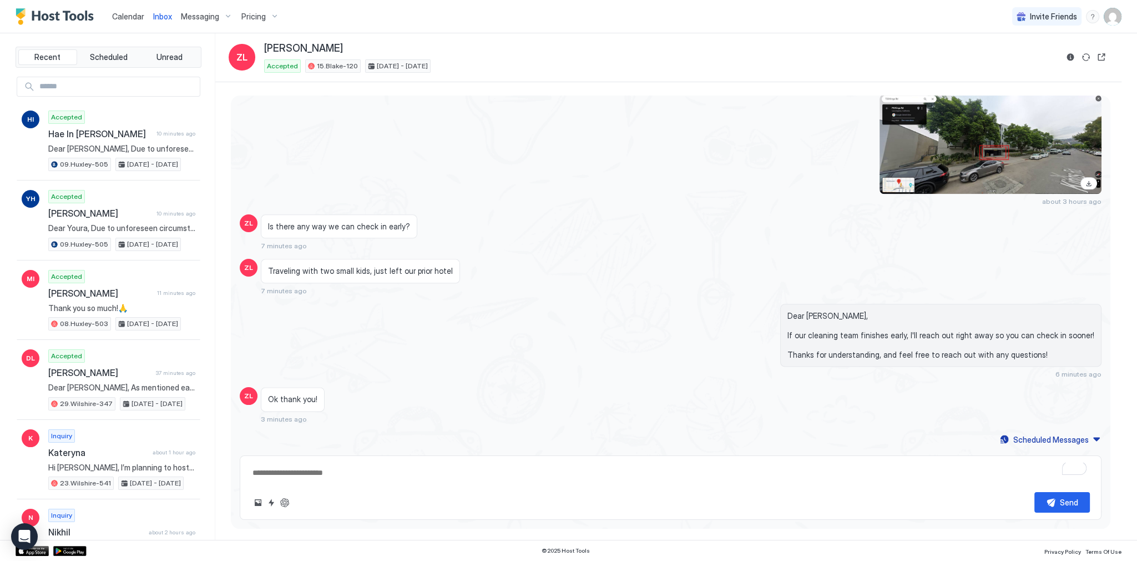
scroll to position [1884, 0]
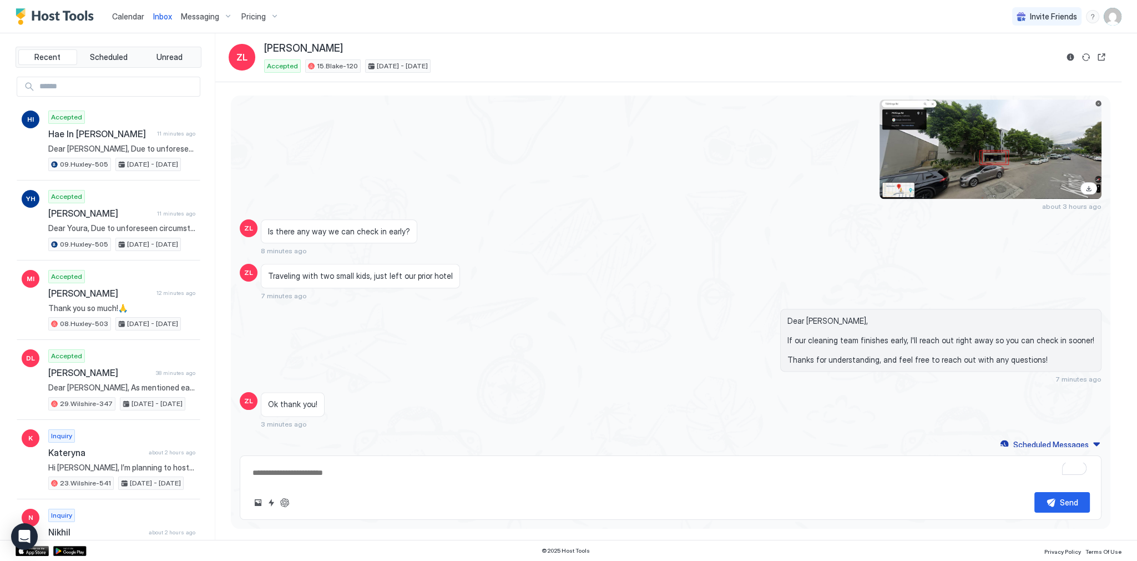
click at [349, 158] on div "about 3 hours ago" at bounding box center [671, 154] width 862 height 111
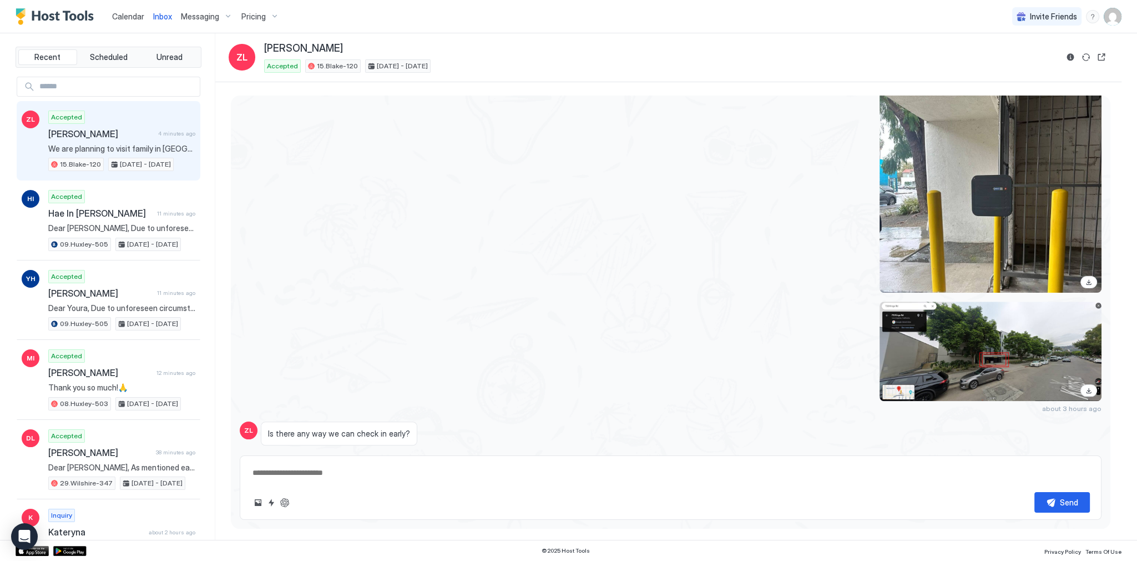
scroll to position [1884, 0]
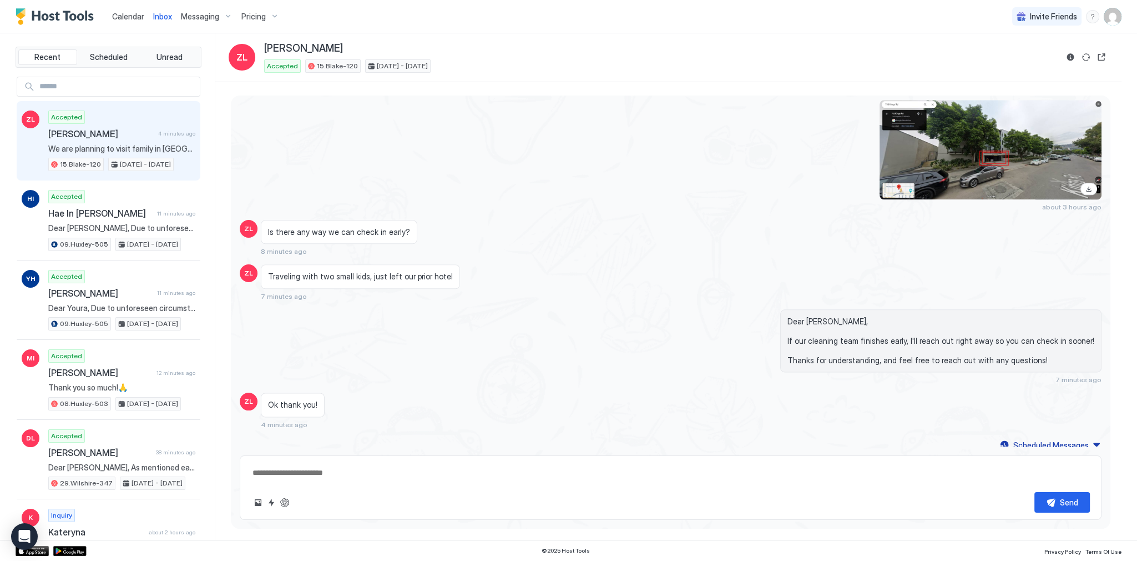
click at [387, 271] on span "Traveling with two small kids, just left our prior hotel" at bounding box center [360, 276] width 185 height 10
click at [439, 223] on div "Is there any way we can check in early? 8 minutes ago" at bounding box center [562, 238] width 603 height 36
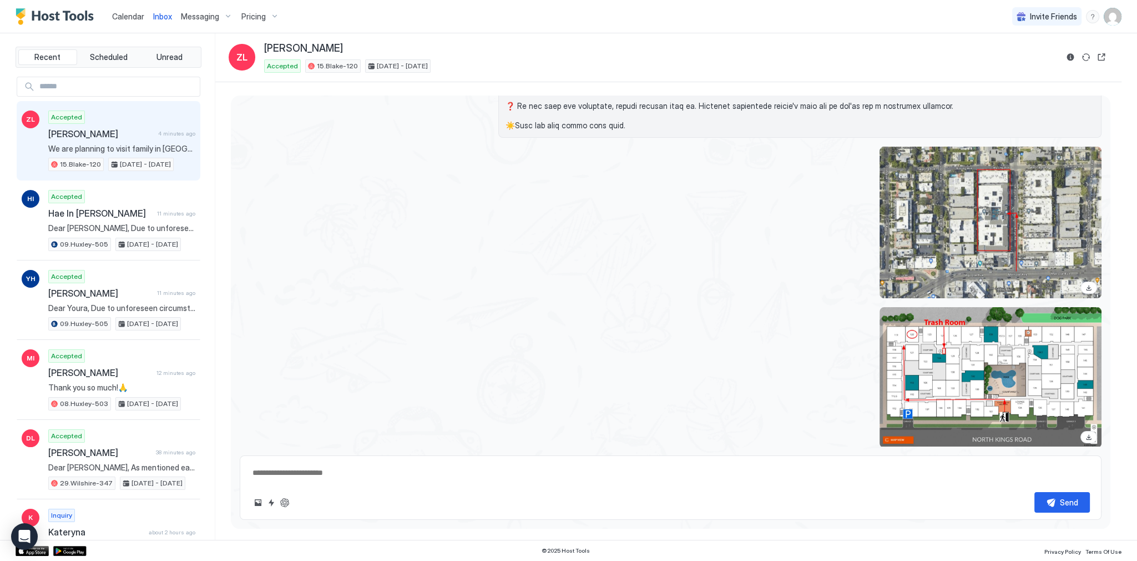
scroll to position [1218, 0]
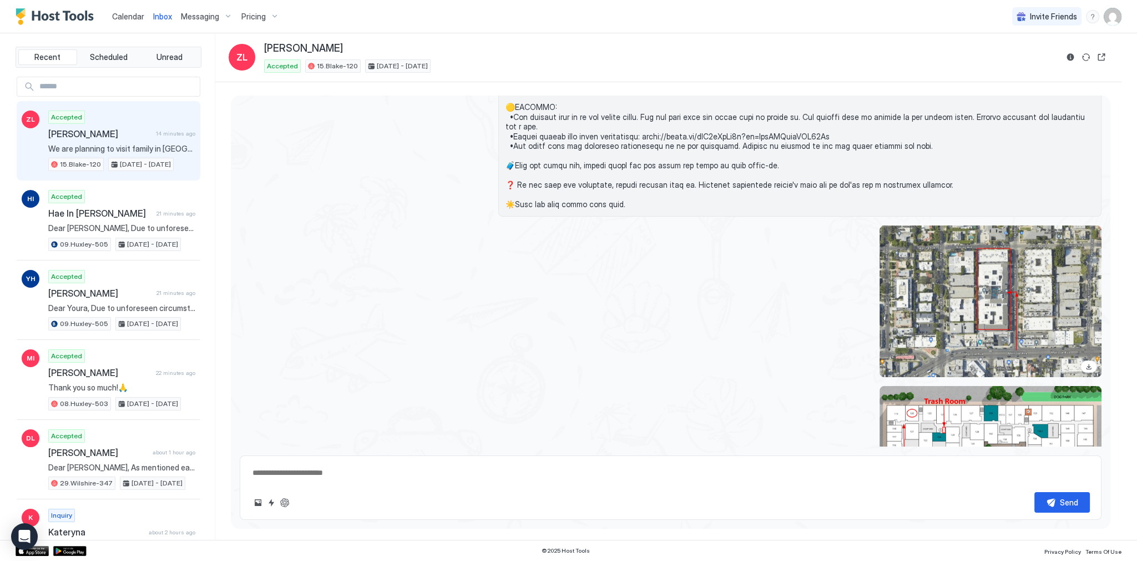
type textarea "*"
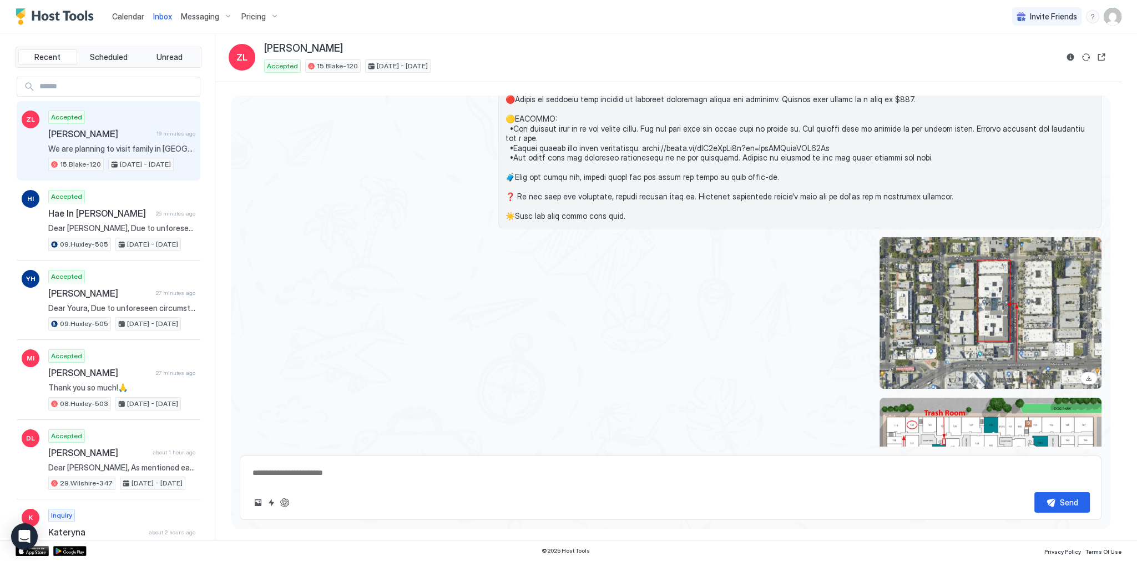
click at [516, 369] on div at bounding box center [799, 313] width 603 height 152
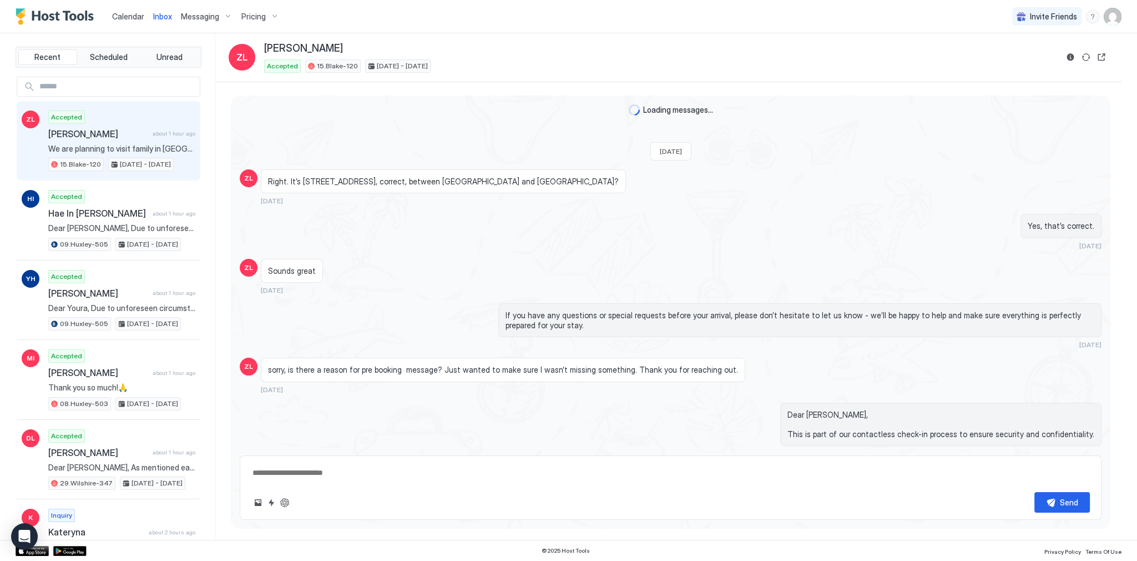
scroll to position [1873, 0]
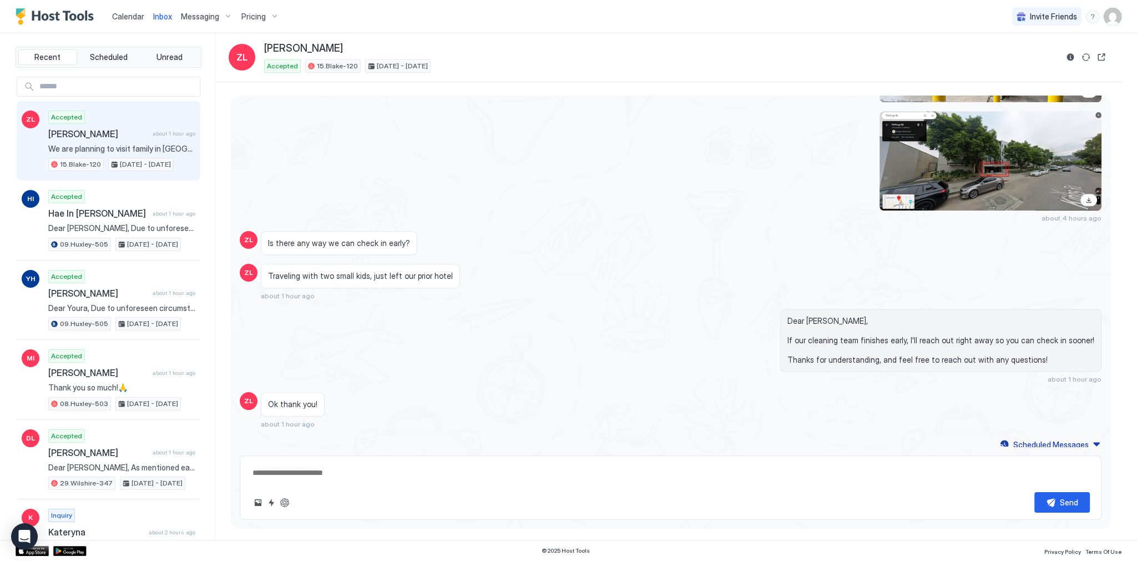
click at [331, 400] on div "Ok thank you! about 1 hour ago" at bounding box center [562, 410] width 603 height 36
click at [342, 212] on div "about 4 hours ago" at bounding box center [671, 166] width 862 height 111
click at [168, 20] on span "Inbox" at bounding box center [162, 16] width 19 height 9
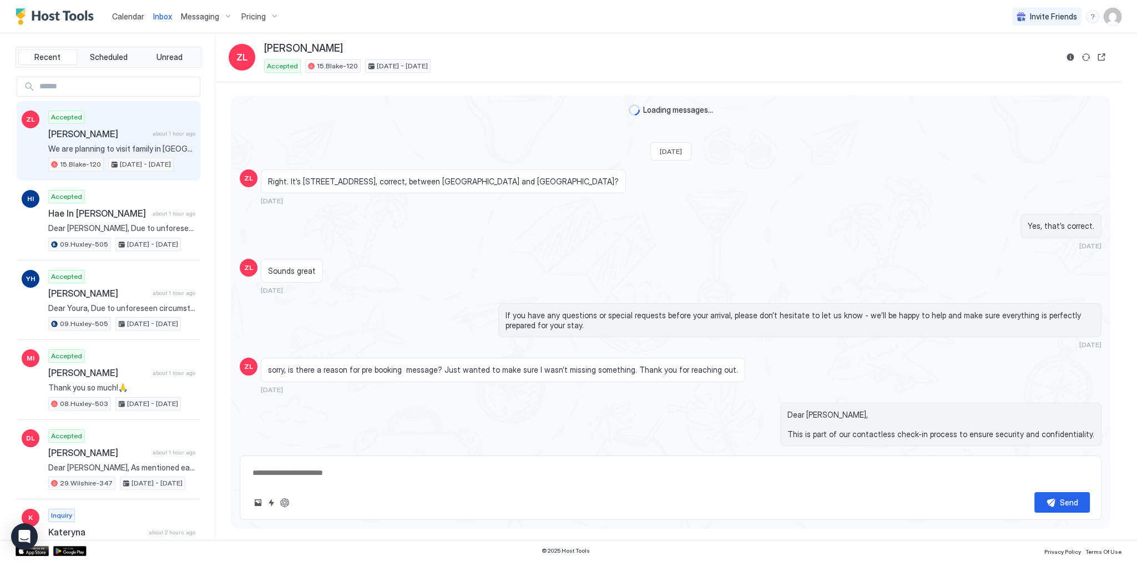
scroll to position [1873, 0]
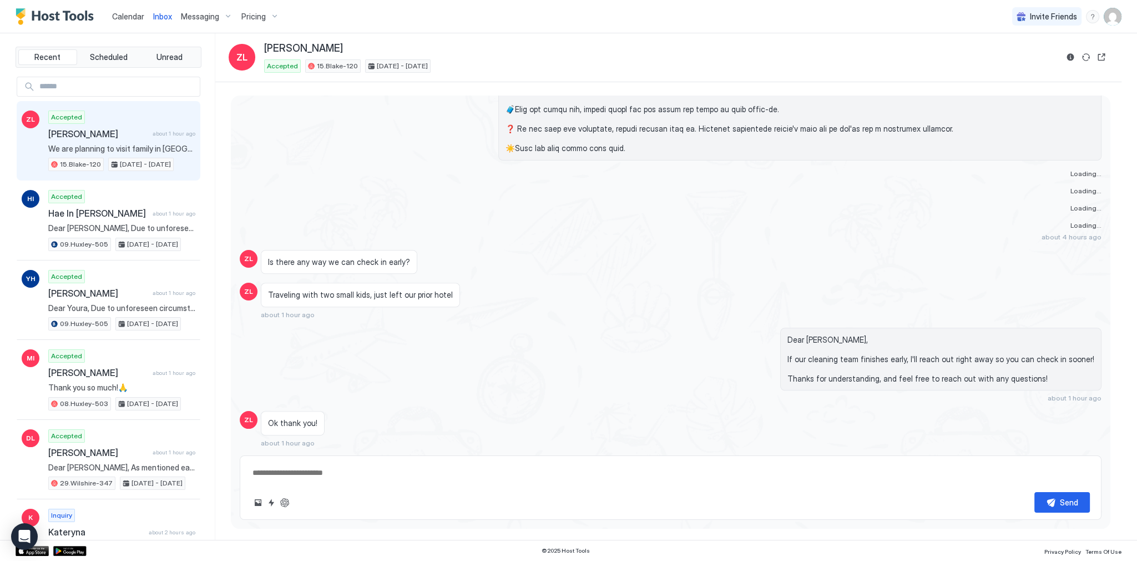
type textarea "*"
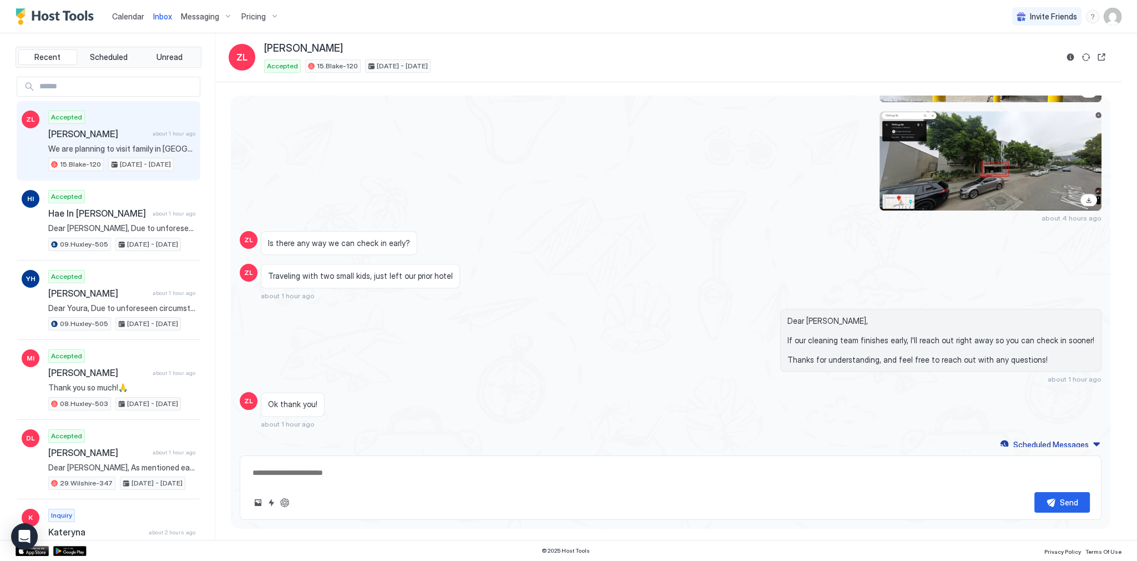
click at [133, 7] on div "Calendar" at bounding box center [128, 16] width 41 height 21
click at [137, 11] on link "Calendar" at bounding box center [128, 17] width 32 height 12
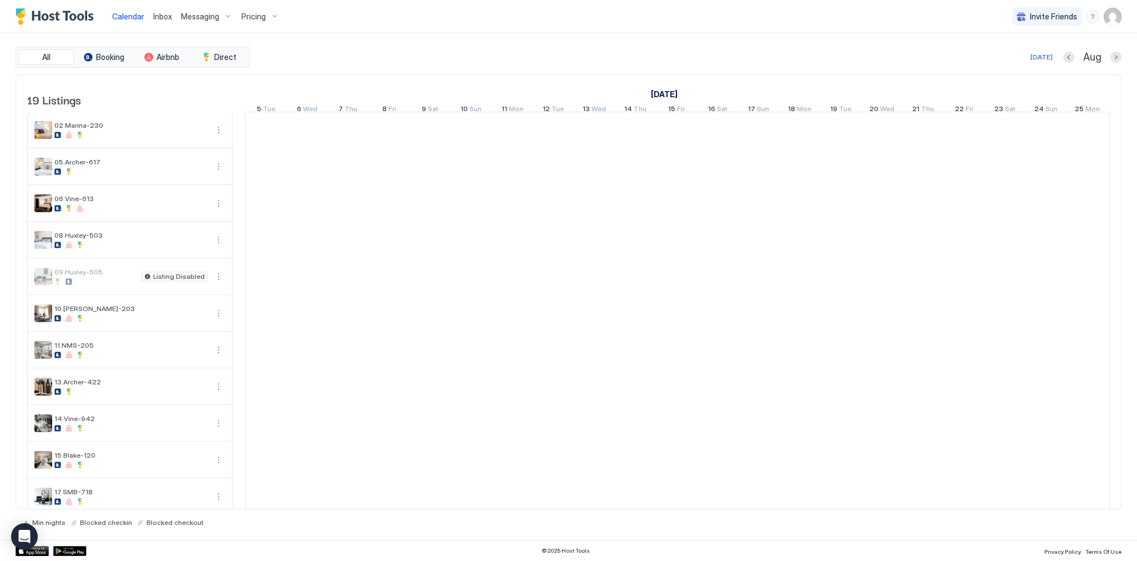
scroll to position [0, 617]
click at [164, 16] on span "Inbox" at bounding box center [162, 16] width 19 height 9
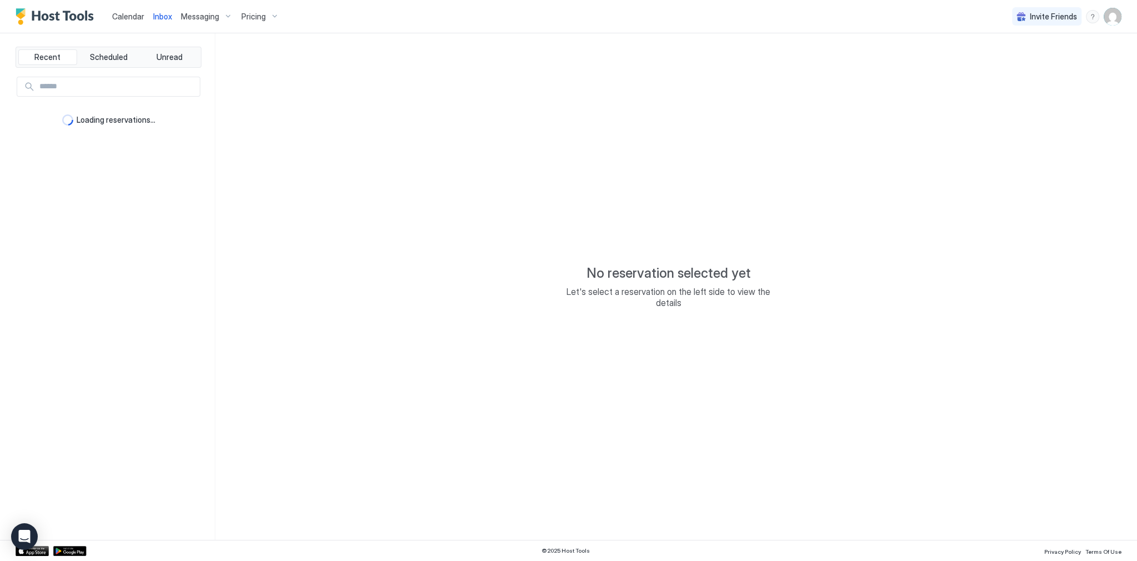
click at [164, 16] on span "Inbox" at bounding box center [162, 16] width 19 height 9
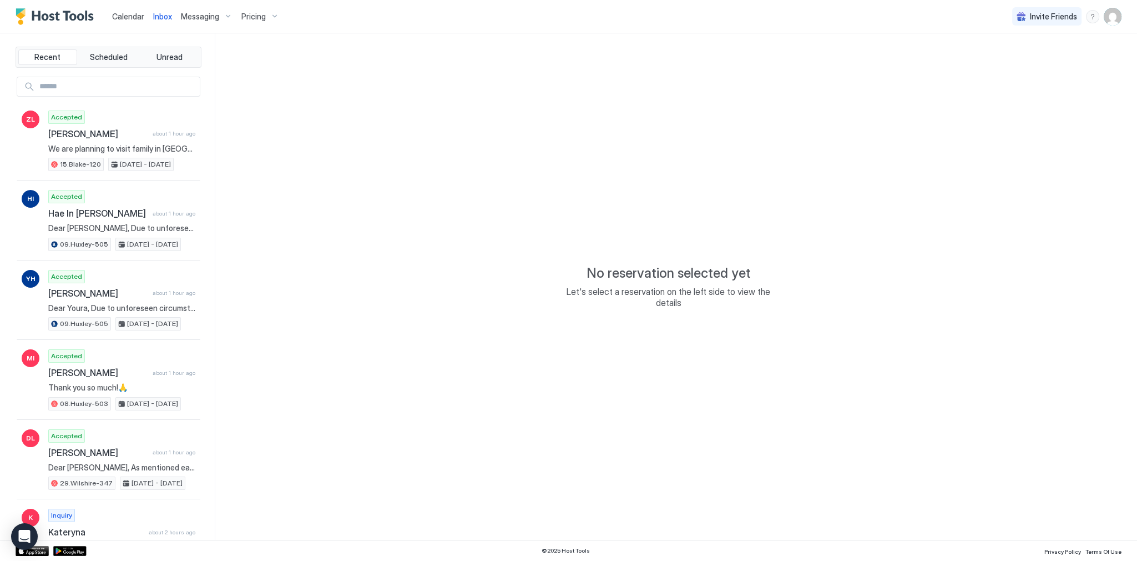
click at [130, 12] on span "Calendar" at bounding box center [128, 16] width 32 height 9
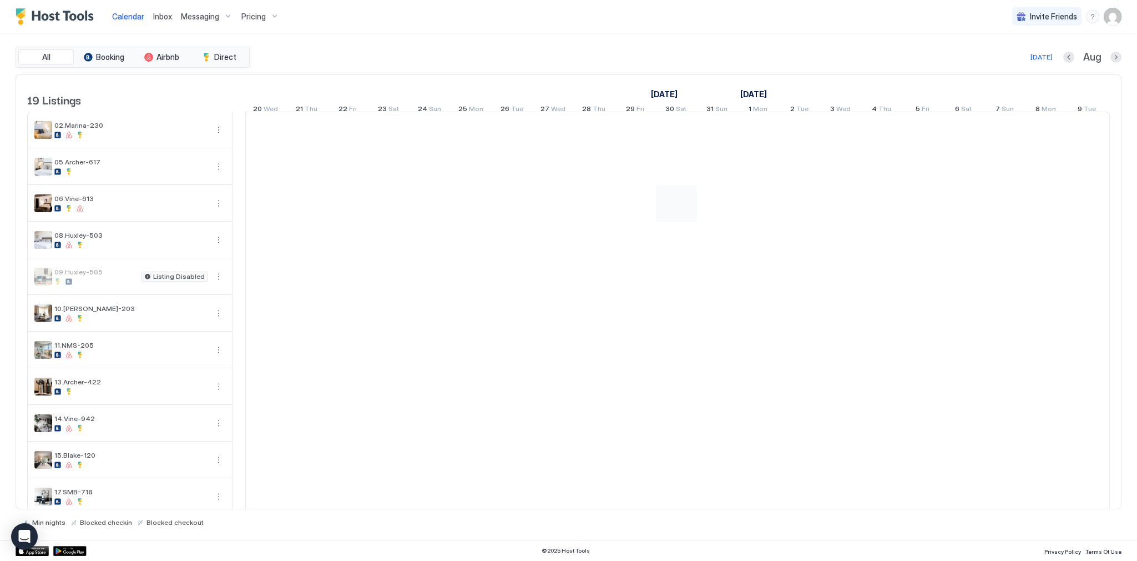
scroll to position [0, 617]
click at [218, 289] on div "09.Huxley-505 Listing Disabled" at bounding box center [130, 277] width 204 height 36
click at [222, 282] on button "More options" at bounding box center [218, 276] width 13 height 13
